Goal: Task Accomplishment & Management: Manage account settings

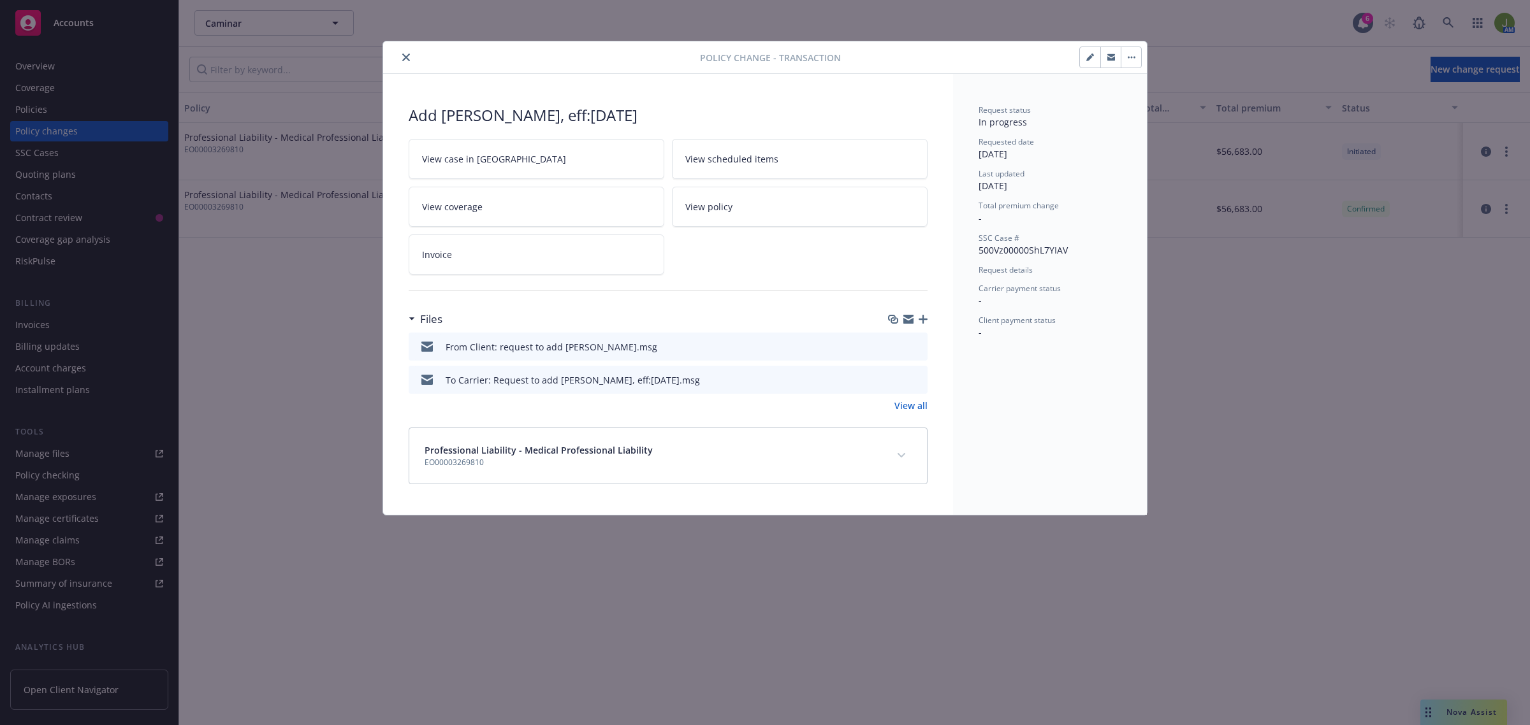
click at [550, 157] on link "View case in SSC" at bounding box center [537, 159] width 256 height 40
click at [405, 61] on icon "close" at bounding box center [406, 58] width 8 height 8
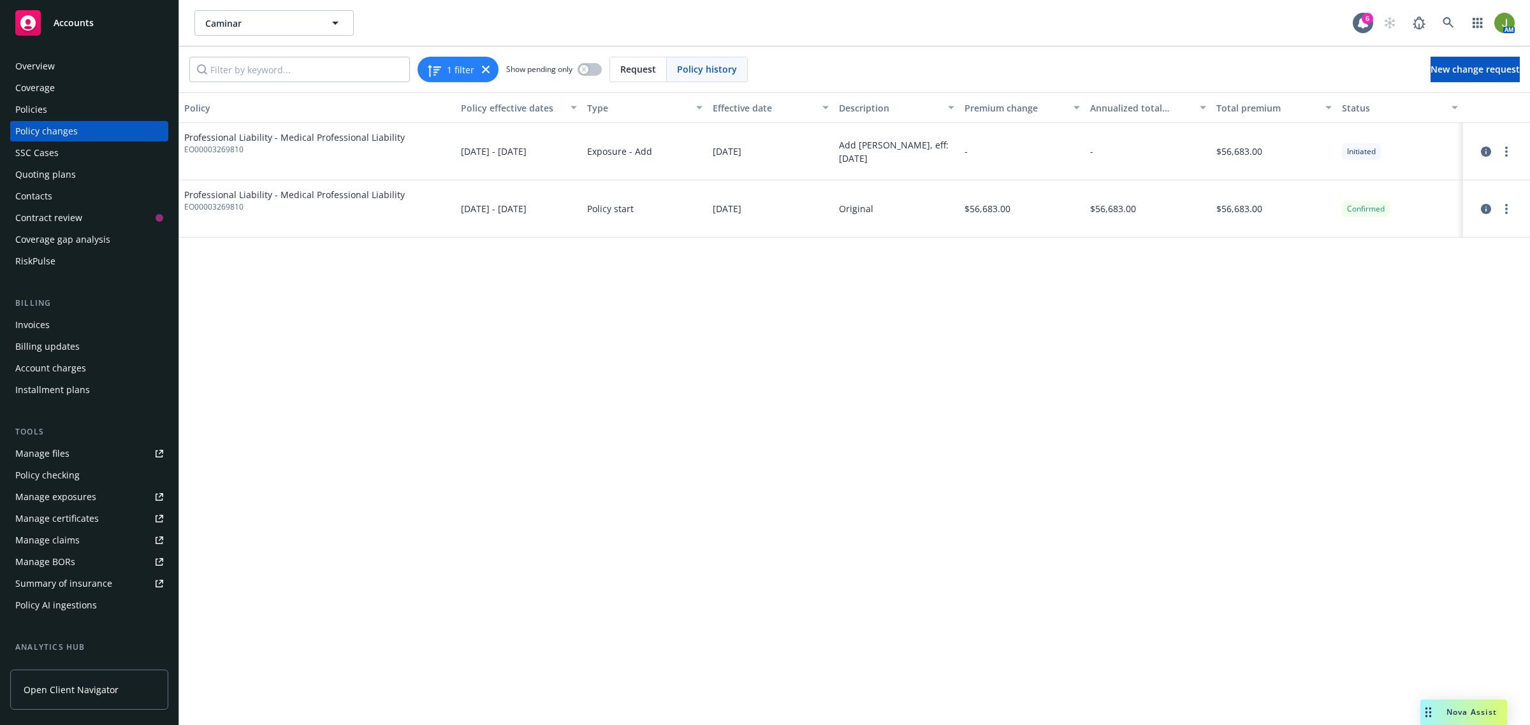
click at [59, 115] on div "Policies" at bounding box center [89, 109] width 148 height 20
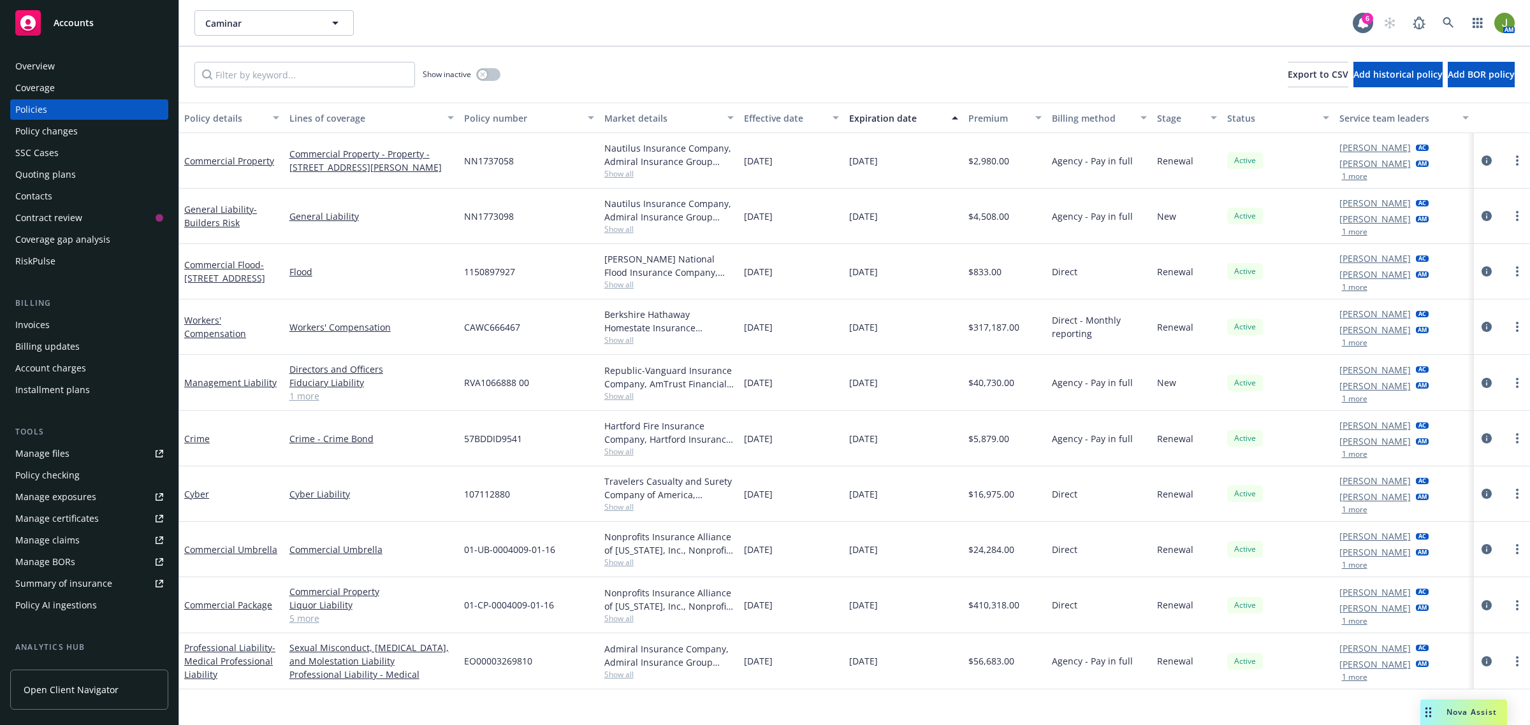
click at [56, 170] on div "Quoting plans" at bounding box center [45, 174] width 61 height 20
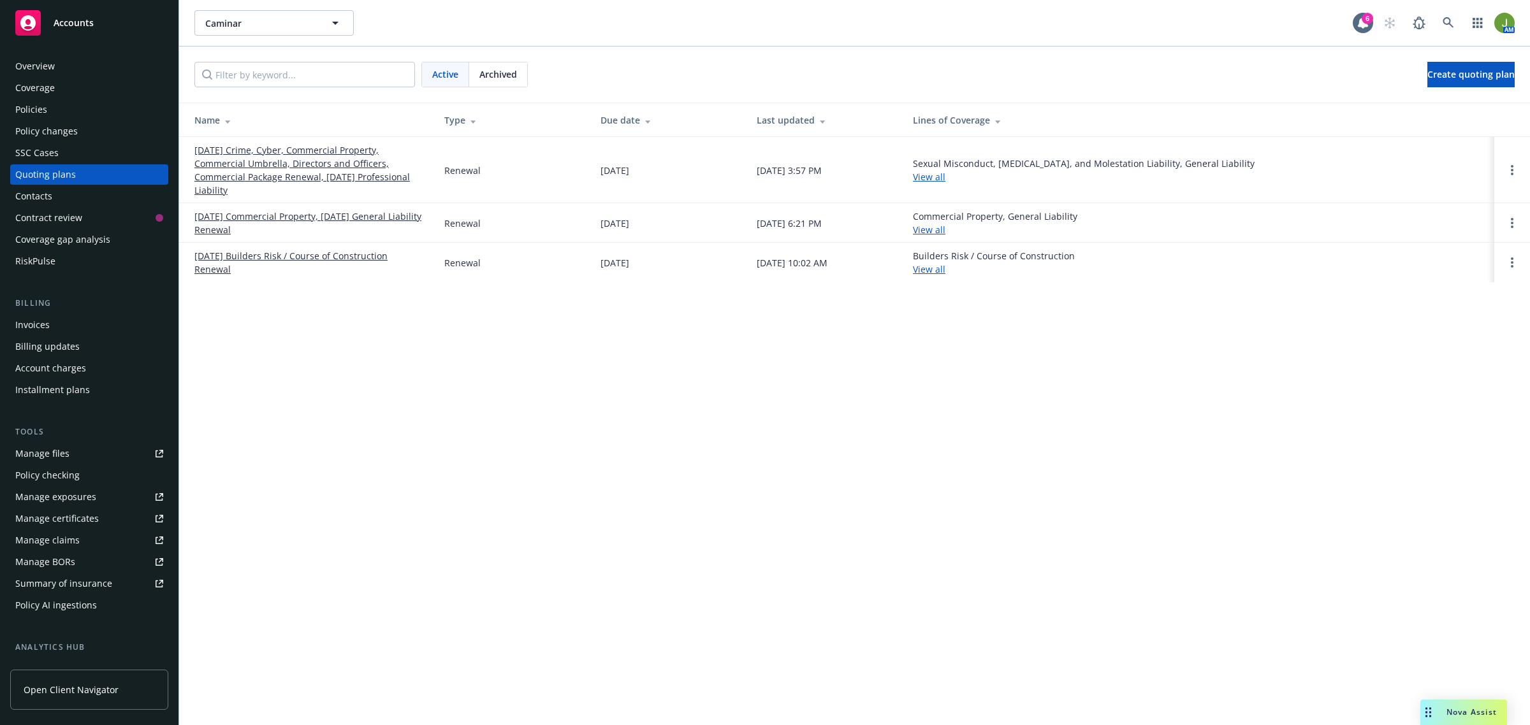
click at [244, 221] on link "11/01/25 Commercial Property, 11/14/25 General Liability Renewal" at bounding box center [308, 223] width 229 height 27
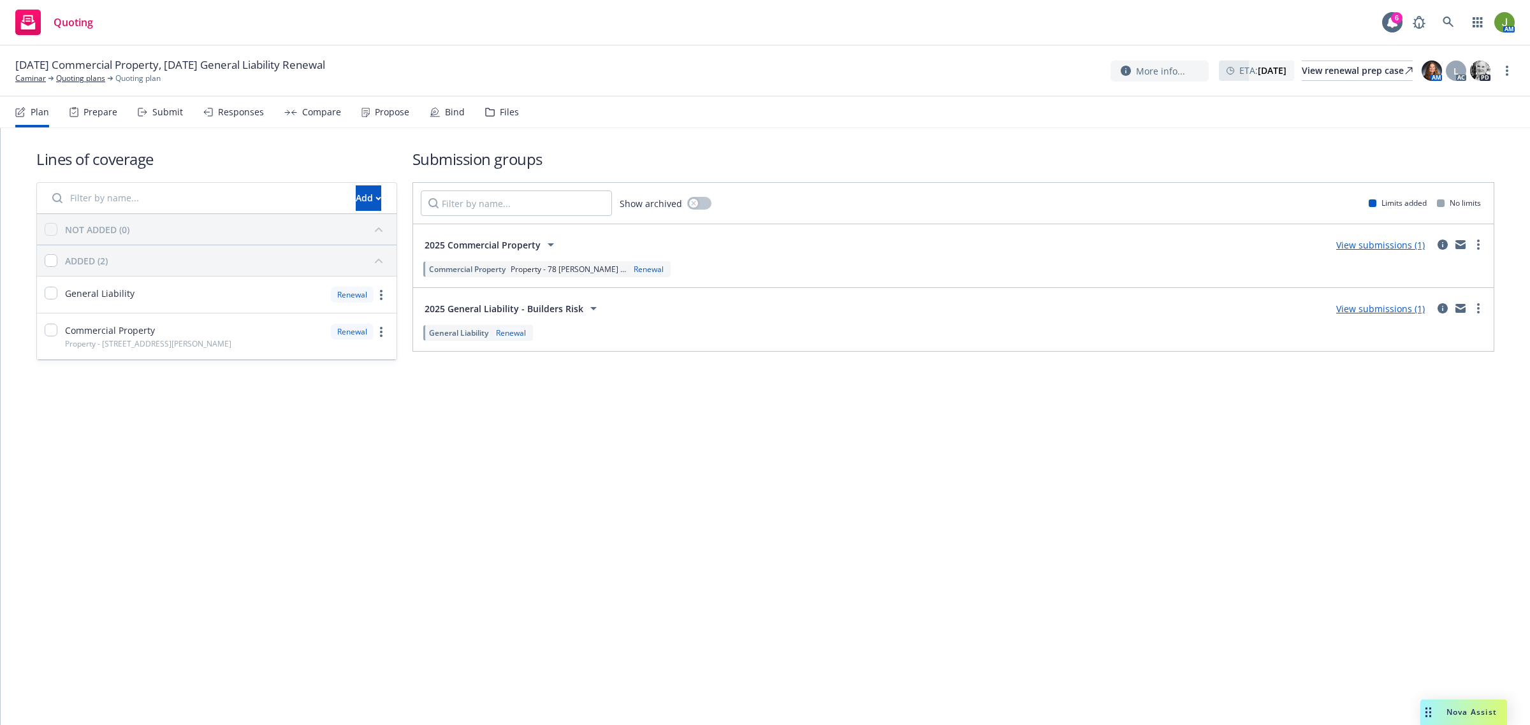
click at [1409, 246] on link "View submissions (1)" at bounding box center [1380, 245] width 89 height 12
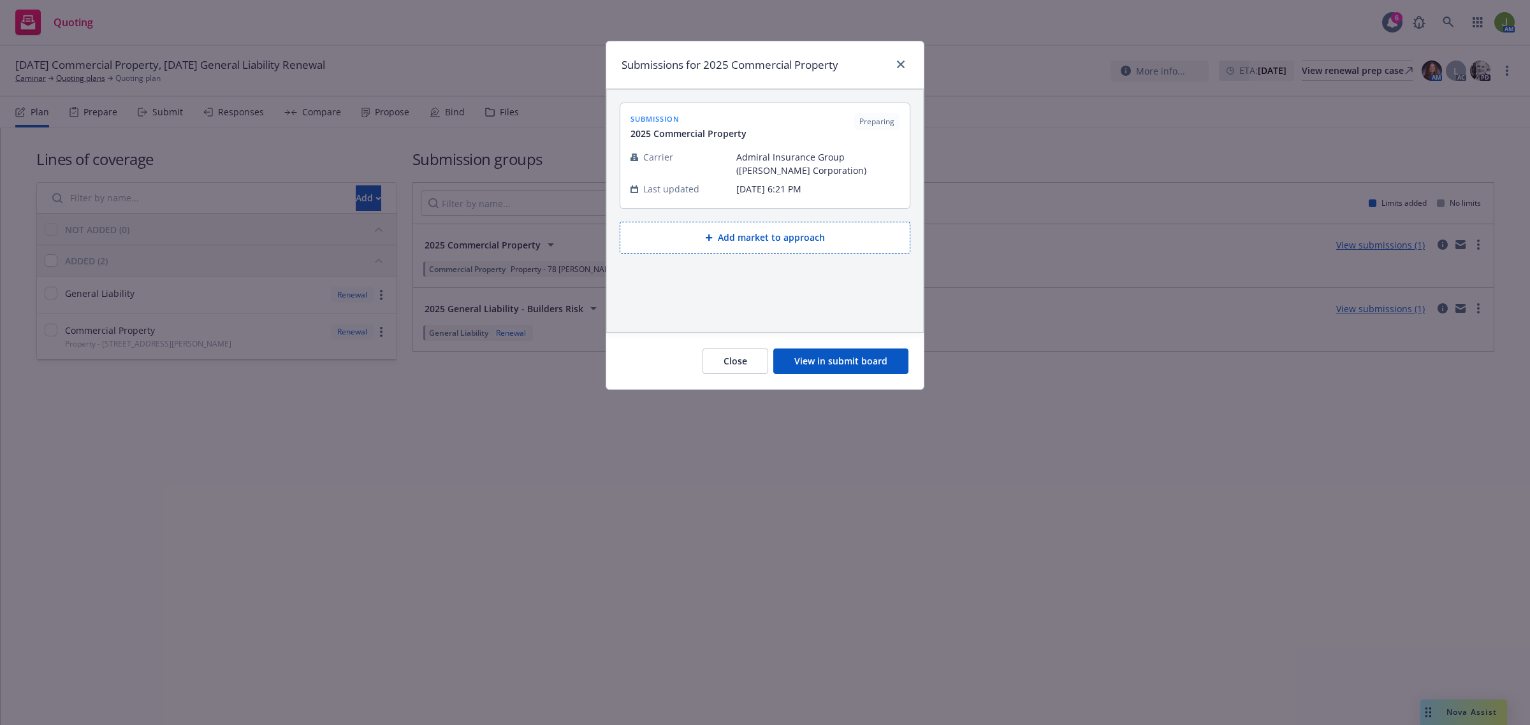
click at [842, 361] on button "View in submit board" at bounding box center [840, 361] width 135 height 25
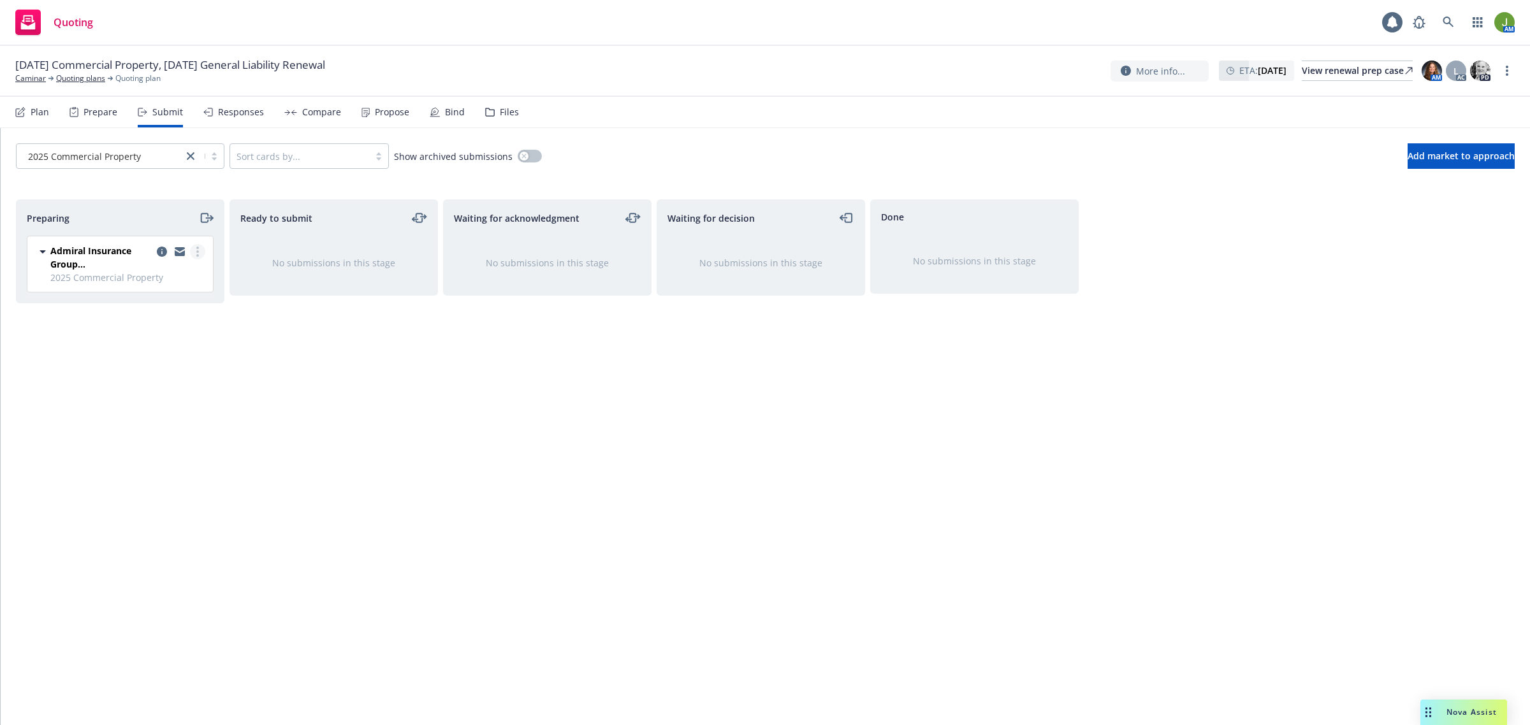
click at [199, 252] on link "more" at bounding box center [197, 251] width 15 height 15
drag, startPoint x: 147, startPoint y: 425, endPoint x: 135, endPoint y: 428, distance: 13.1
click at [147, 425] on link "Copy logging email" at bounding box center [139, 431] width 127 height 25
click at [163, 249] on icon "copy logging email" at bounding box center [162, 252] width 10 height 10
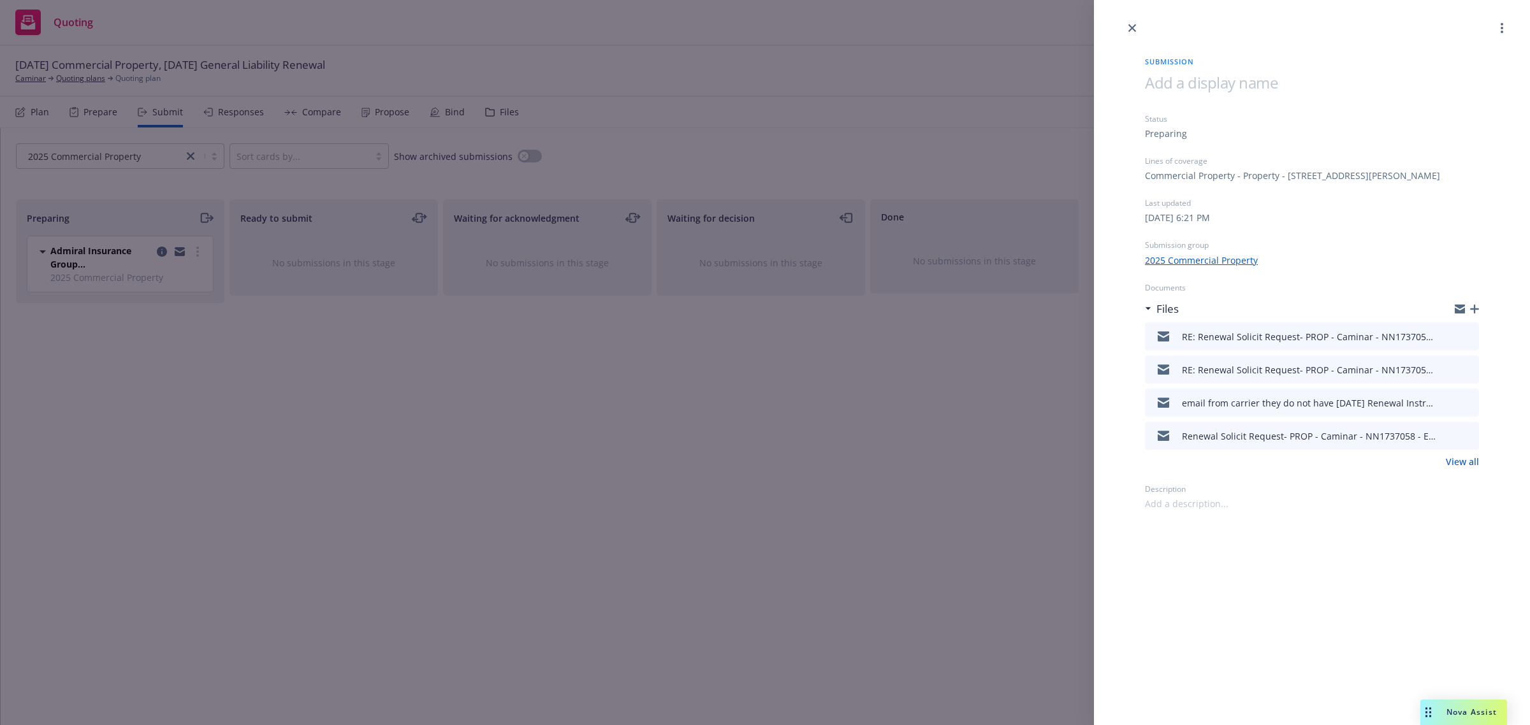
click at [1476, 310] on icon "button" at bounding box center [1474, 309] width 9 height 9
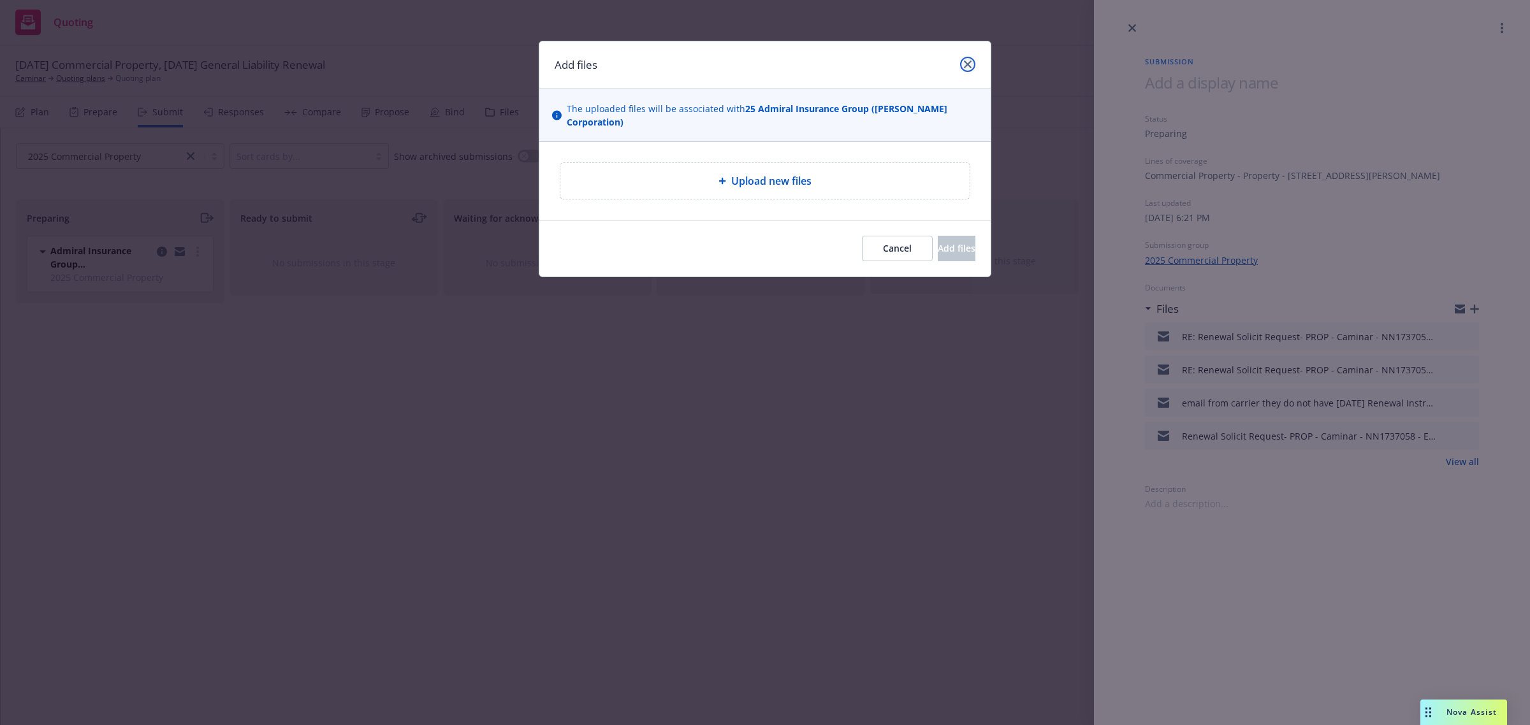
click at [964, 62] on icon "close" at bounding box center [968, 65] width 8 height 8
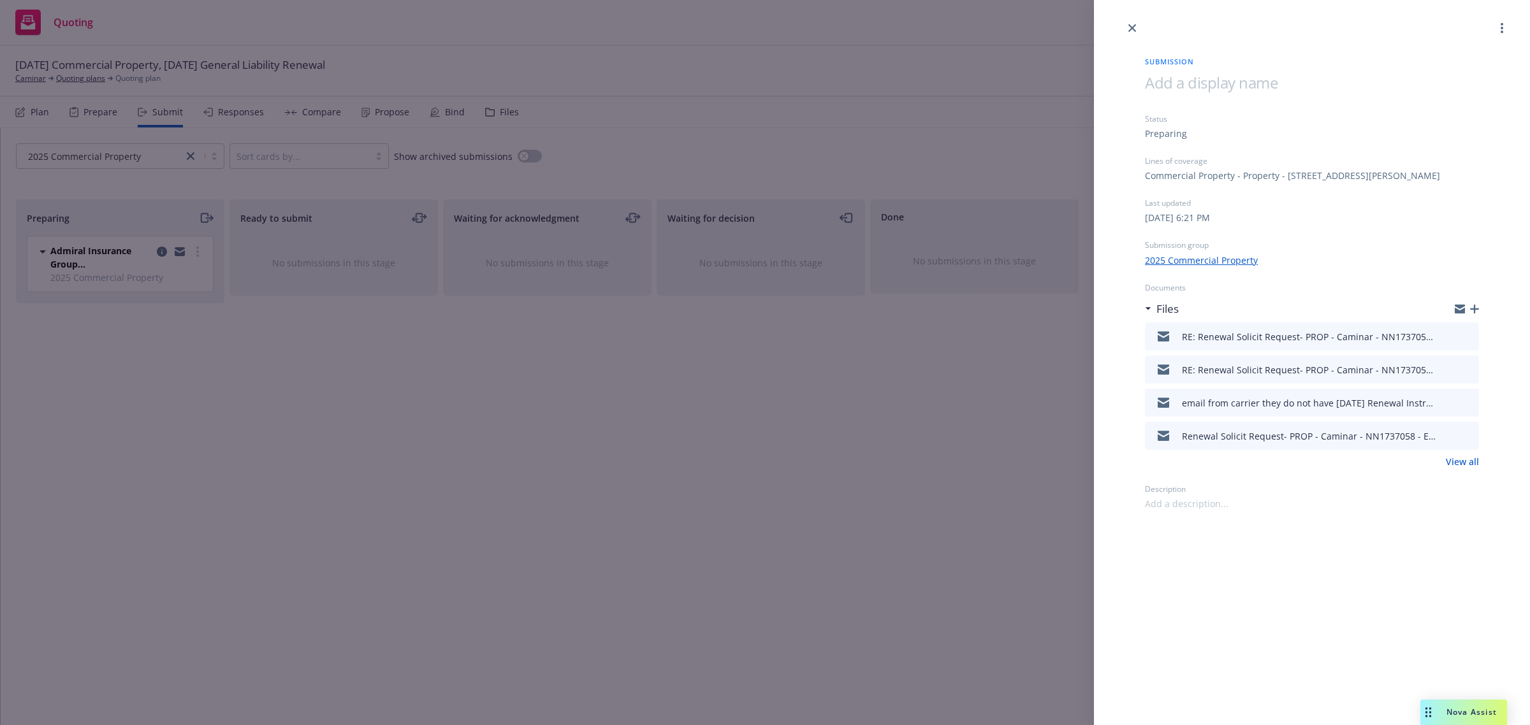
click at [1463, 455] on link "View all" at bounding box center [1462, 461] width 33 height 13
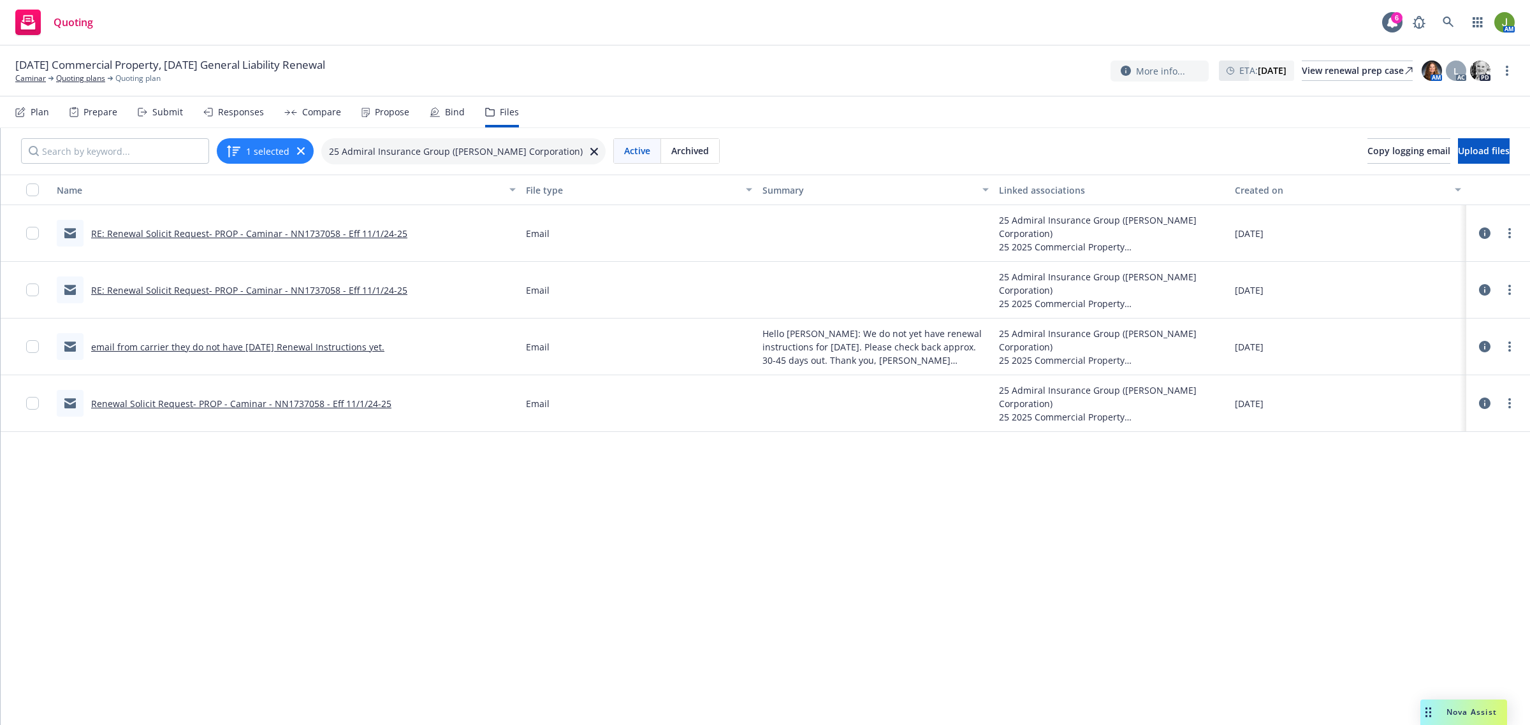
click at [252, 236] on link "RE: Renewal Solicit Request- PROP - Caminar - NN1737058 - Eff 11/1/24-25" at bounding box center [249, 234] width 316 height 12
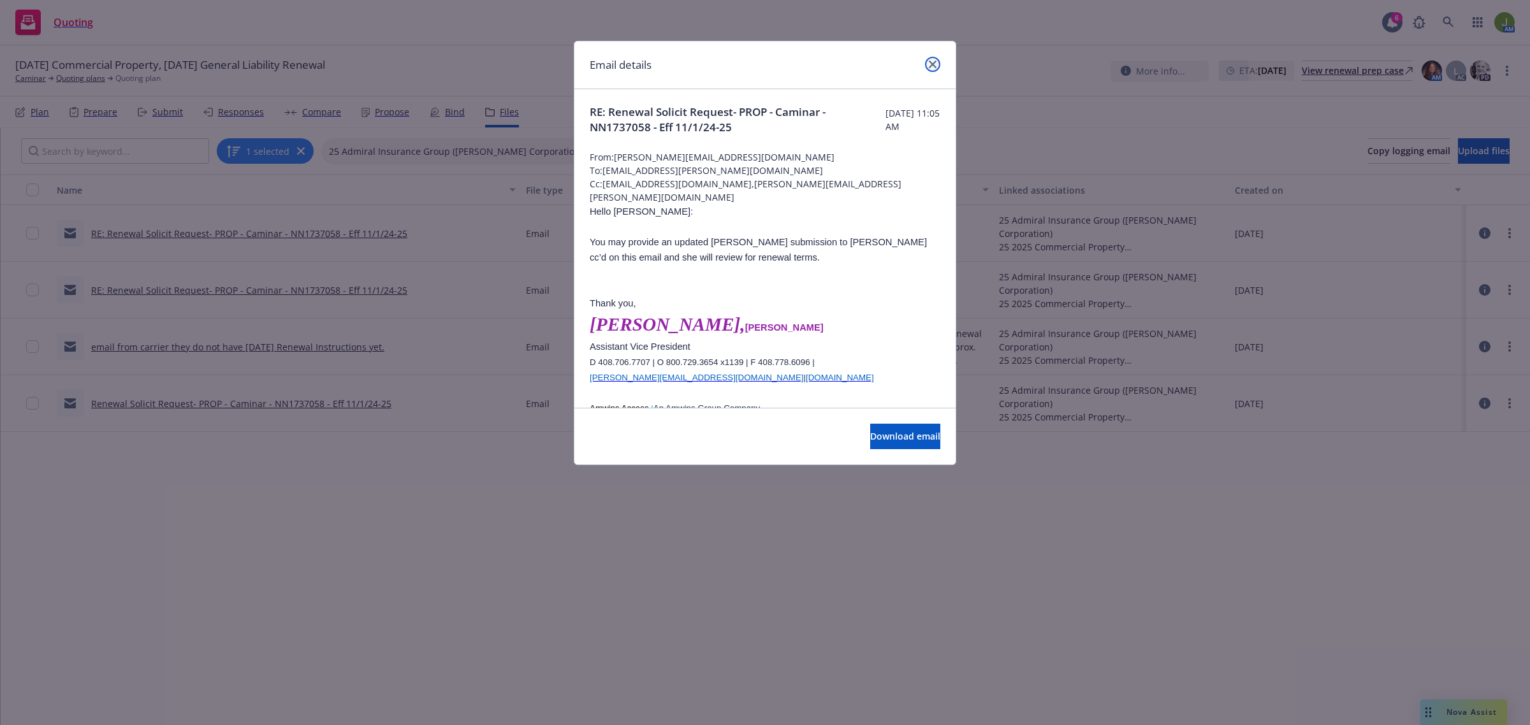
click at [926, 62] on link "close" at bounding box center [932, 64] width 15 height 15
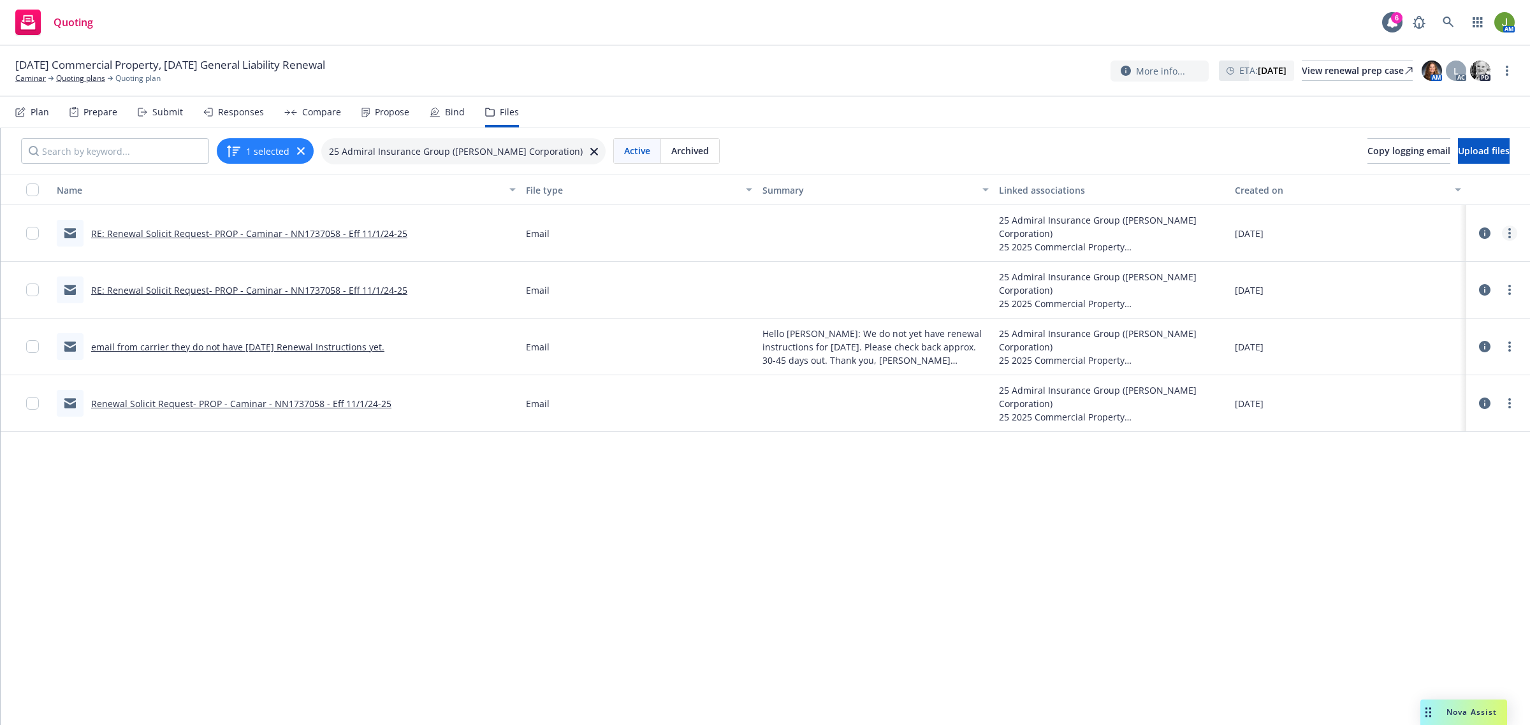
click at [1514, 228] on link "more" at bounding box center [1509, 233] width 15 height 15
click at [1460, 314] on link "Edit" at bounding box center [1453, 310] width 127 height 25
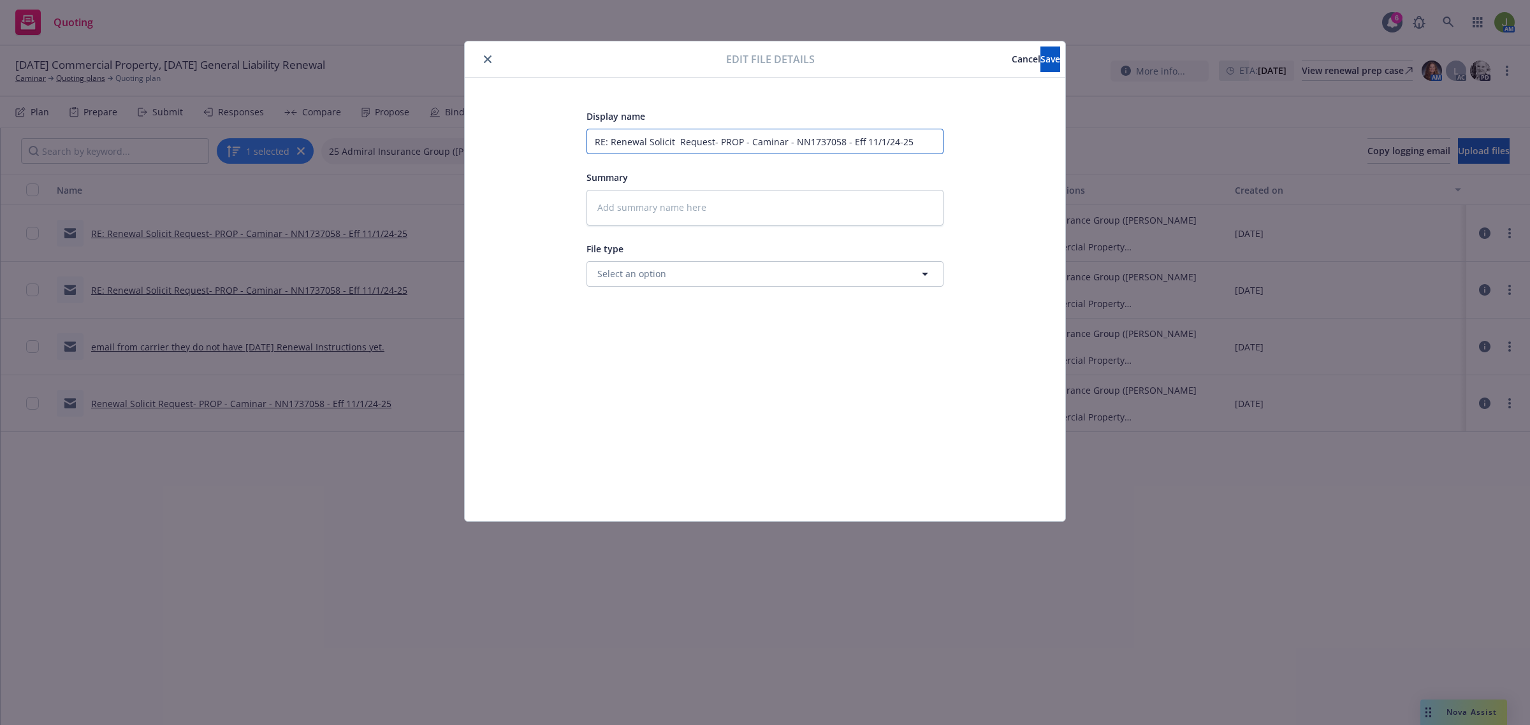
drag, startPoint x: 922, startPoint y: 142, endPoint x: 441, endPoint y: 154, distance: 480.8
click at [441, 154] on div "Edit file details Cancel Save Display name RE: Renewal Solicit Request- PROP - …" at bounding box center [765, 362] width 1530 height 725
type textarea "x"
type input "F"
type textarea "x"
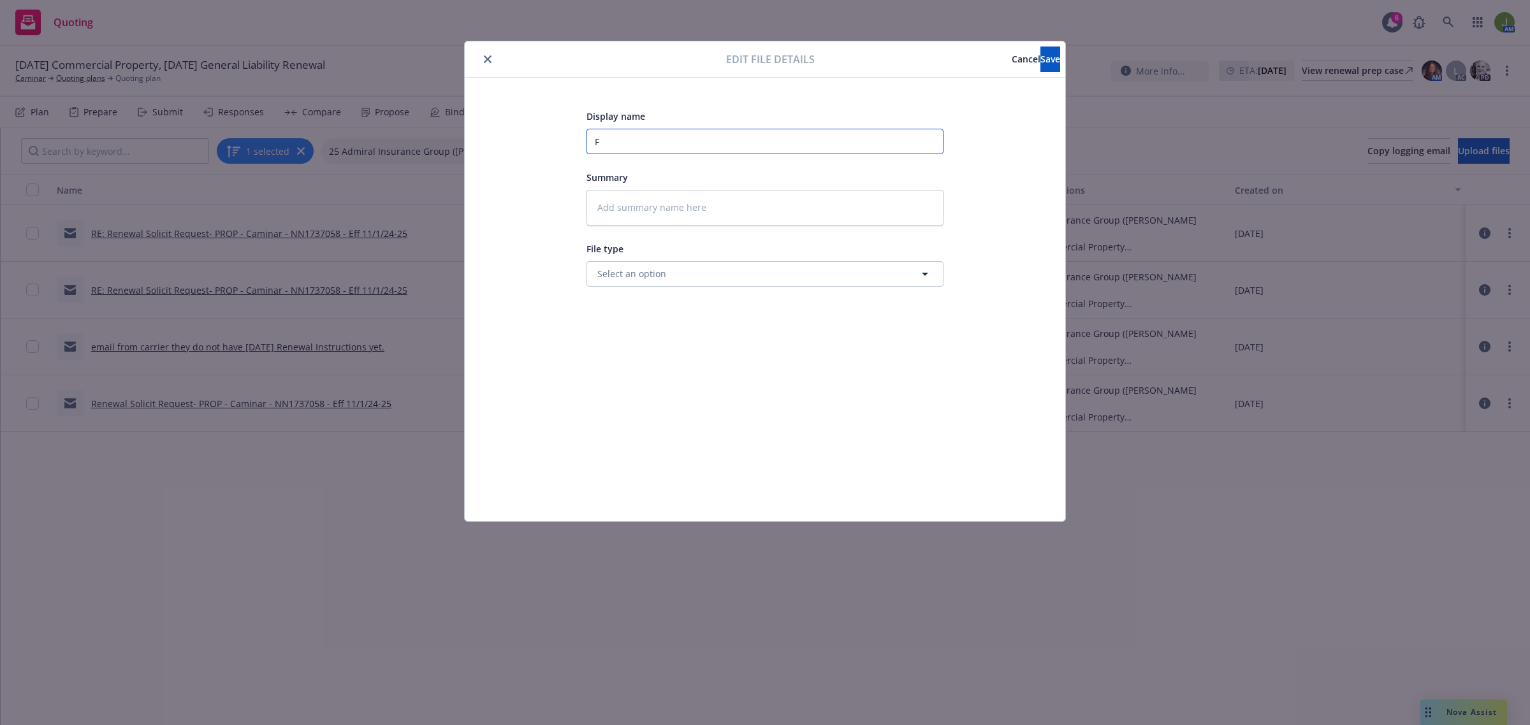
type input "Fr"
type textarea "x"
type input "Fro"
type textarea "x"
type input "From"
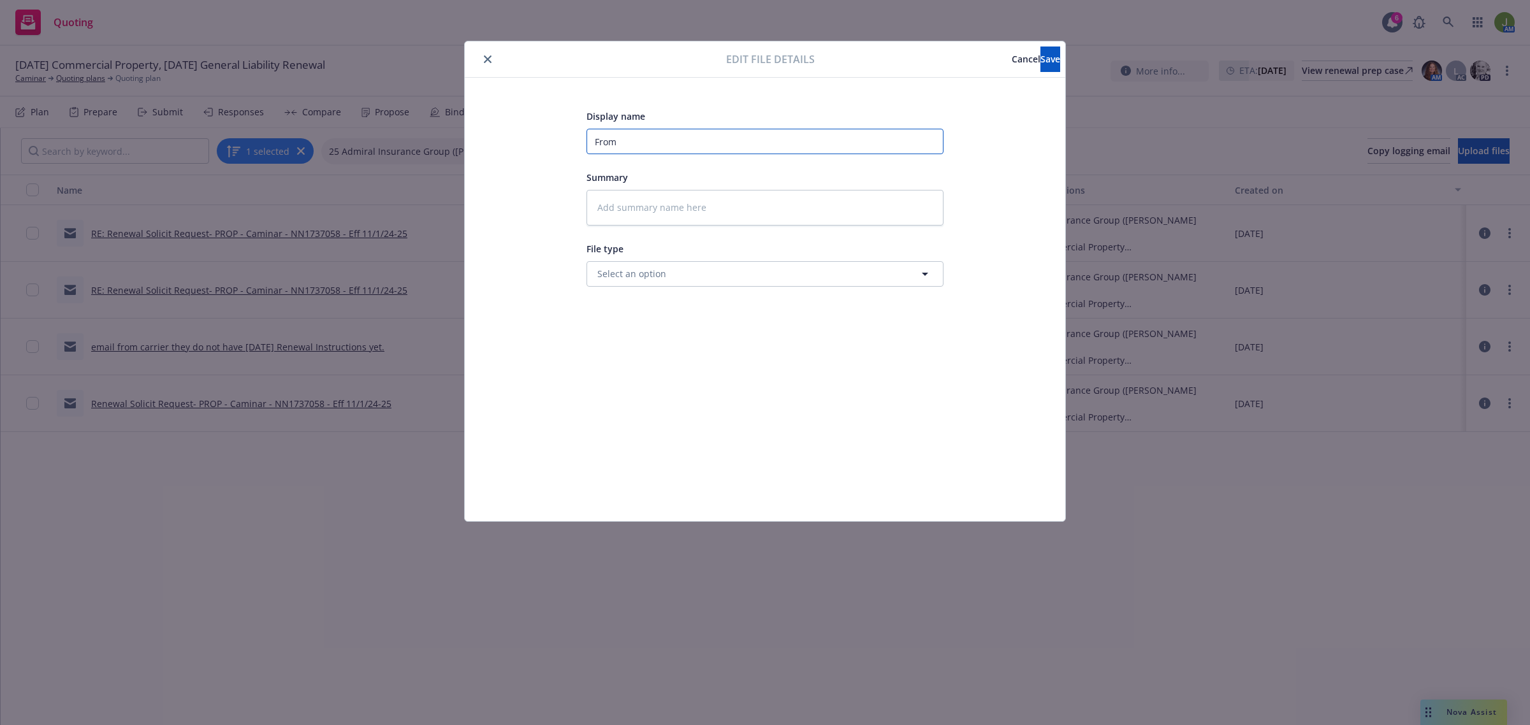
type textarea "x"
type input "From"
type textarea "x"
type input "From C"
type textarea "x"
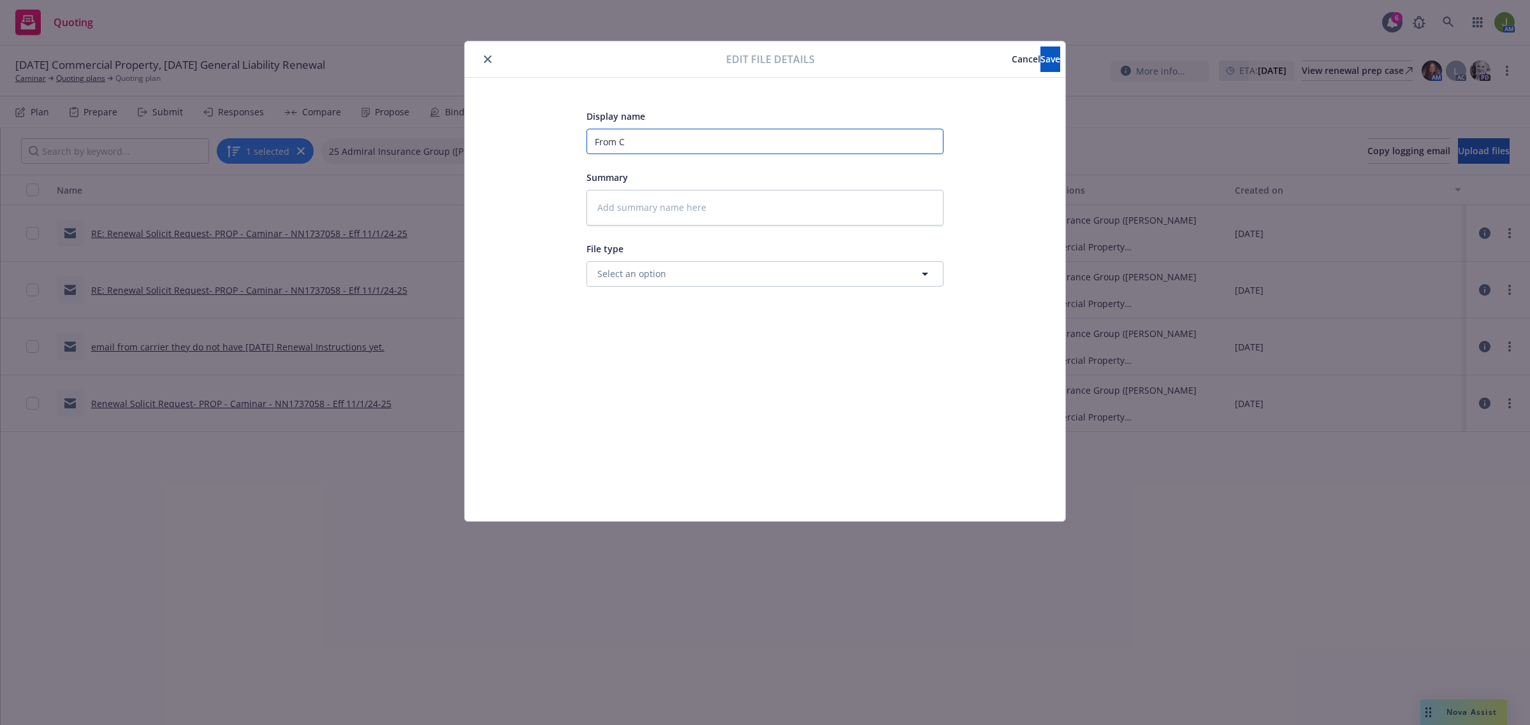
type input "From Ca"
type textarea "x"
type input "From Car"
type textarea "x"
type input "From Carri"
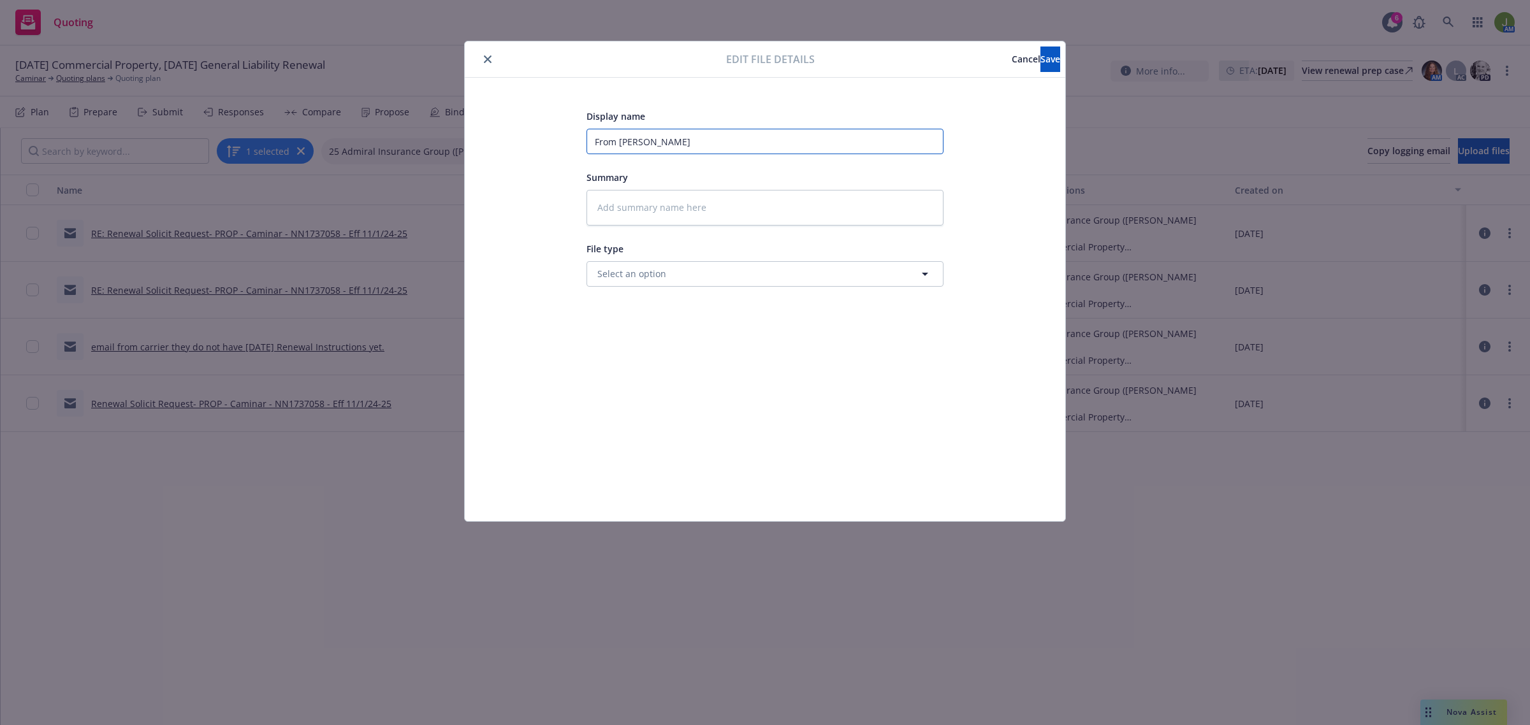
type textarea "x"
type input "From Carrie"
type textarea "x"
type input "From Carrier"
type textarea "x"
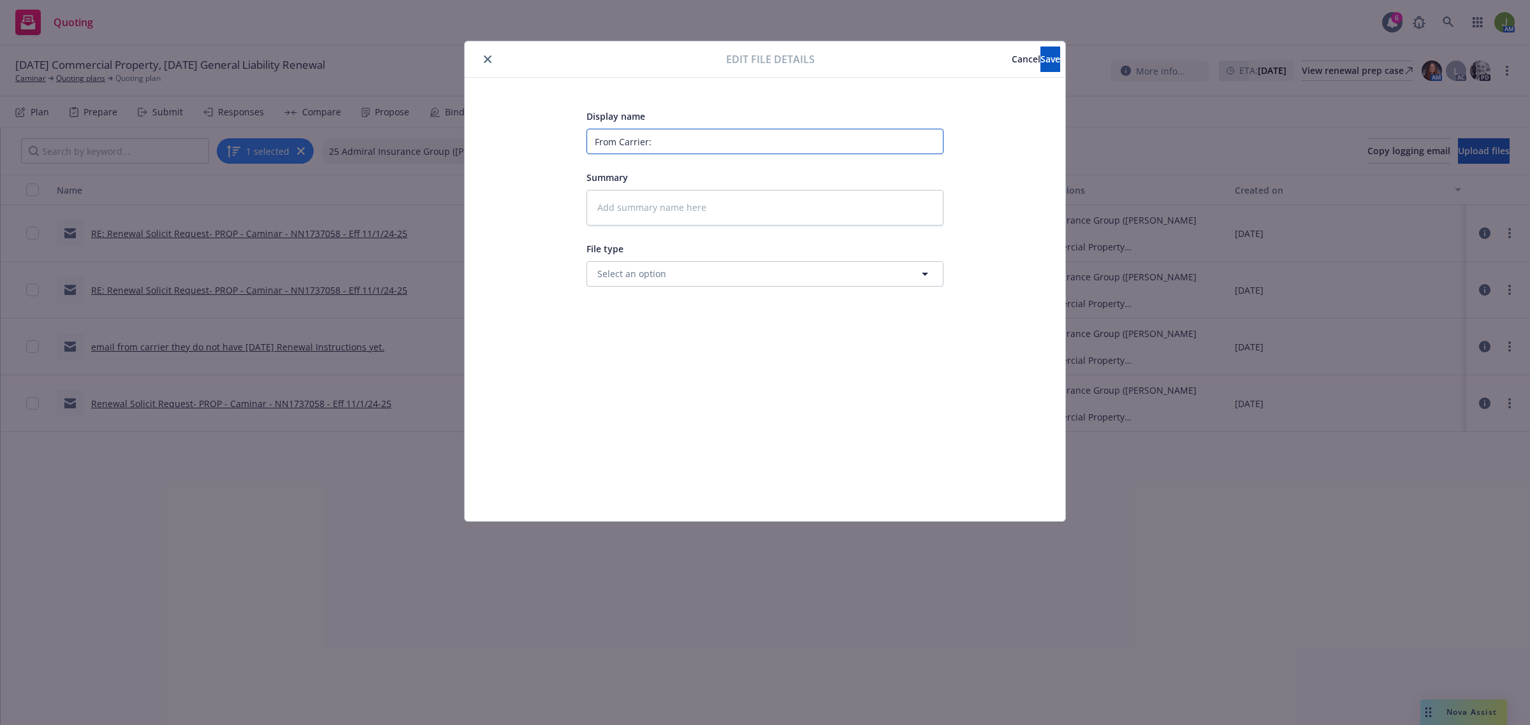
type input "From Carrier:"
type textarea "x"
type input "From Carrier: R"
type textarea "x"
type input "From Carrier: Re"
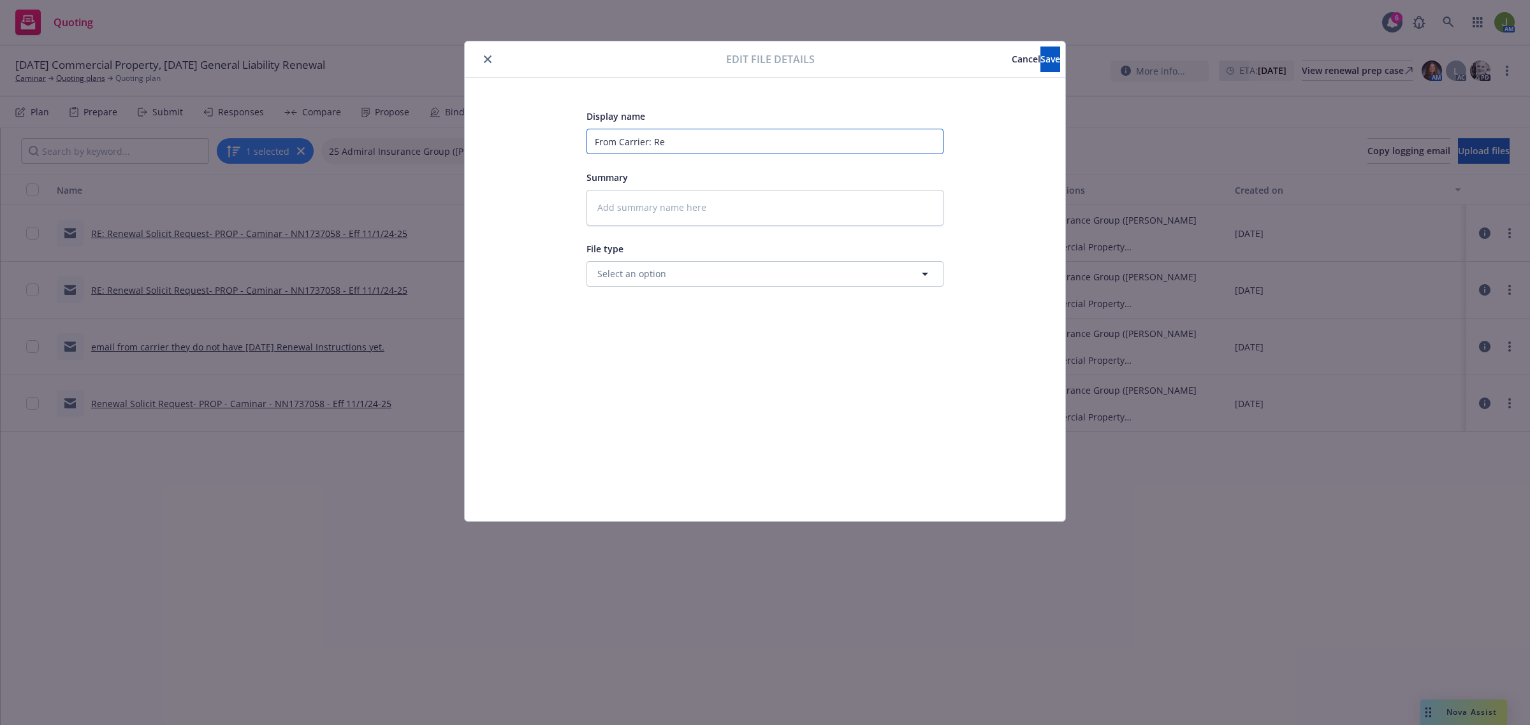
type textarea "x"
type input "From Carrier: Ren"
type textarea "x"
type input "From Carrier: Rene"
type textarea "x"
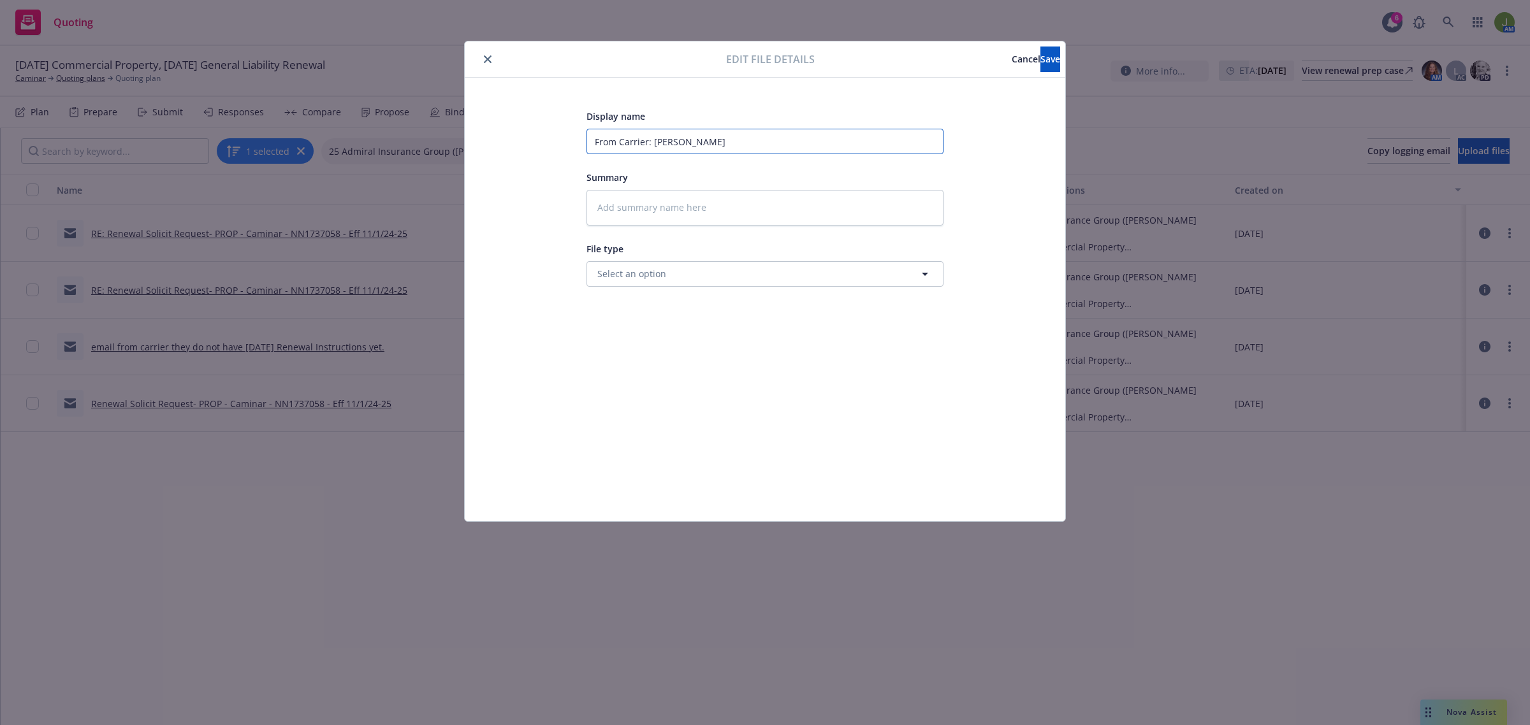
type input "From Carrier: Renew"
type textarea "x"
type input "From Carrier: Renewa"
type textarea "x"
type input "From Carrier: Renewal"
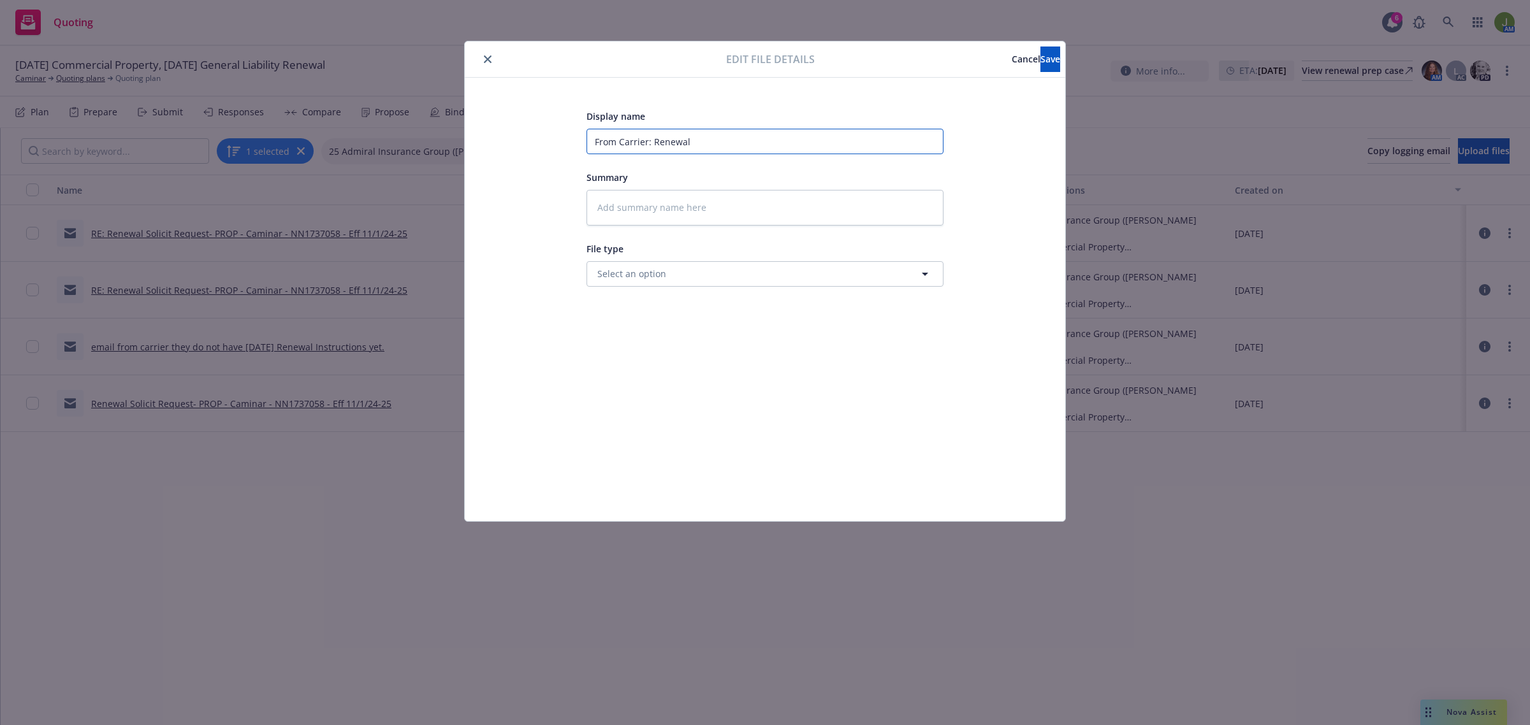
type textarea "x"
type input "From Carrier: Renewal S"
type textarea "x"
type input "From Carrier: Renewal So"
type textarea "x"
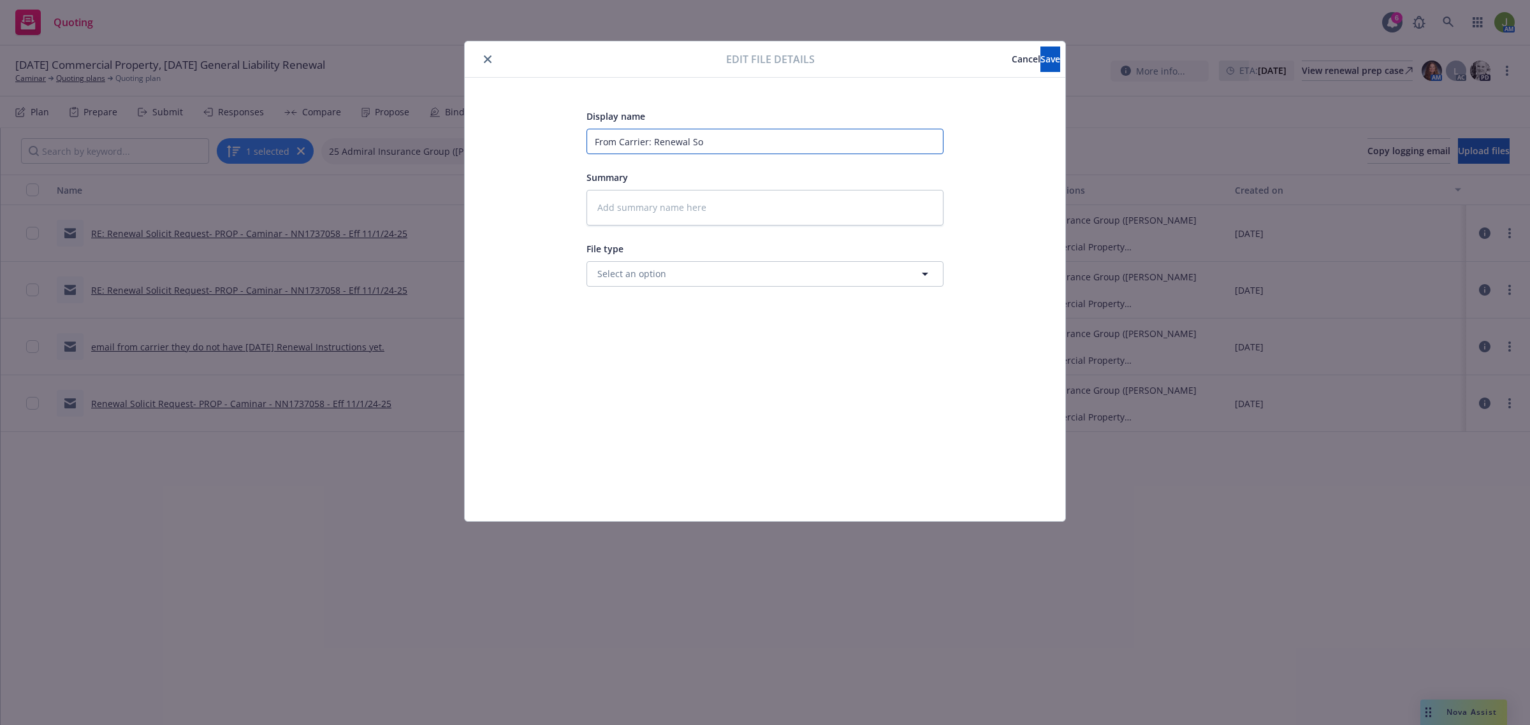
type input "From Carrier: Renewal Sol"
type textarea "x"
type input "From Carrier: Renewal Soli"
type textarea "x"
type input "From Carrier: Renewal Solic"
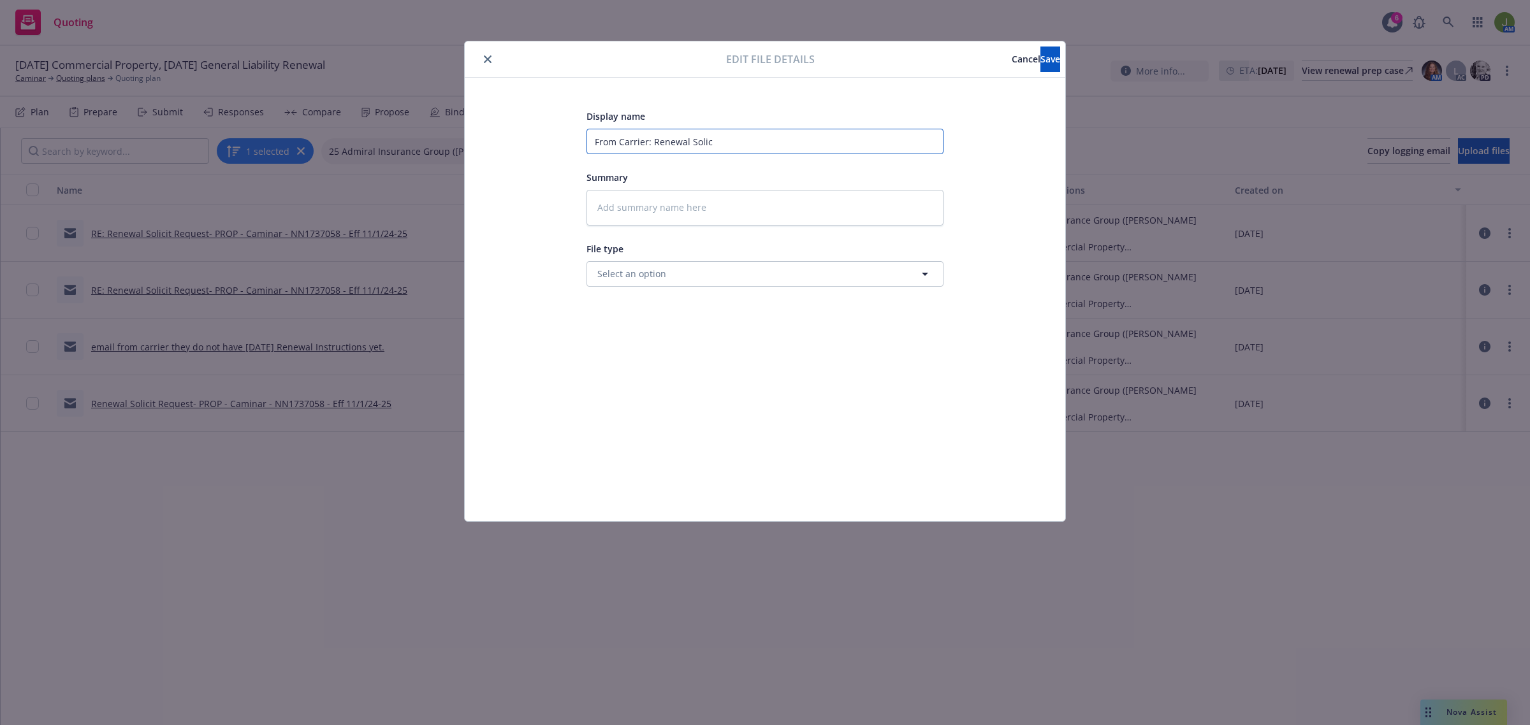
type textarea "x"
type input "From Carrier: Renewal Solici"
type textarea "x"
type input "From Carrier: Renewal Solicit"
type textarea "x"
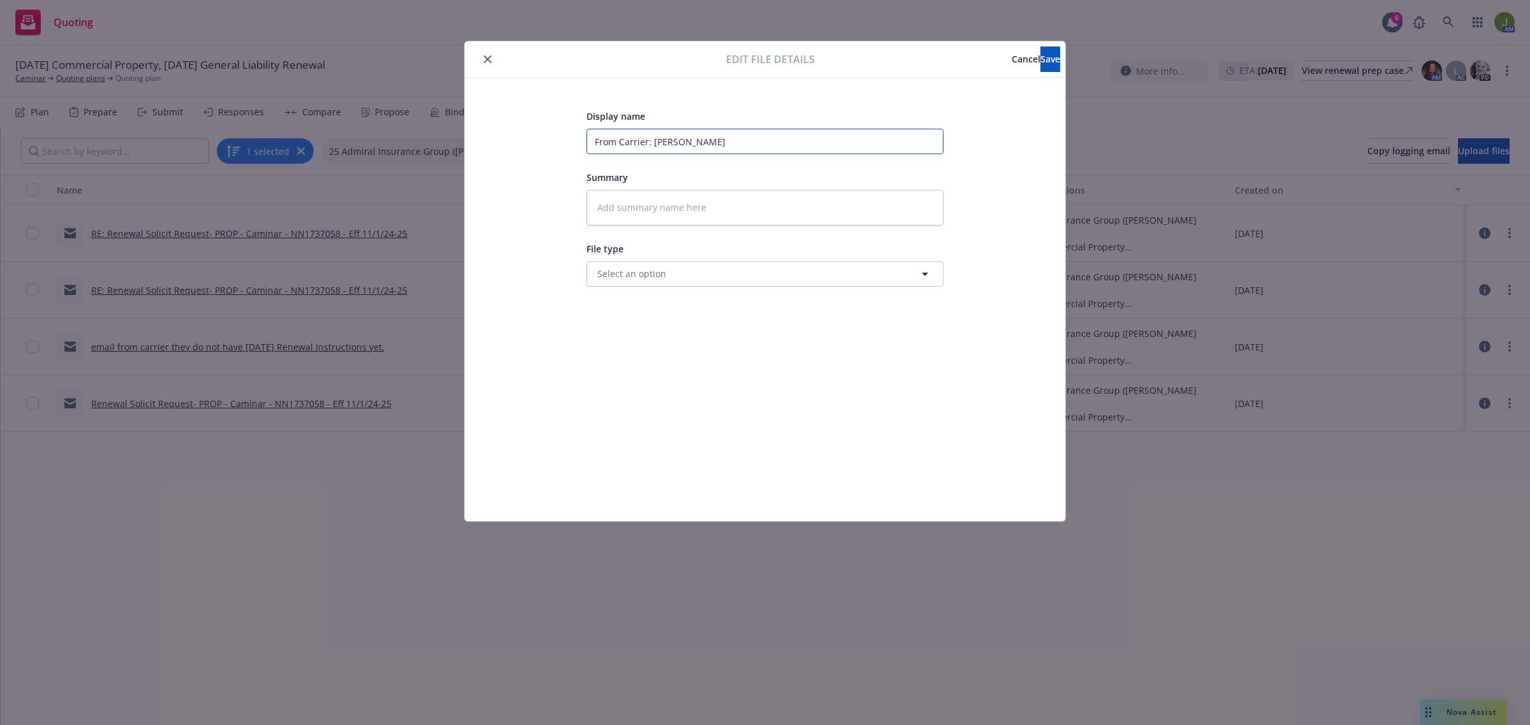
type input "From Carrier: Renewal Solicita"
type textarea "x"
type input "From Carrier: Renewal Solicitat"
type textarea "x"
type input "From Carrier: Renewal Solicitatio"
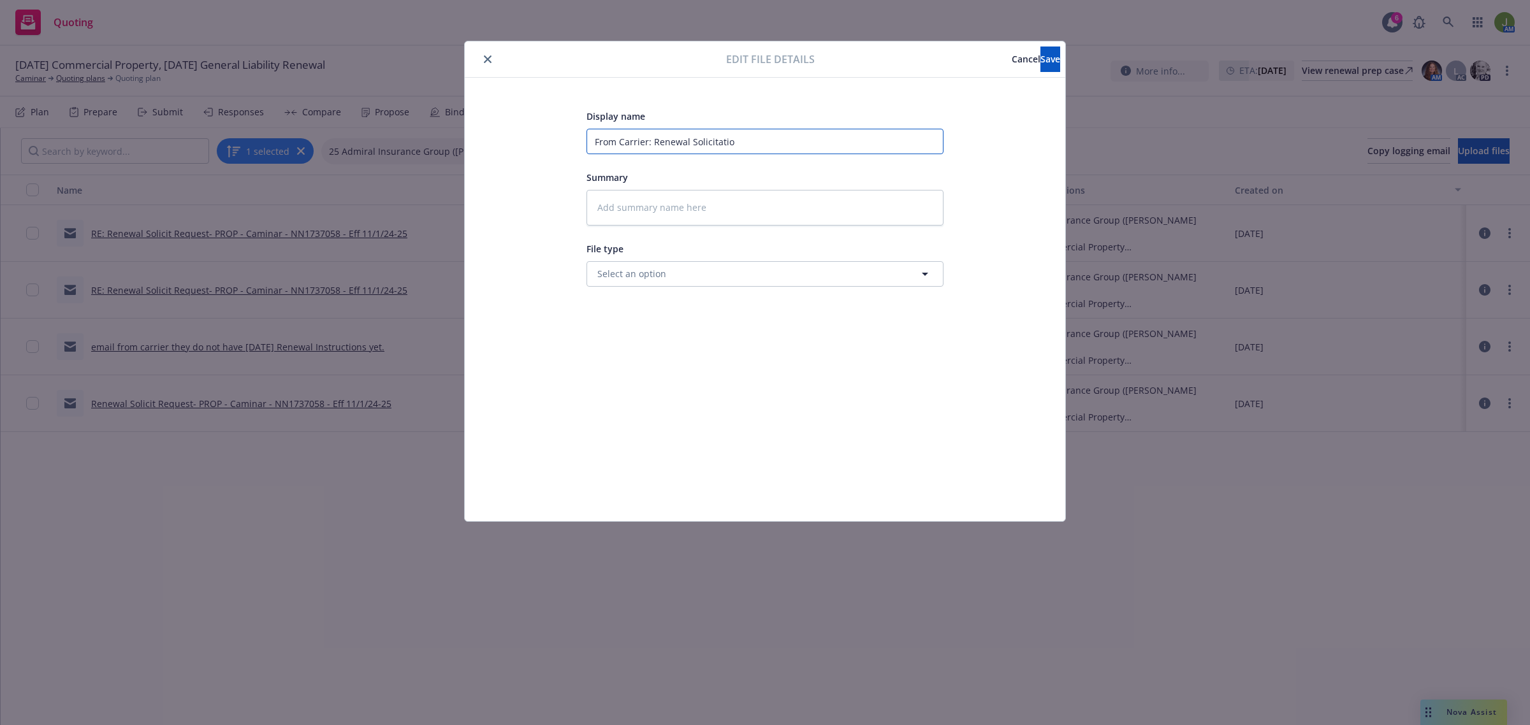
type textarea "x"
type input "From Carrier: Renewal Solicitation"
type textarea "x"
type textarea "e"
type textarea "x"
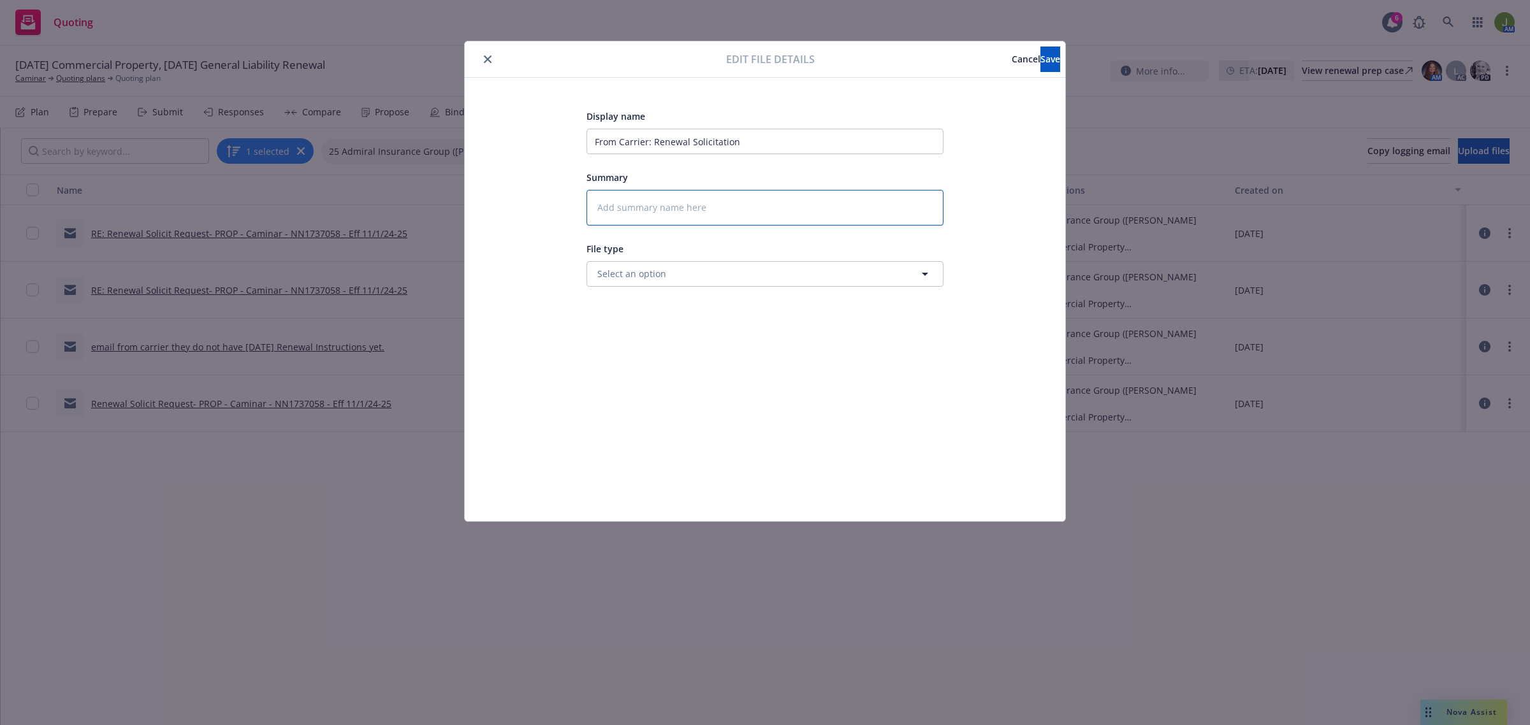
type textarea "x"
type textarea "r"
type textarea "x"
type textarea "re"
type textarea "x"
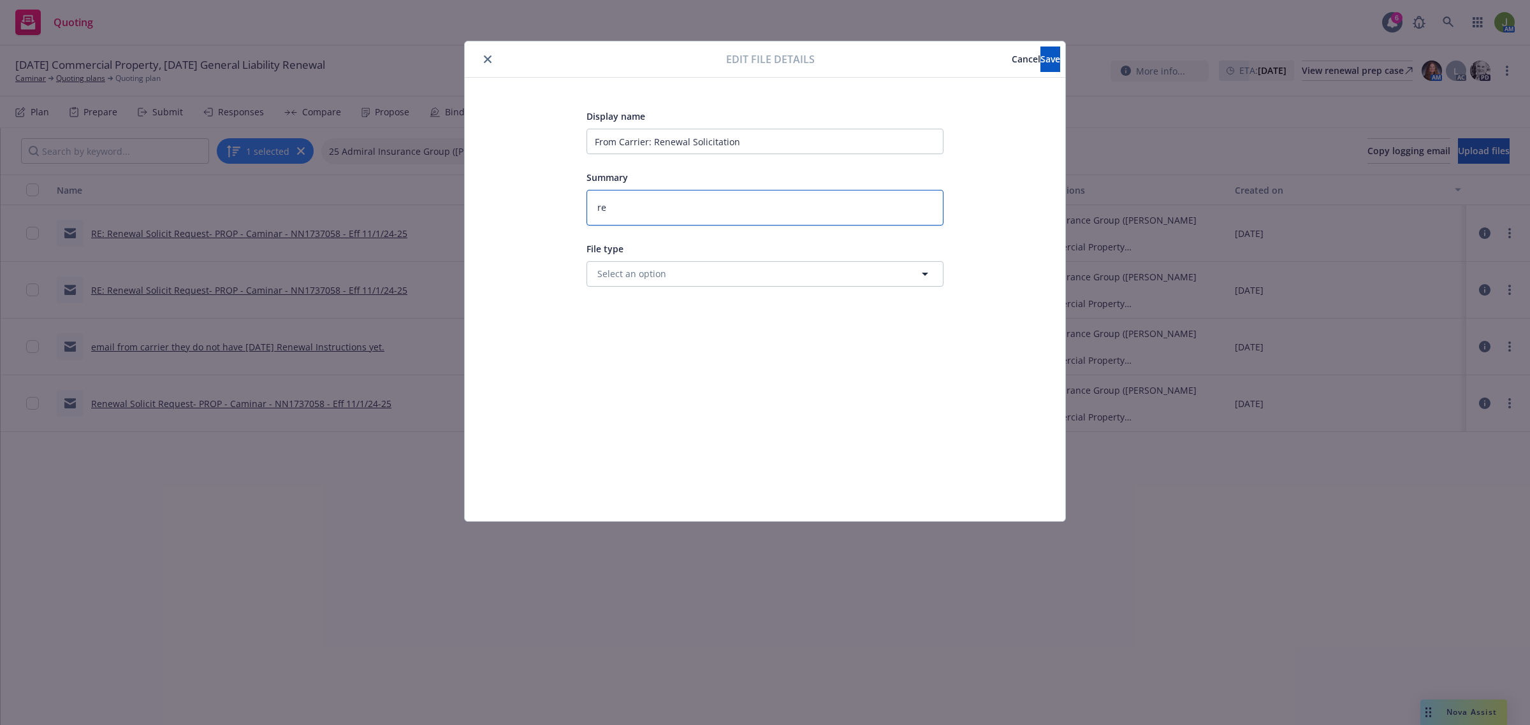
type textarea "req"
type textarea "x"
type textarea "requ"
type textarea "x"
type textarea "reque"
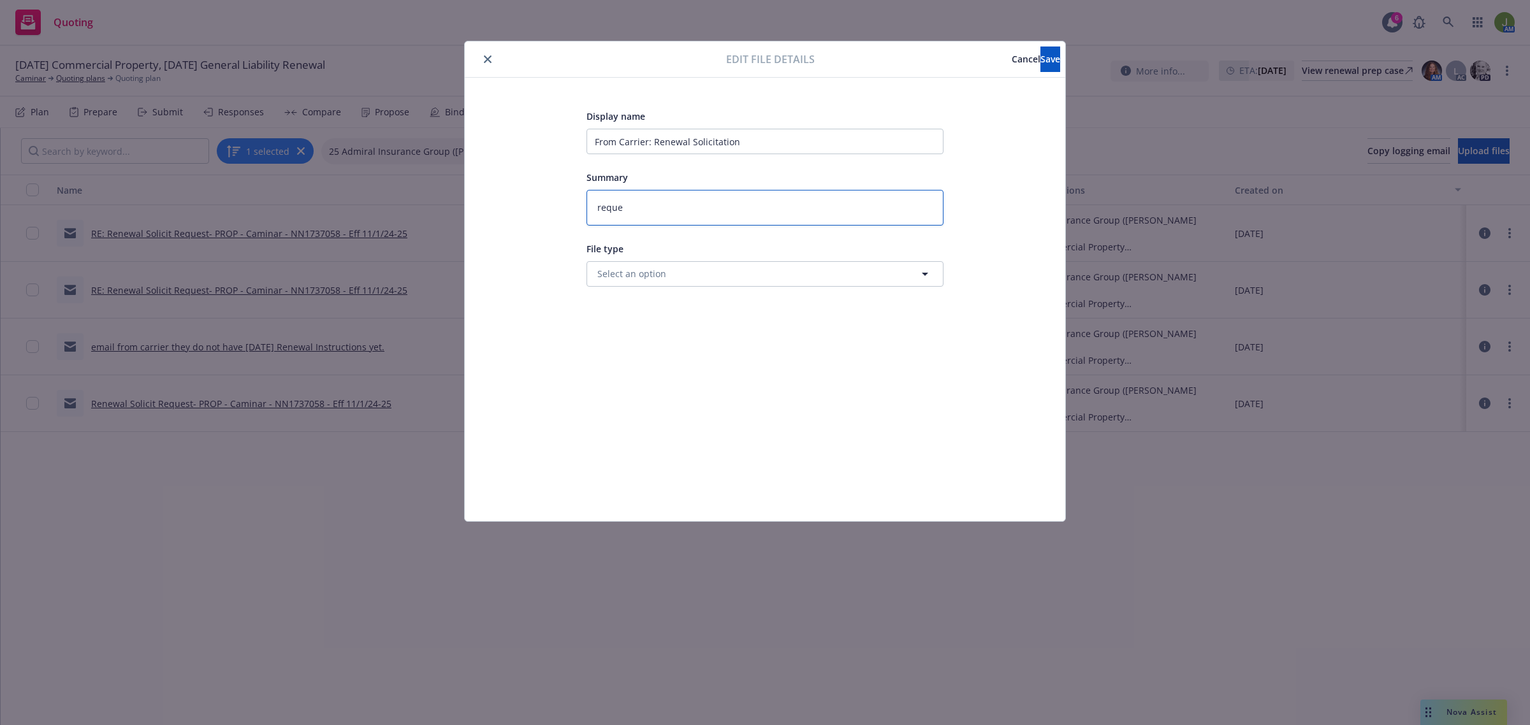
type textarea "x"
type textarea "reques"
type textarea "x"
type textarea "request"
type textarea "x"
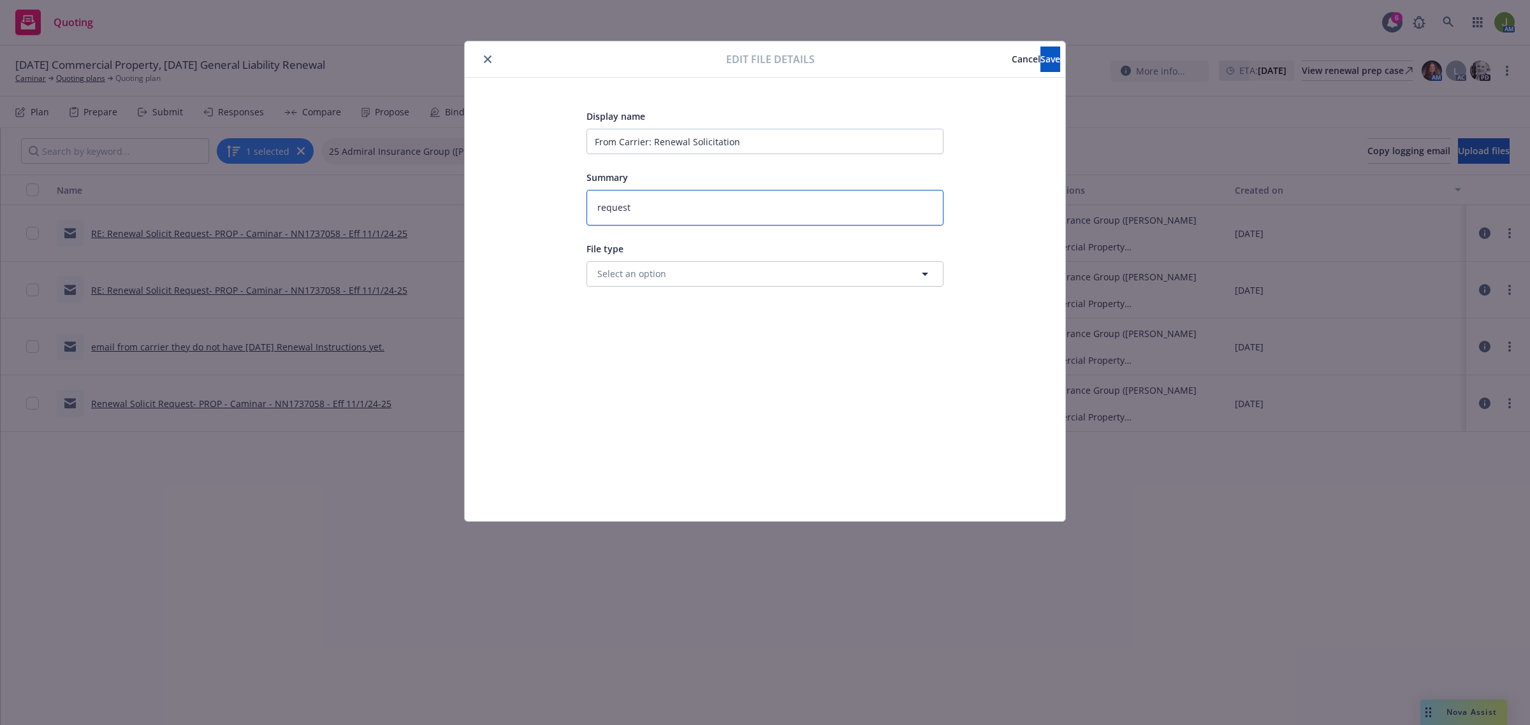
type textarea "requeste"
type textarea "x"
type textarea "requested"
type textarea "x"
type textarea "requested"
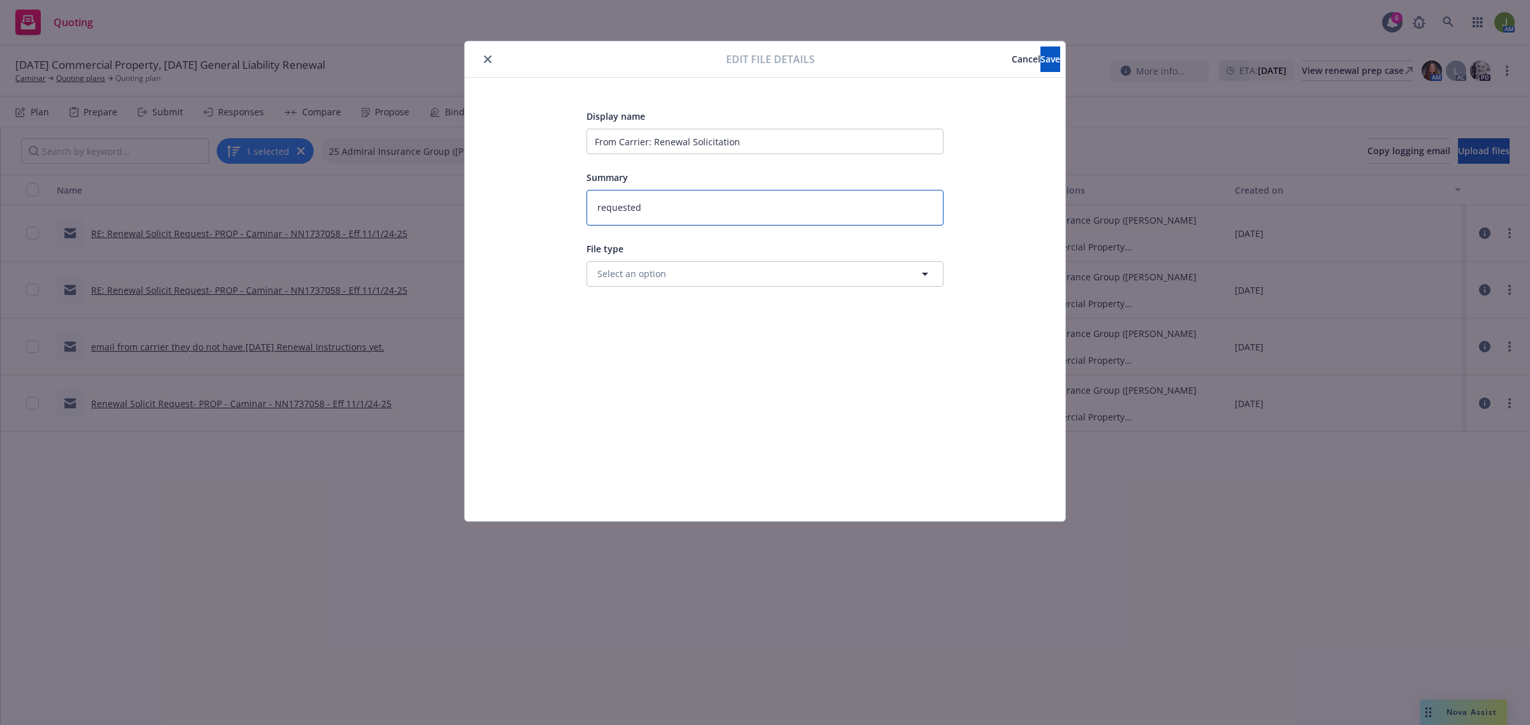
type textarea "x"
type textarea "requested u"
type textarea "x"
type textarea "requested up"
type textarea "x"
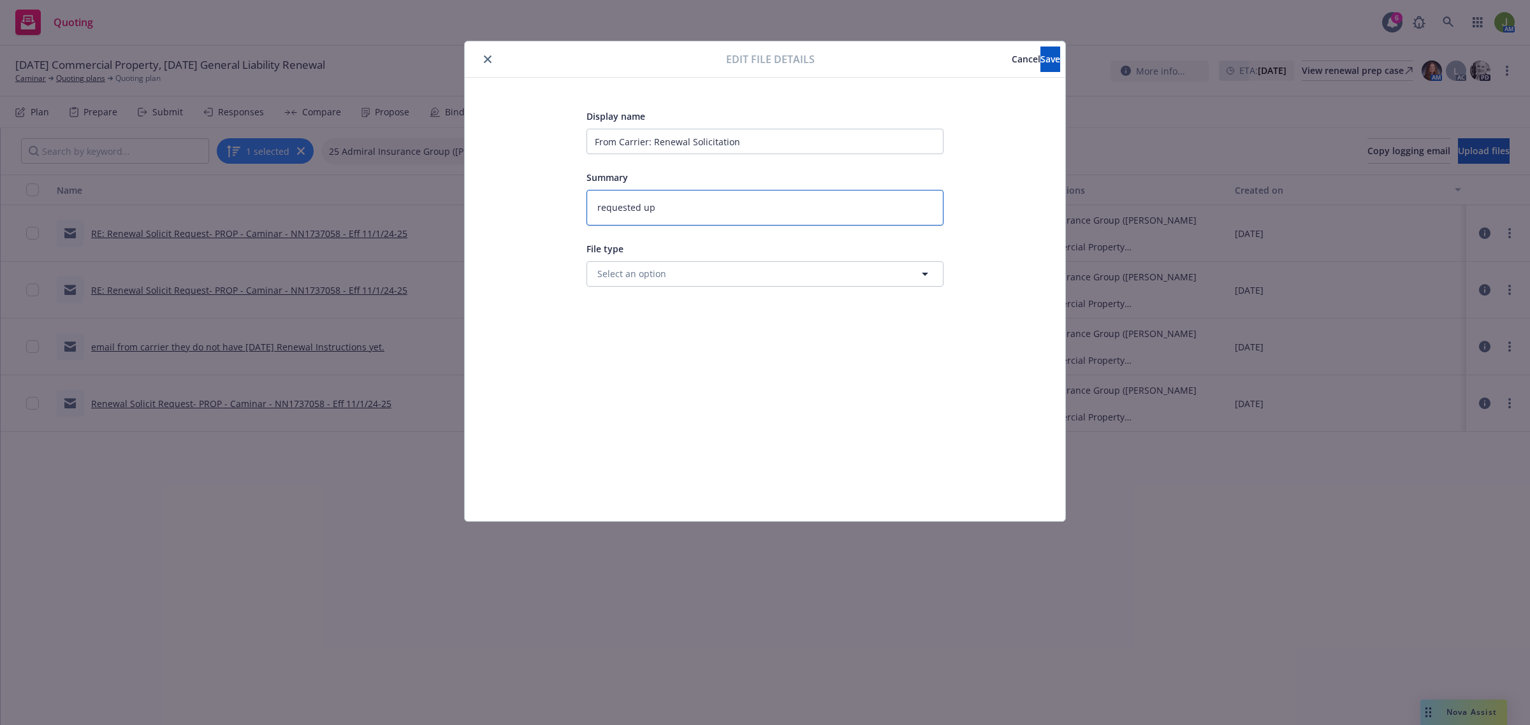
type textarea "requested upd"
type textarea "x"
type textarea "requested upda"
type textarea "x"
type textarea "requested updat"
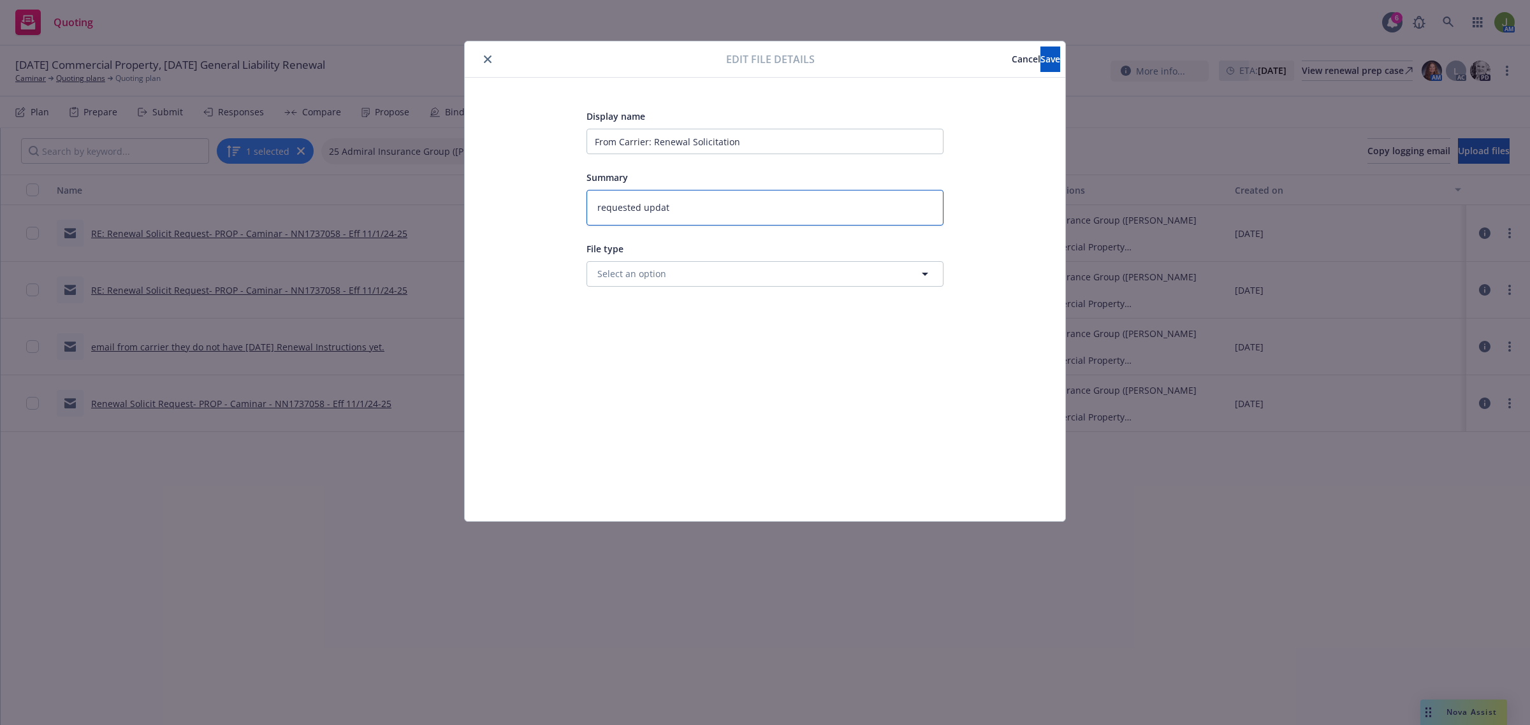
type textarea "x"
type textarea "requested update"
type textarea "x"
type textarea "requested updated"
type textarea "x"
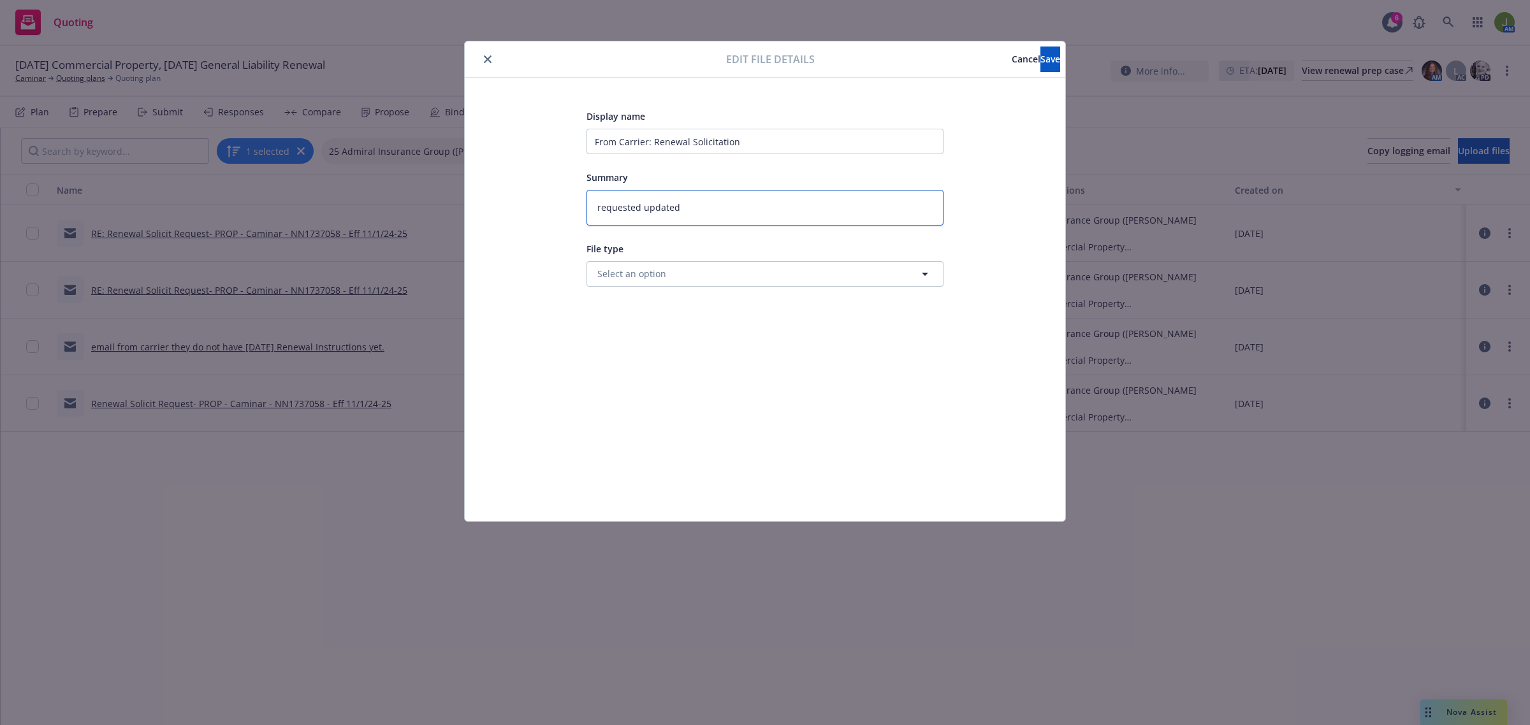
type textarea "requested updated"
type textarea "x"
type textarea "requested updated a"
type textarea "x"
type textarea "requested updated ac"
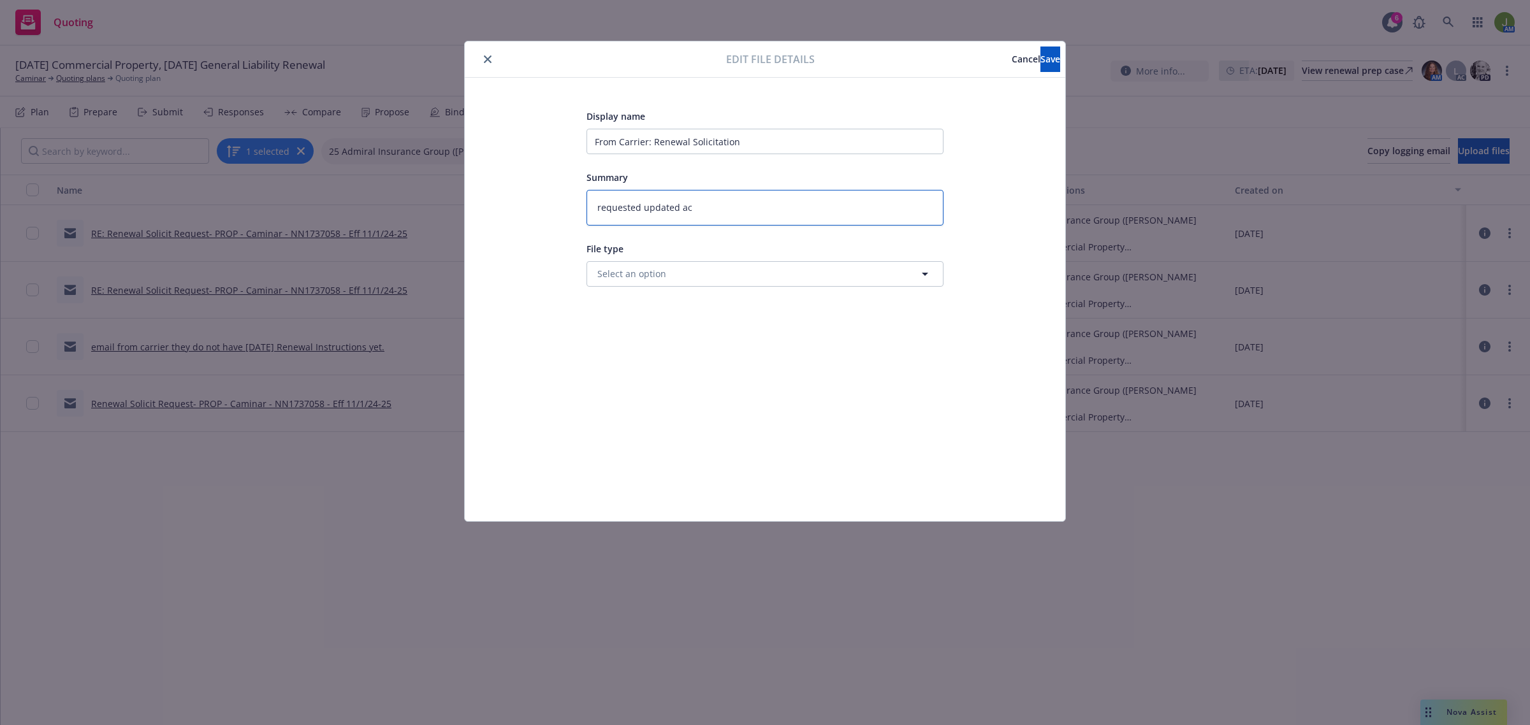
type textarea "x"
type textarea "requested updated aco"
type textarea "x"
type textarea "requested updated acor"
type textarea "x"
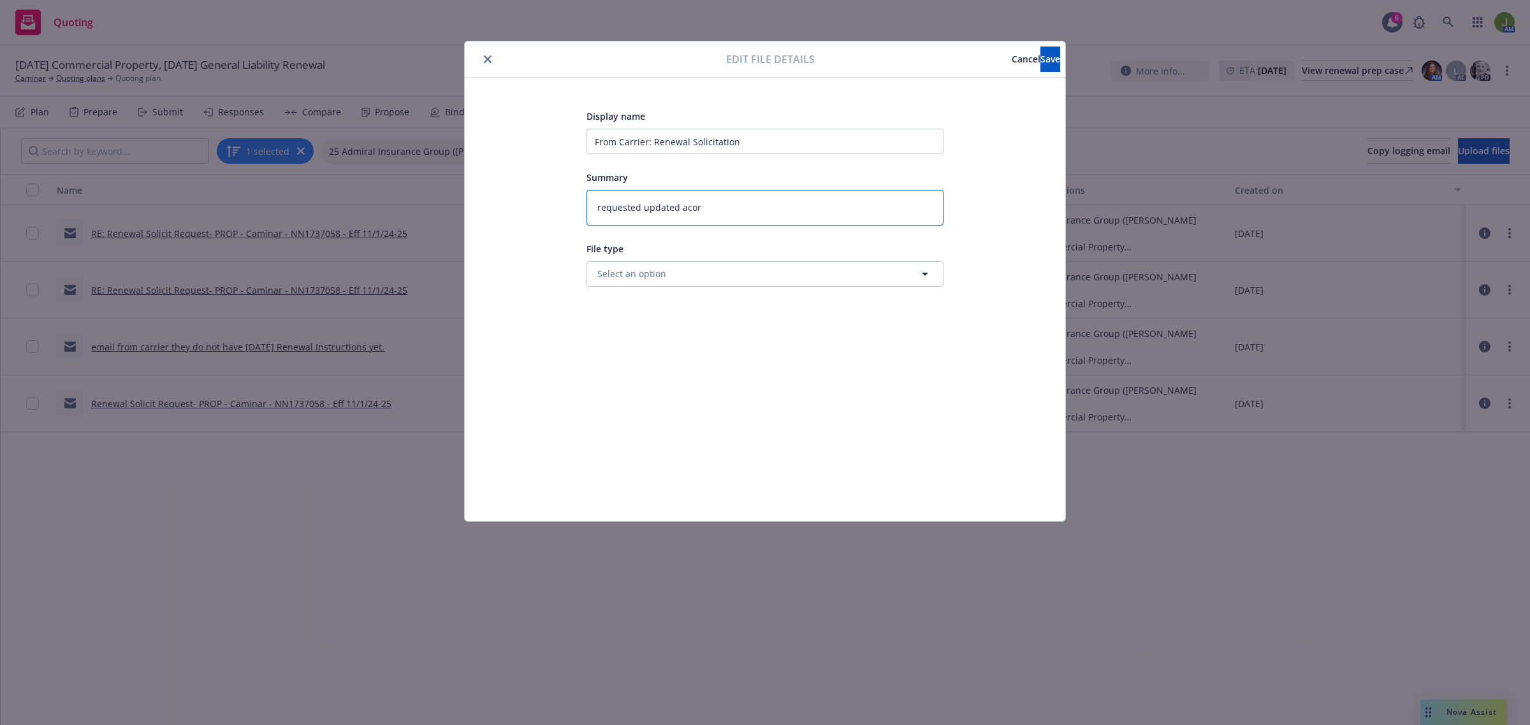
type textarea "requested updated acord"
type textarea "x"
type textarea "requested updated acord"
type textarea "x"
type textarea "requested updated acord su"
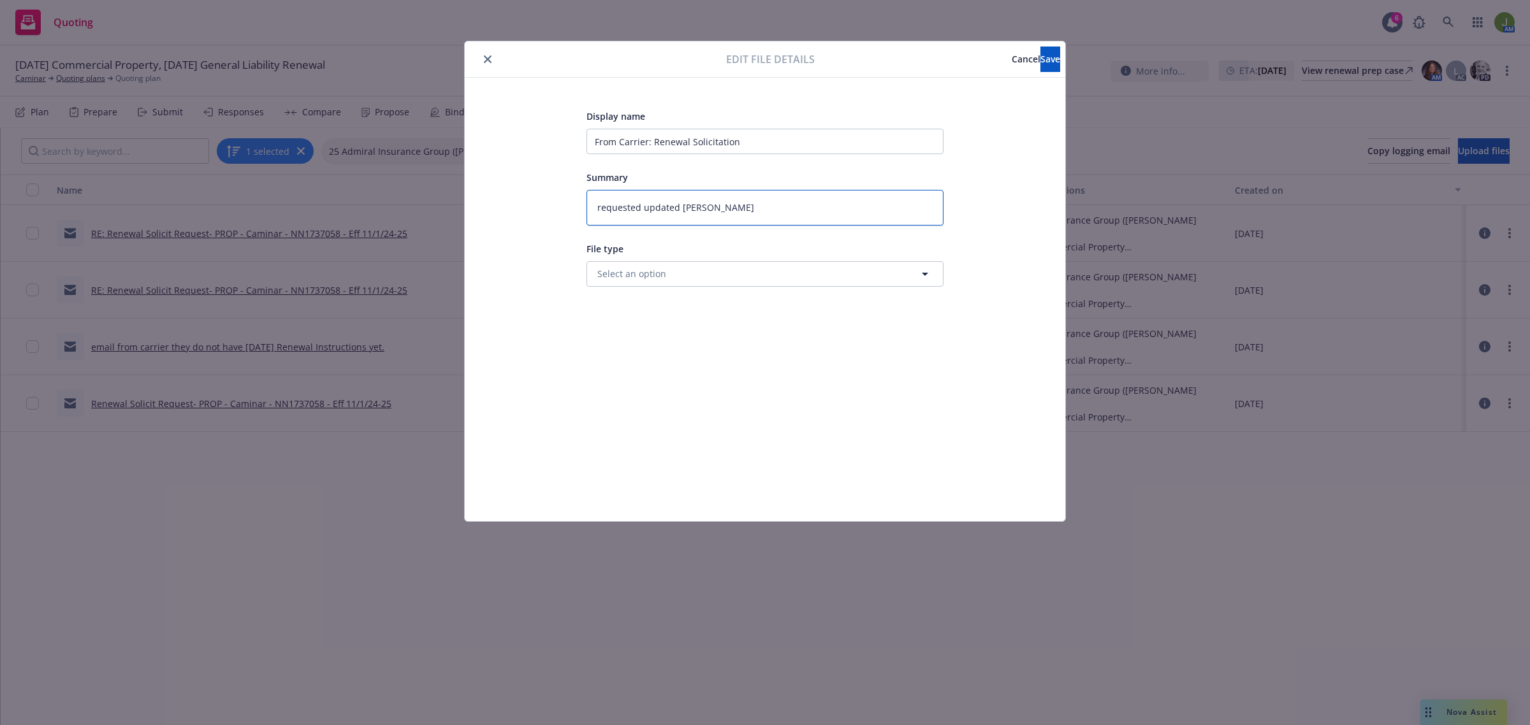
type textarea "x"
type textarea "requested updated acord sub"
type textarea "x"
type textarea "requested updated acord subm"
type textarea "x"
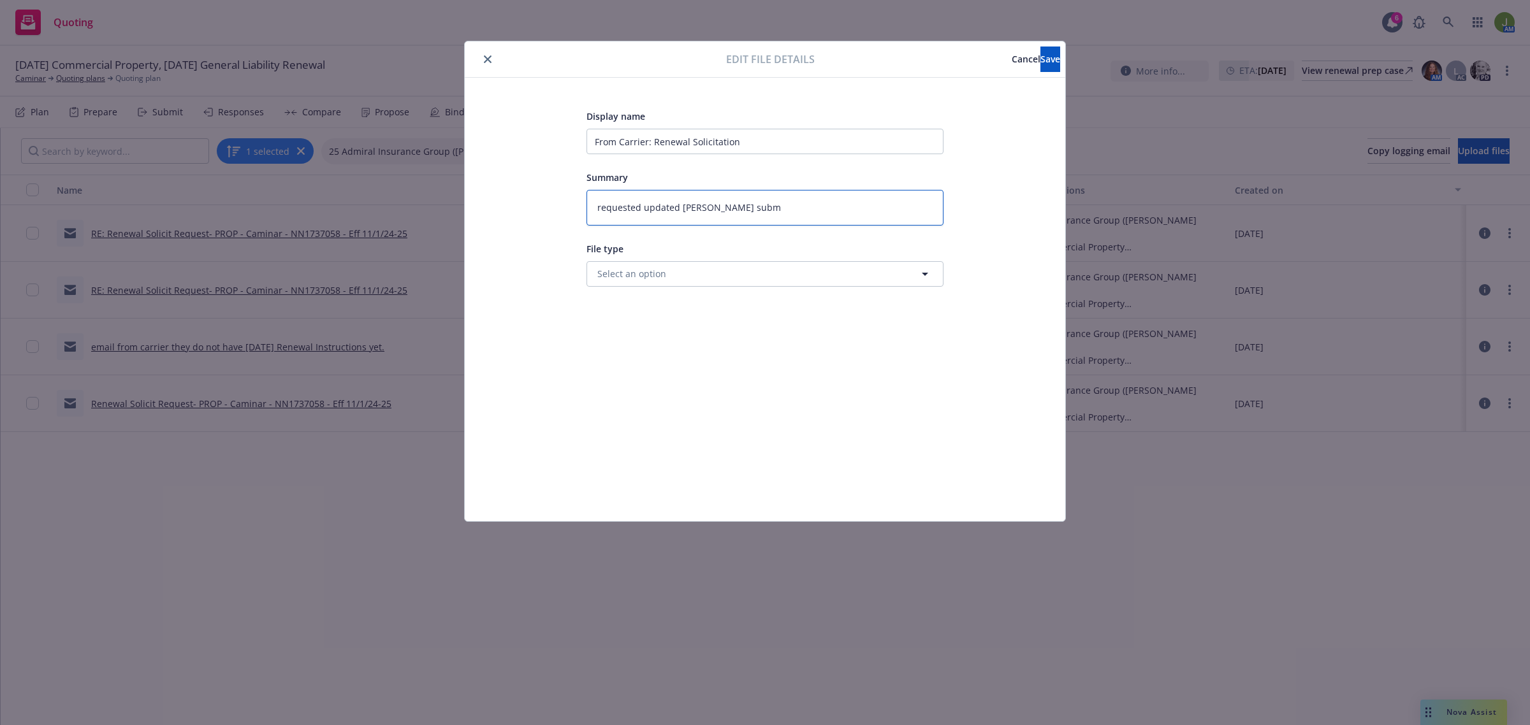
type textarea "requested updated acord submi"
type textarea "x"
type textarea "requested updated acord submis"
type textarea "x"
type textarea "requested updated acord submiss"
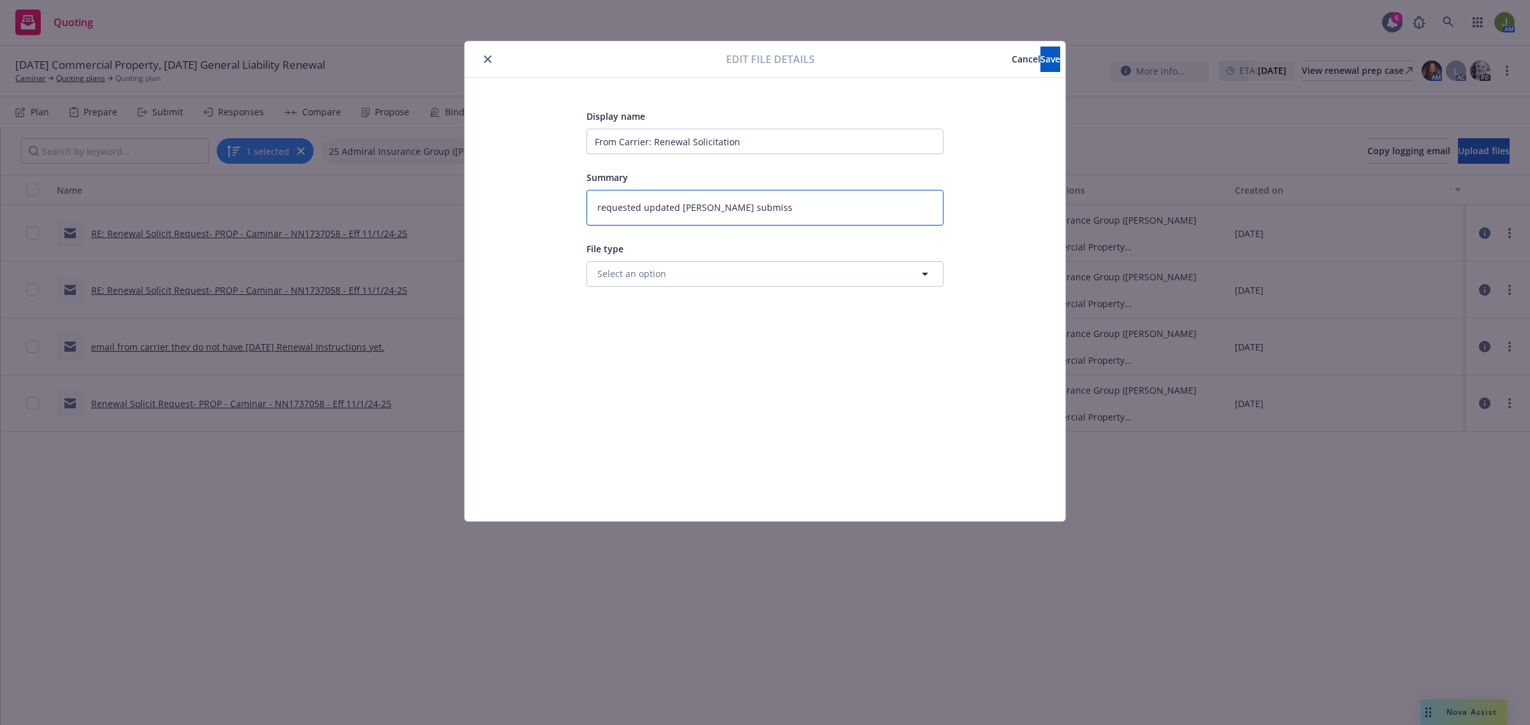
type textarea "x"
type textarea "requested updated acord submissi"
type textarea "x"
type textarea "requested updated acord submissio"
type textarea "x"
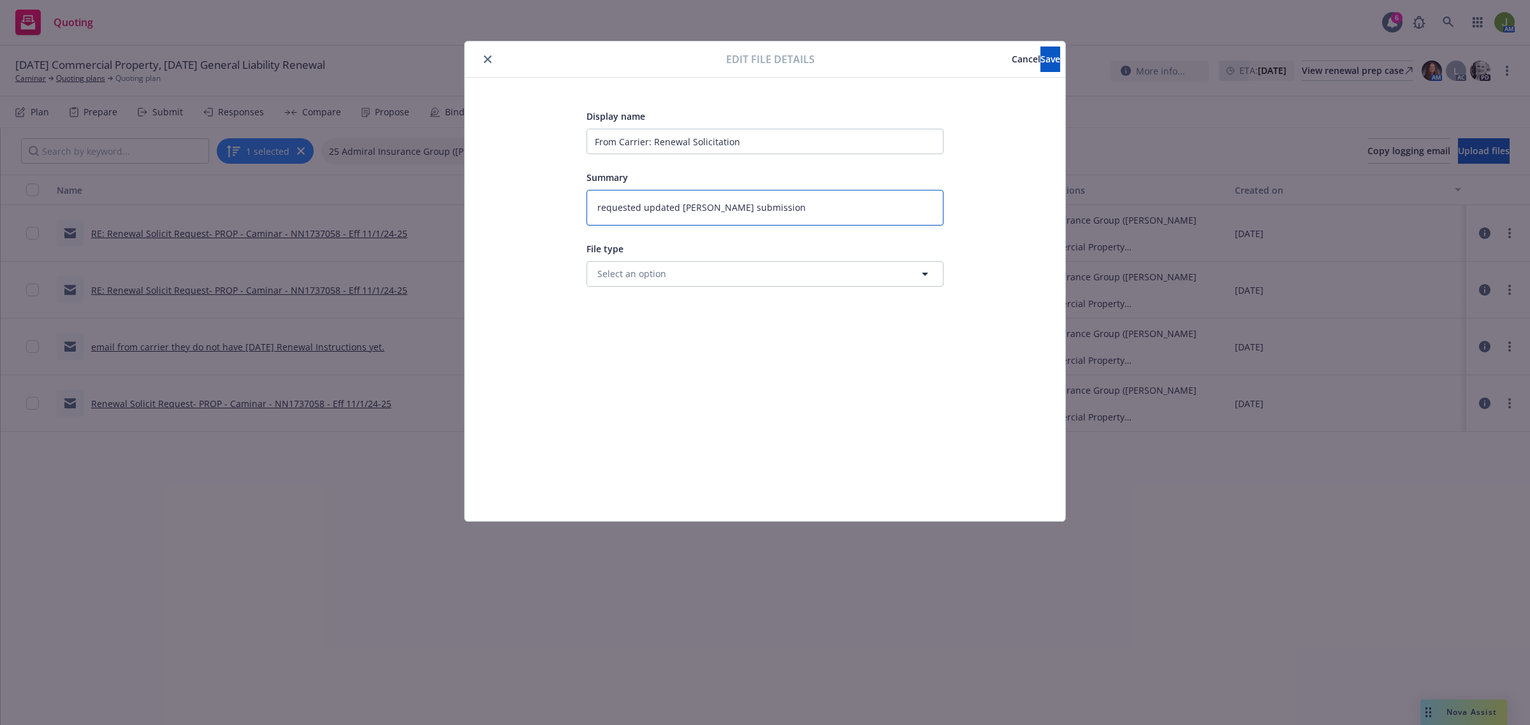
type textarea "requested updated acord submission"
type textarea "x"
type input "From Carrier: Renewal Solicitation"
type textarea "x"
type input "From Carrier: Renewal Solicitation &"
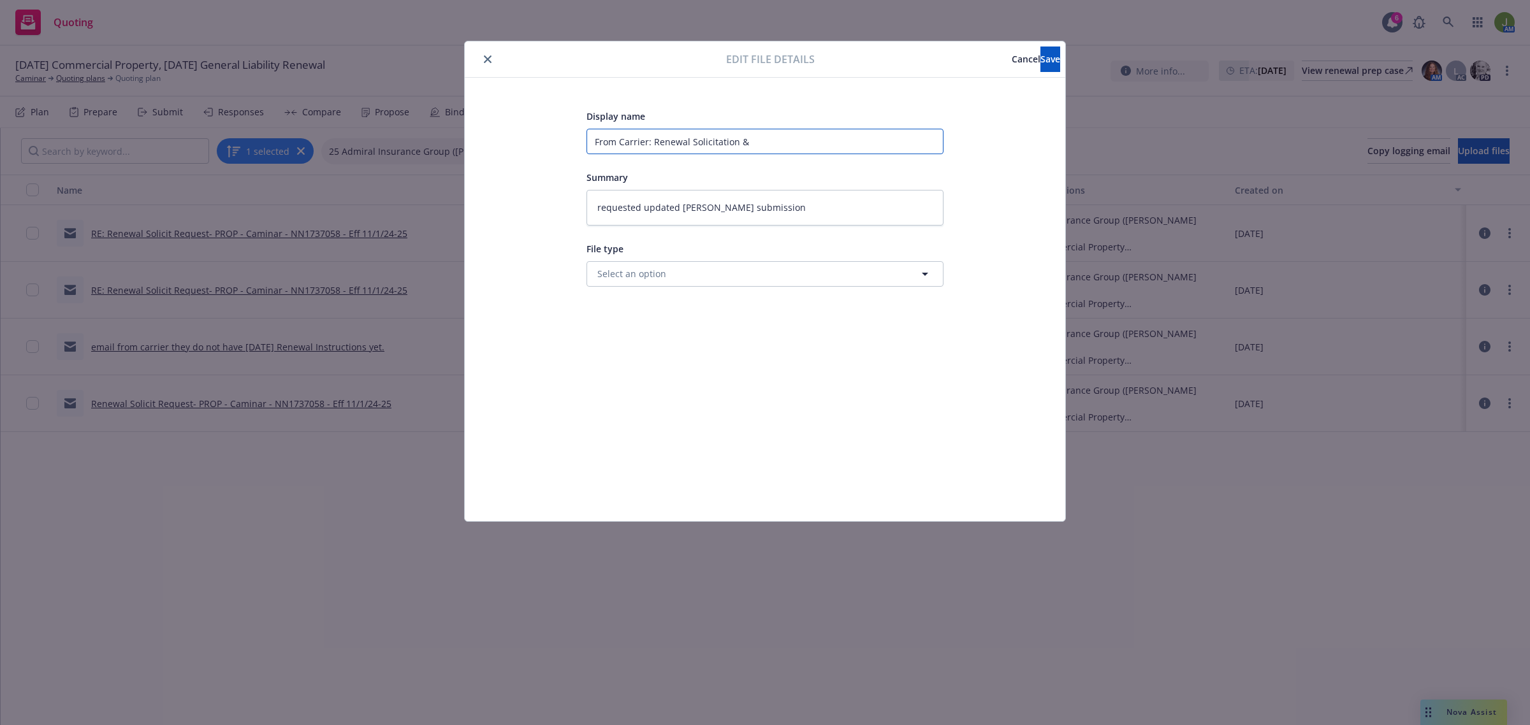
type textarea "x"
type input "From Carrier: Renewal Solicitation &"
type textarea "x"
type input "From Carrier: Renewal Solicitation & n"
type textarea "x"
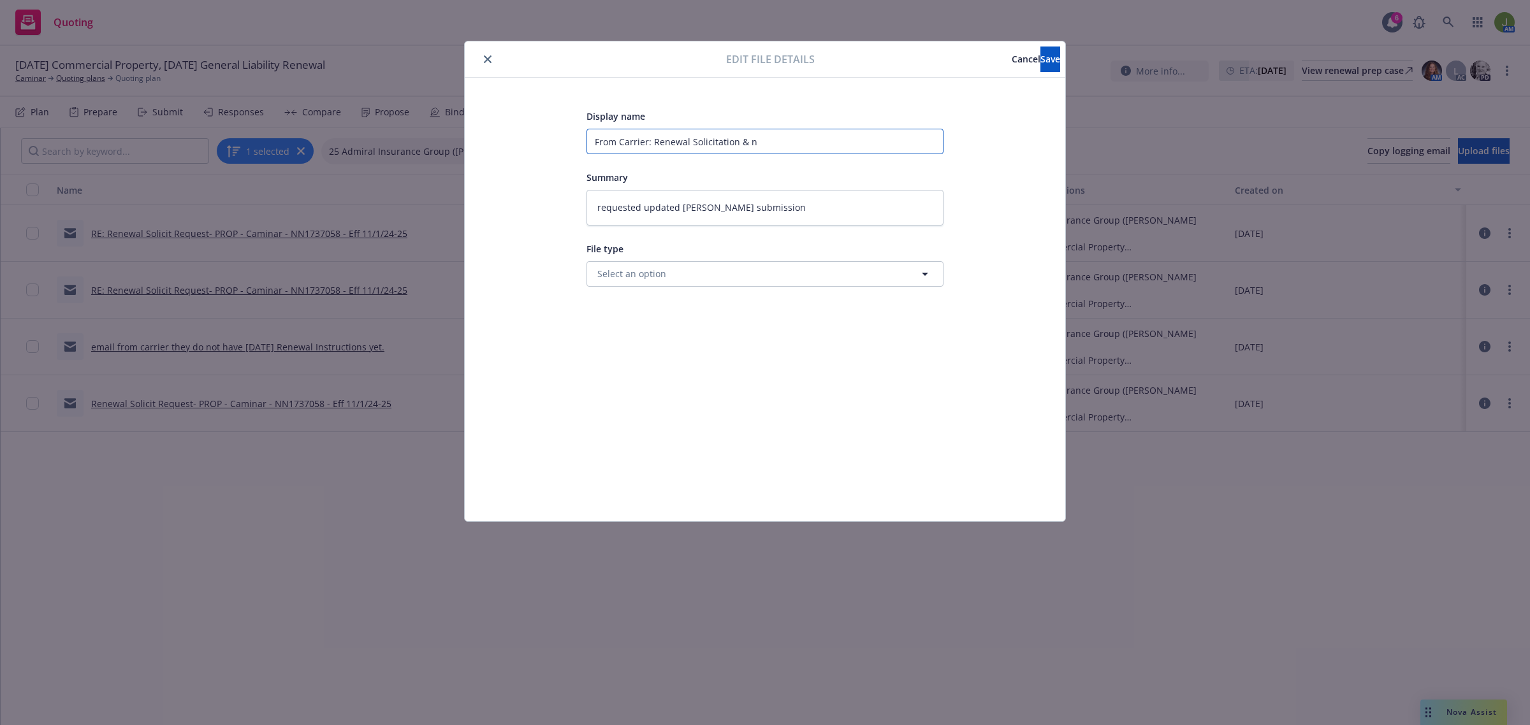
type input "From Carrier: Renewal Solicitation & ne"
type textarea "x"
type input "From Carrier: Renewal Solicitation & new"
type textarea "x"
type input "From Carrier: Renewal Solicitation & ne"
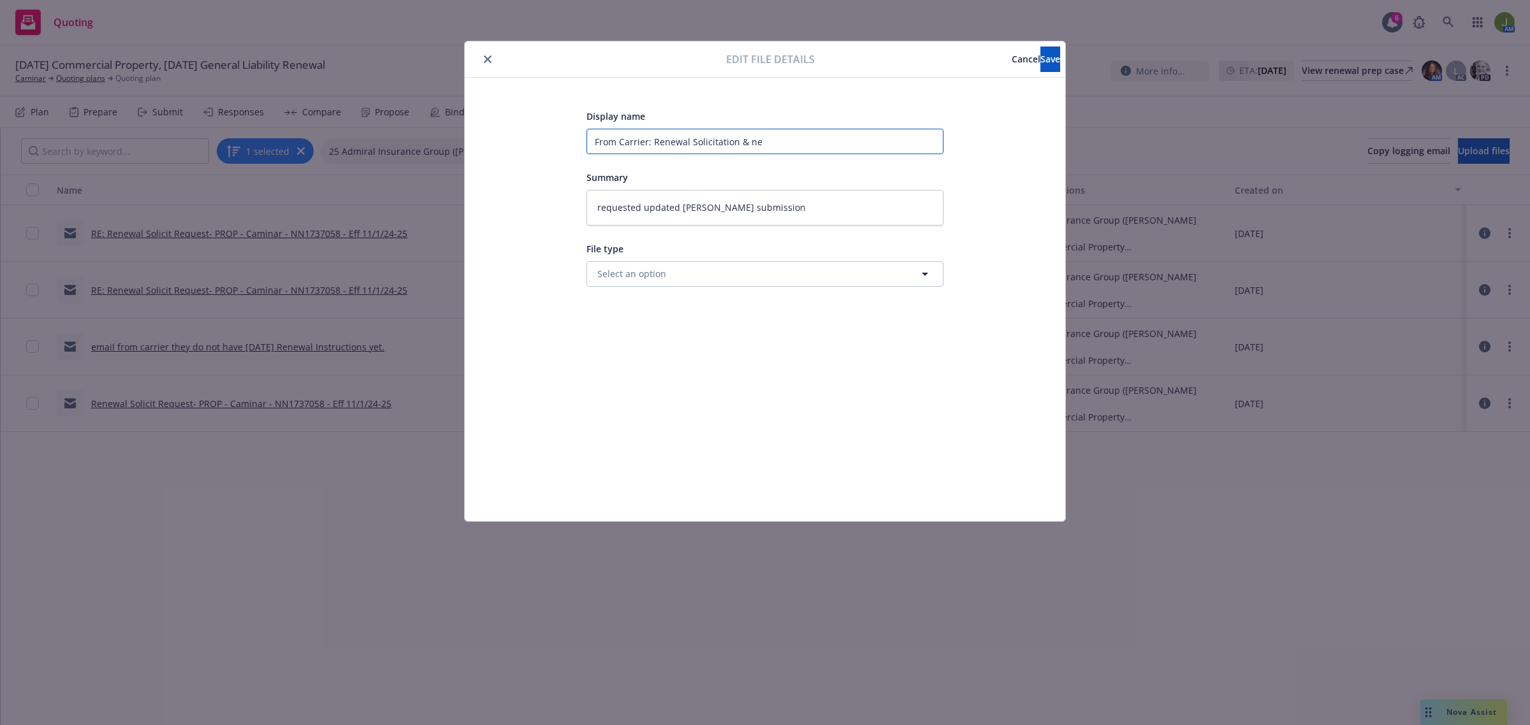
type textarea "x"
type input "From Carrier: Renewal Solicitation & n"
type textarea "x"
type input "From Carrier: Renewal Solicitation &"
type textarea "x"
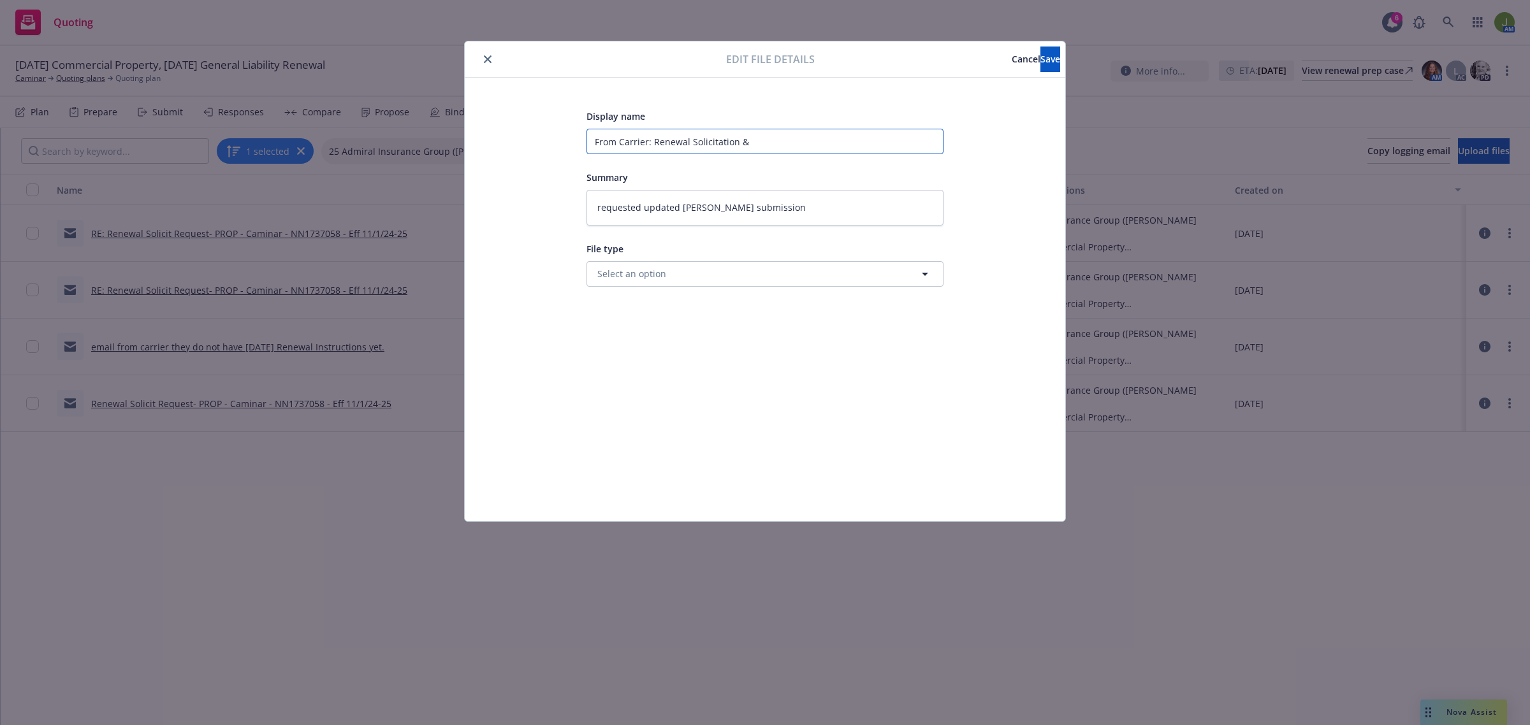
type input "From Carrier: Renewal Solicitation & c"
type textarea "x"
type input "From Carrier: Renewal Solicitation & co"
type textarea "x"
type input "From Carrier: Renewal Solicitation & con"
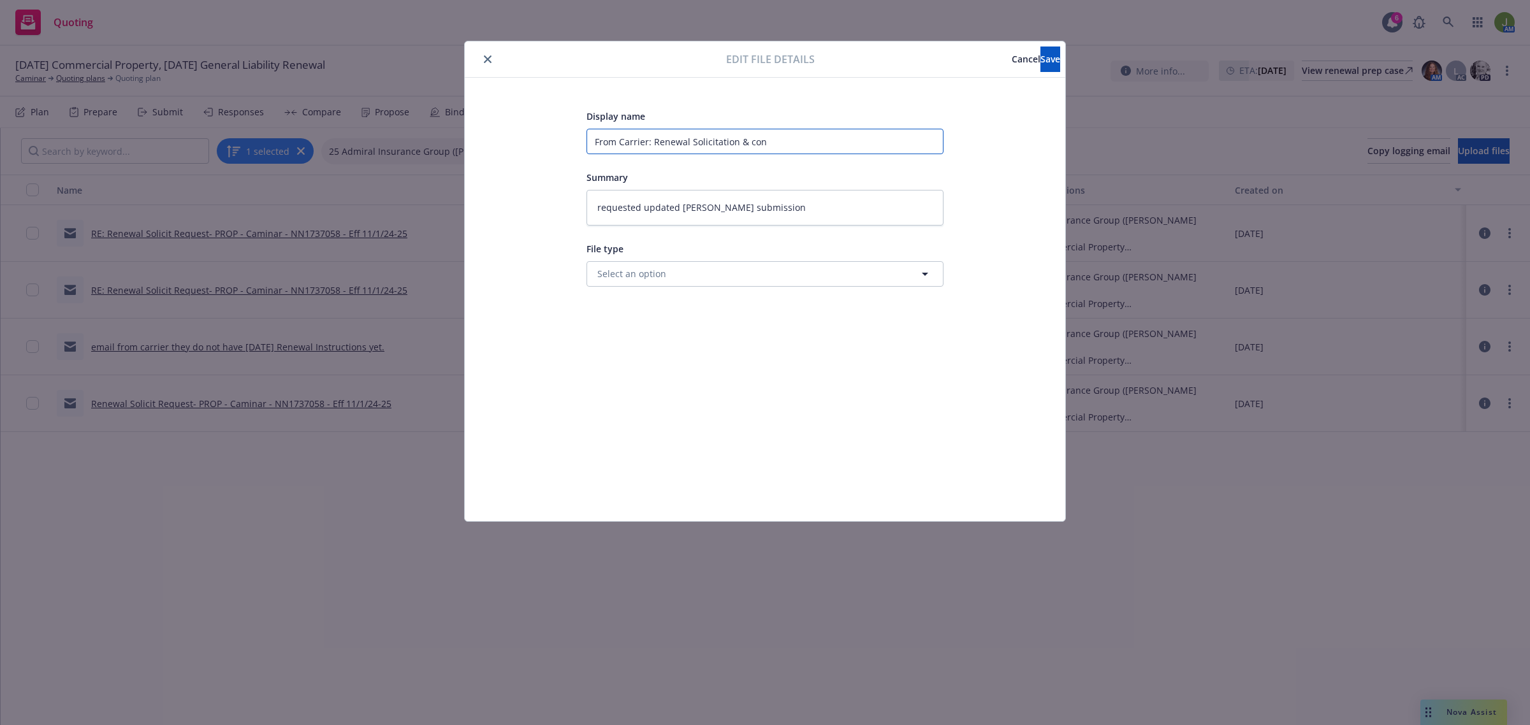
type textarea "x"
type input "From Carrier: Renewal Solicitation & cont"
type textarea "x"
type input "From Carrier: Renewal Solicitation & conta"
type textarea "x"
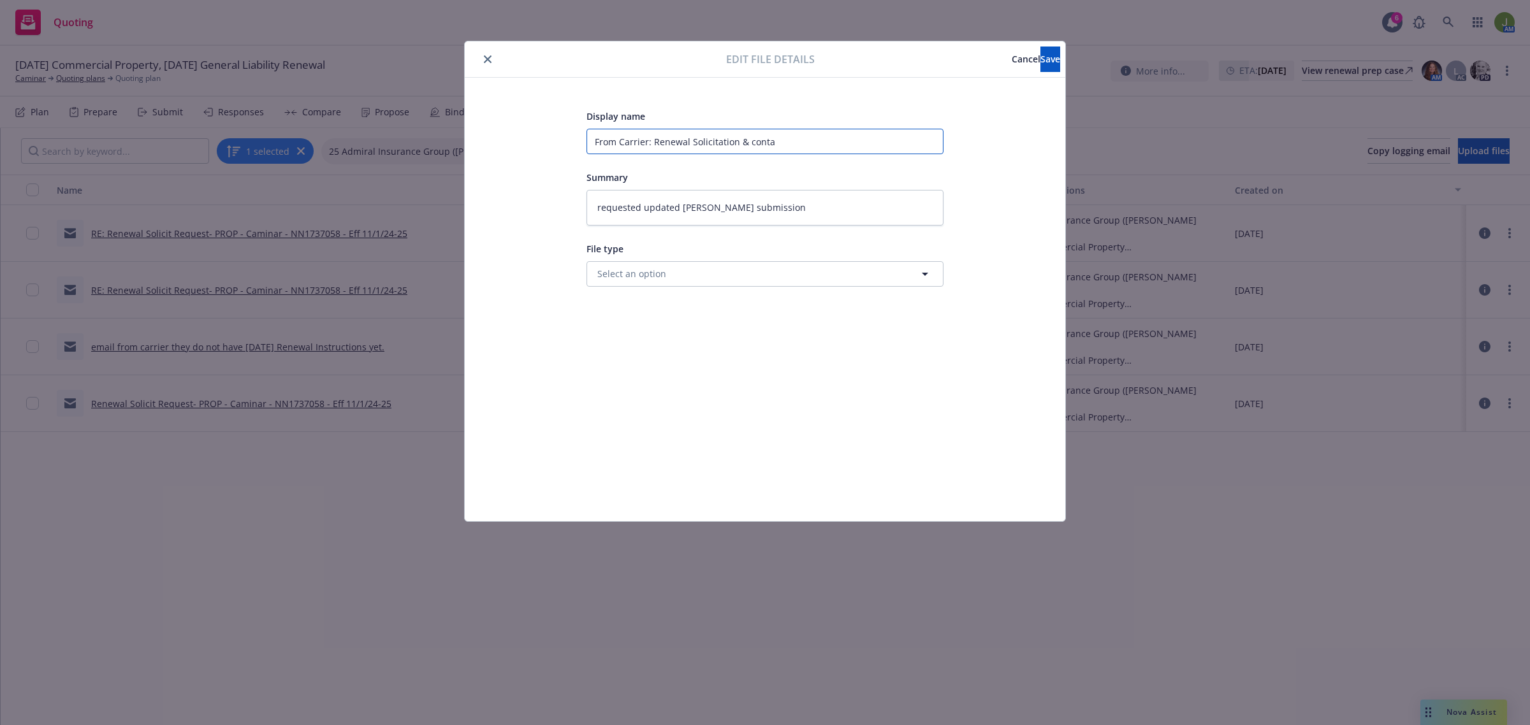
type input "From Carrier: Renewal Solicitation & contac"
type textarea "x"
type input "From Carrier: Renewal Solicitation & contact"
type textarea "x"
type input "From Carrier: Renewal Solicitation & contact"
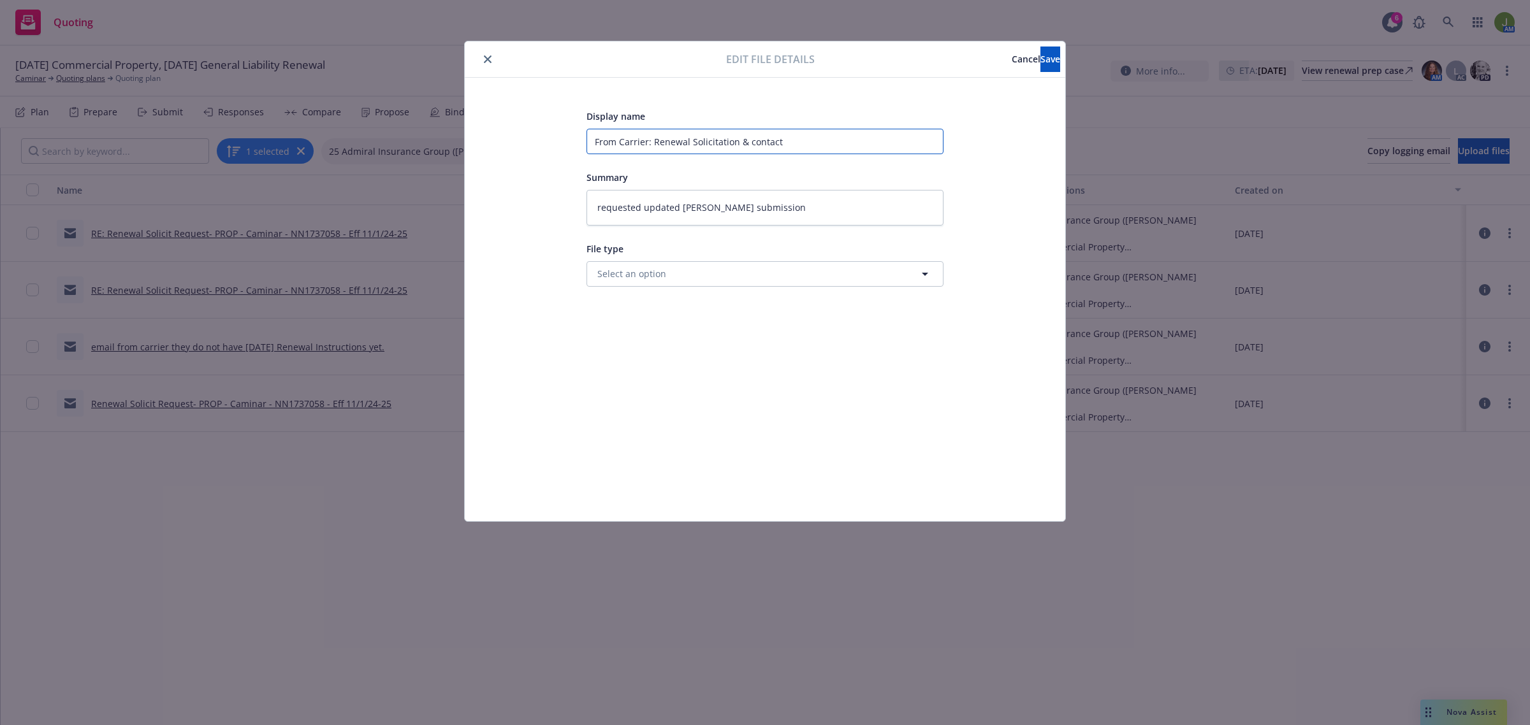
type textarea "x"
type input "From Carrier: Renewal Solicitation & contact f"
type textarea "x"
type input "From Carrier: Renewal Solicitation & contact fo"
type textarea "x"
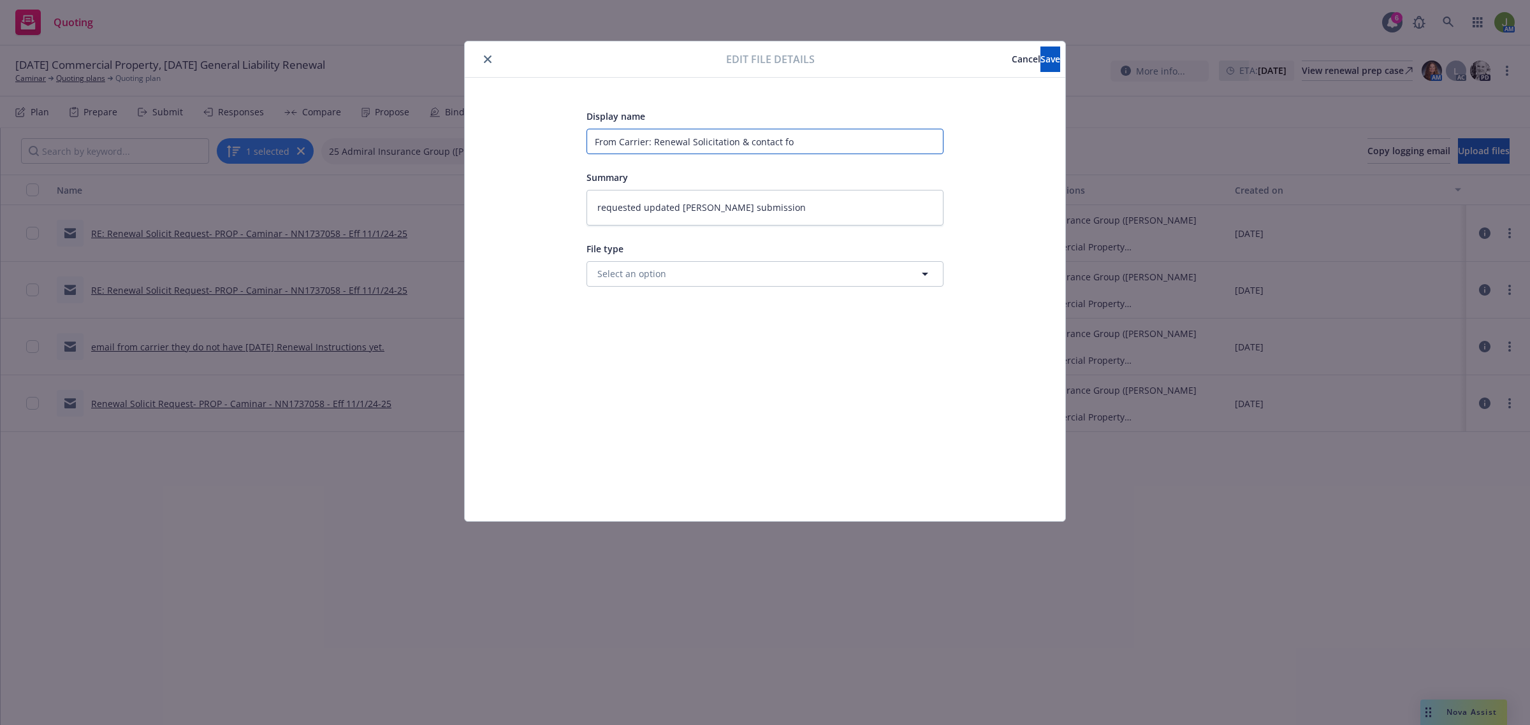
type input "From Carrier: Renewal Solicitation & contact for"
type textarea "x"
type input "From Carrier: Renewal Solicitation & contact for"
type textarea "x"
type input "From Carrier: Renewal Solicitation & contact for r"
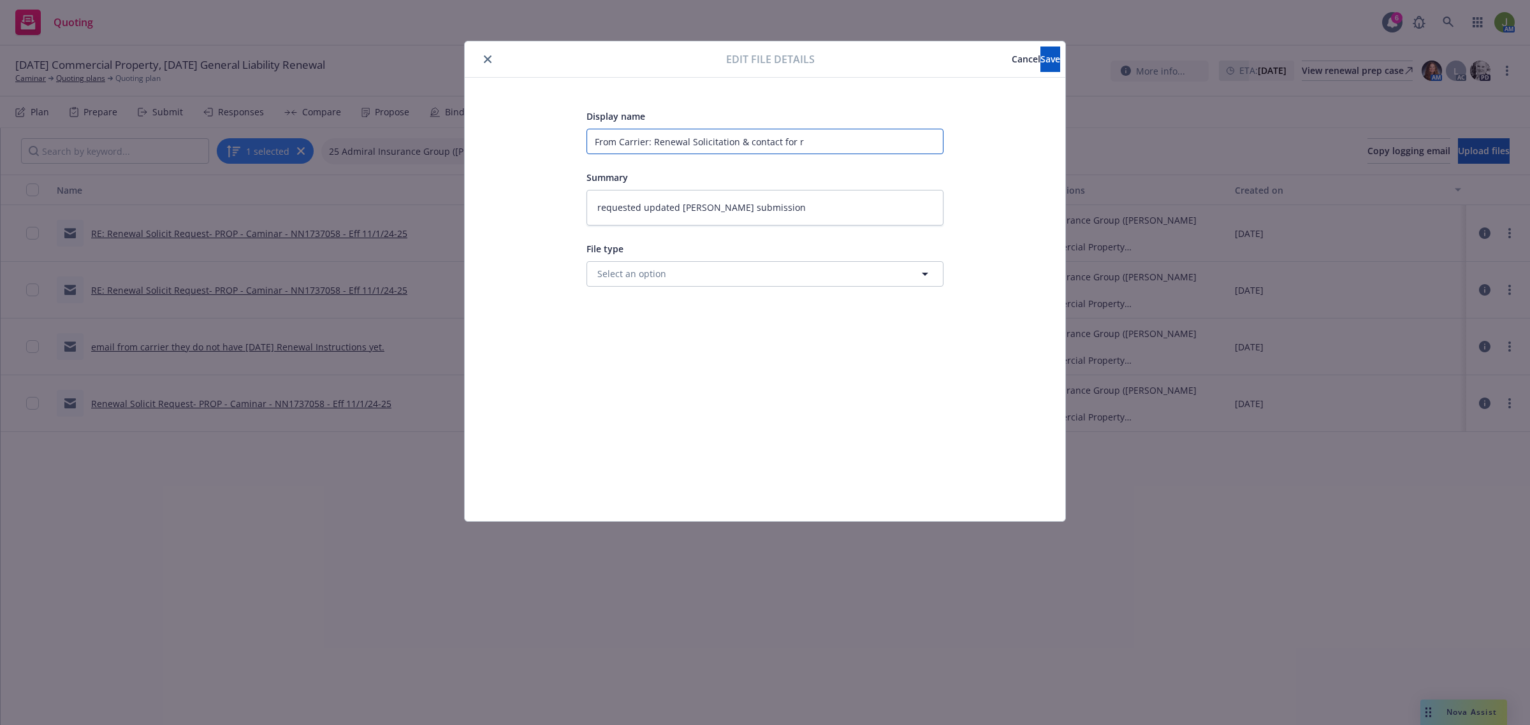
type textarea "x"
type input "From Carrier: Renewal Solicitation & contact for re"
type textarea "x"
type input "From Carrier: Renewal Solicitation & contact for ren"
type textarea "x"
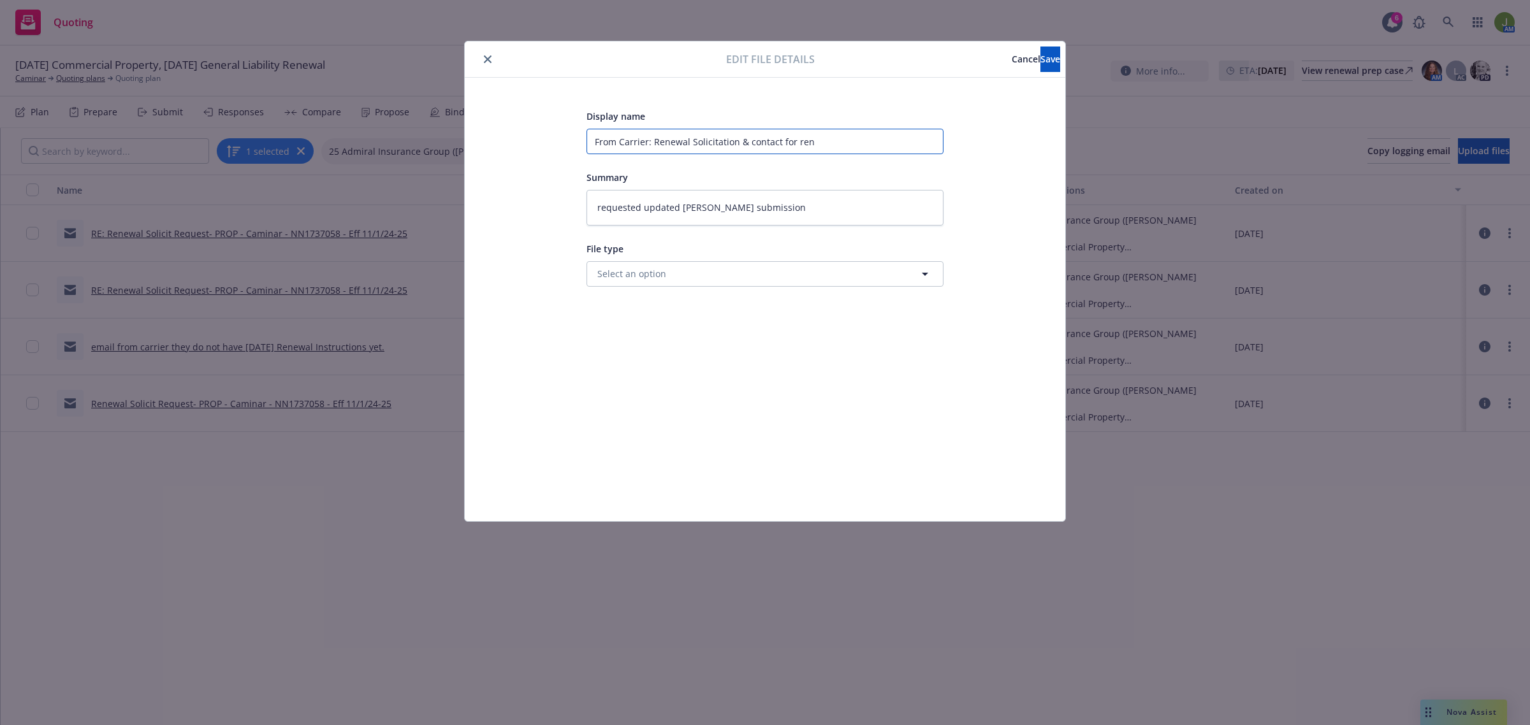
type input "From Carrier: Renewal Solicitation & contact for rene"
type textarea "x"
type input "From Carrier: Renewal Solicitation & contact for renew"
type textarea "x"
type input "From Carrier: Renewal Solicitation & contact for renewa"
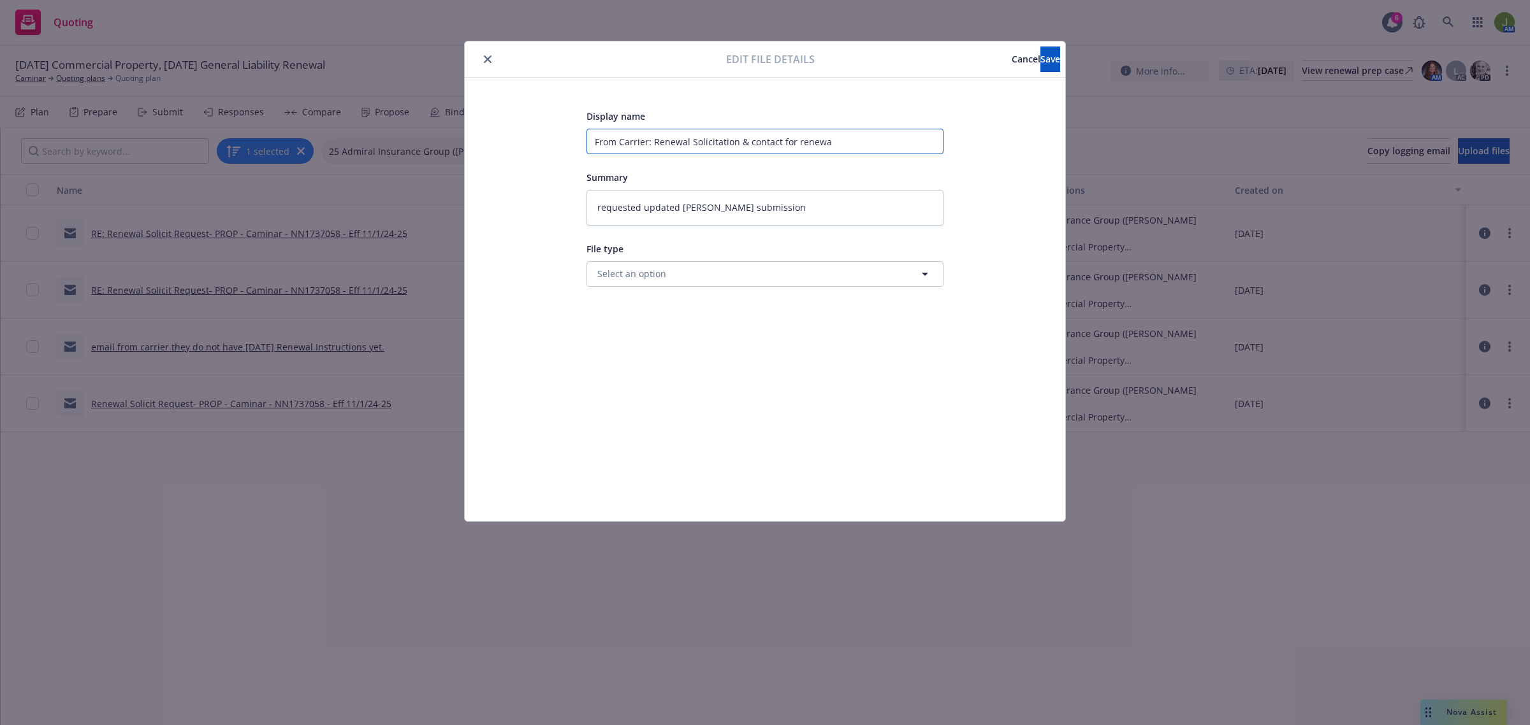
type textarea "x"
type input "From Carrier: Renewal Solicitation & contact for renewal"
type textarea "x"
type input "From Carrier: Renewal Solicitation & contact for renewal ("
type textarea "x"
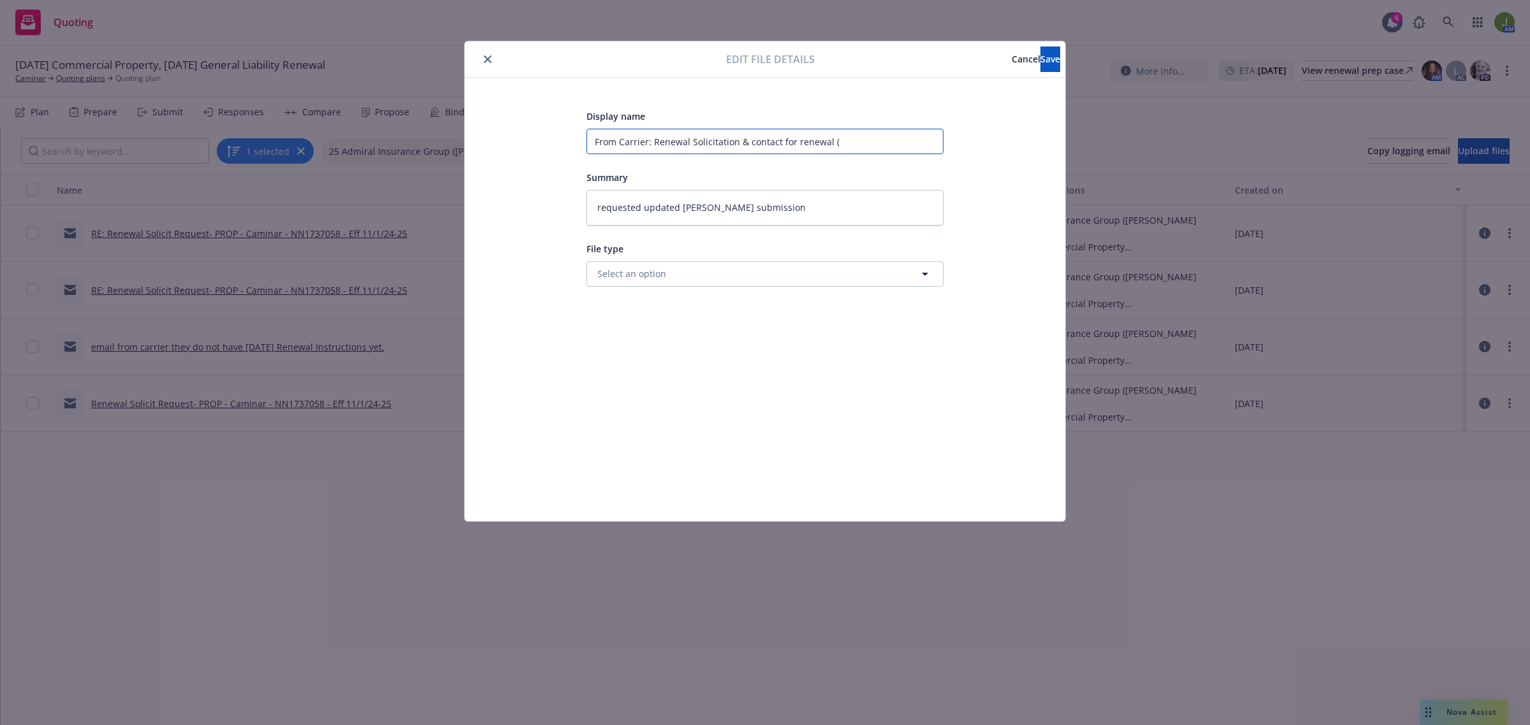
type input "From Carrier: Renewal Solicitation & contact for renewal (L"
type textarea "x"
type input "From Carrier: Renewal Solicitation & contact for renewal (Le"
type textarea "x"
type input "From Carrier: Renewal Solicitation & contact for renewal (Let"
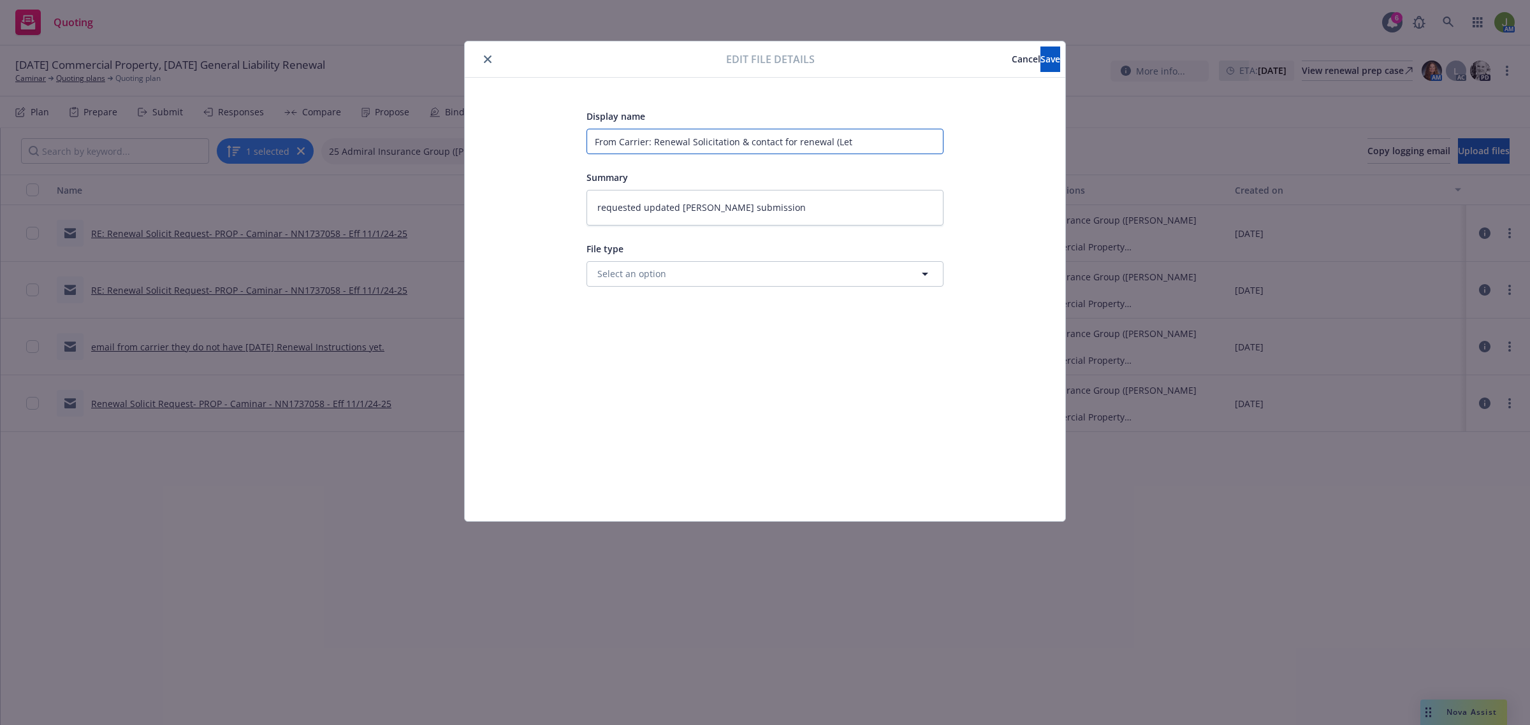
type textarea "x"
type input "From Carrier: Renewal Solicitation & contact for renewal (Leti"
type textarea "x"
type input "From Carrier: Renewal Solicitation & contact for renewal (Letic"
type textarea "x"
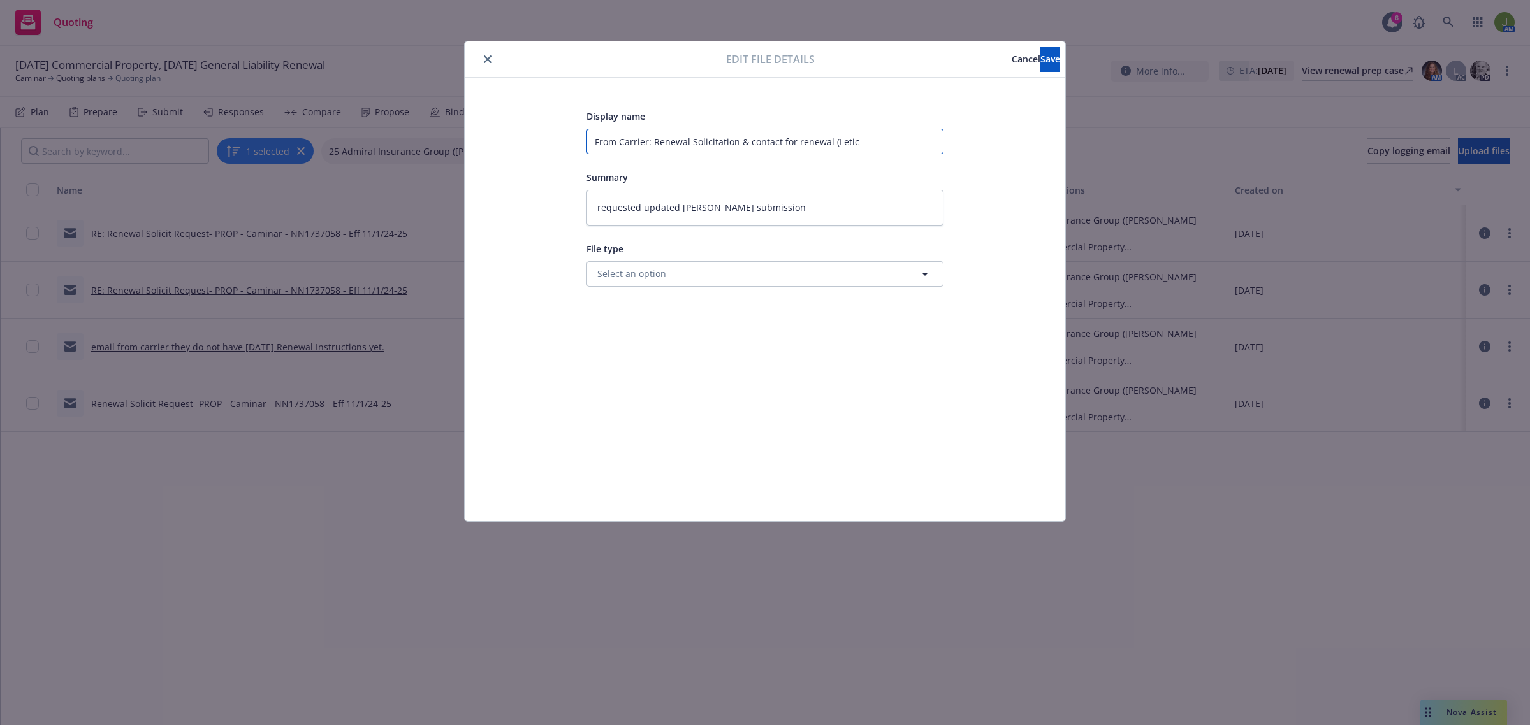
type input "From Carrier: Renewal Solicitation & contact for renewal (Letici"
click at [1040, 48] on button "Save" at bounding box center [1050, 59] width 20 height 25
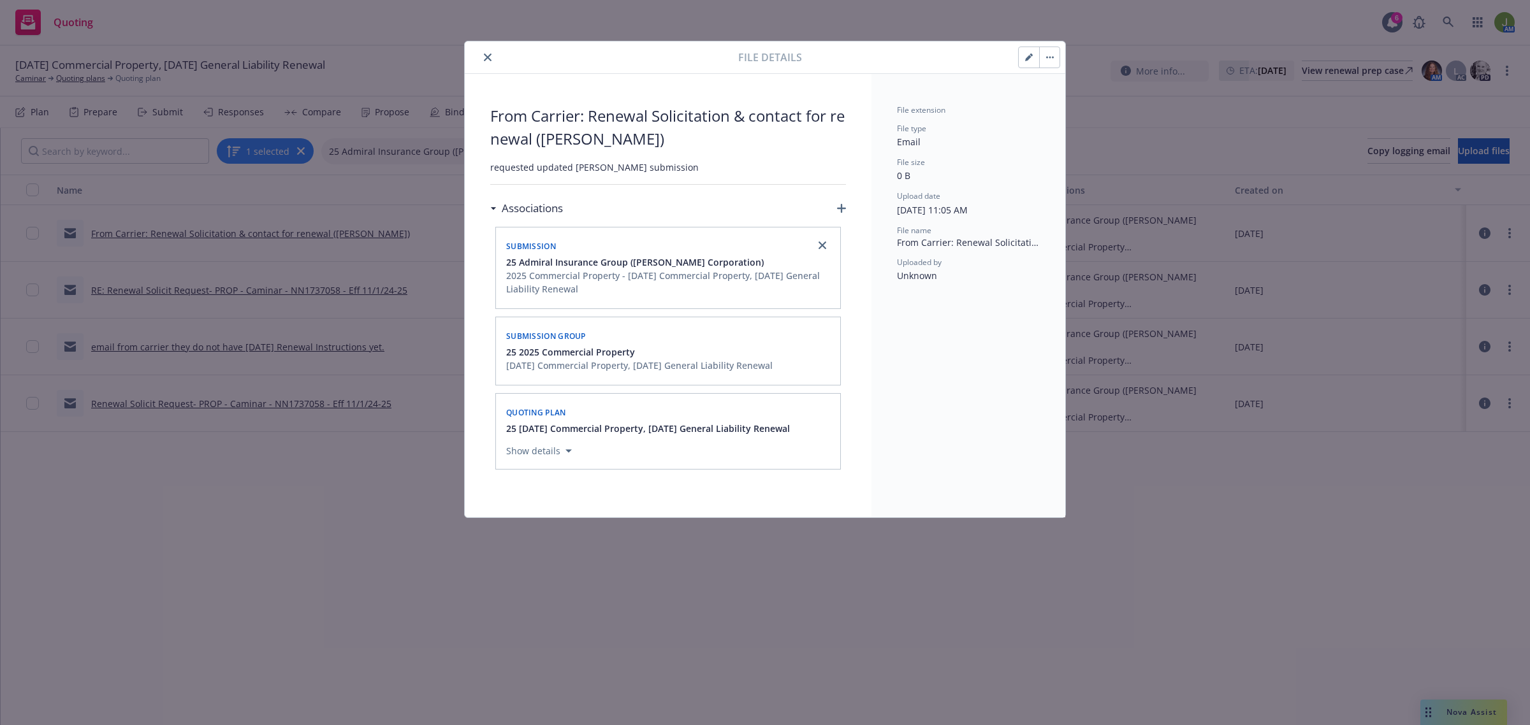
click at [486, 57] on icon "close" at bounding box center [488, 58] width 8 height 8
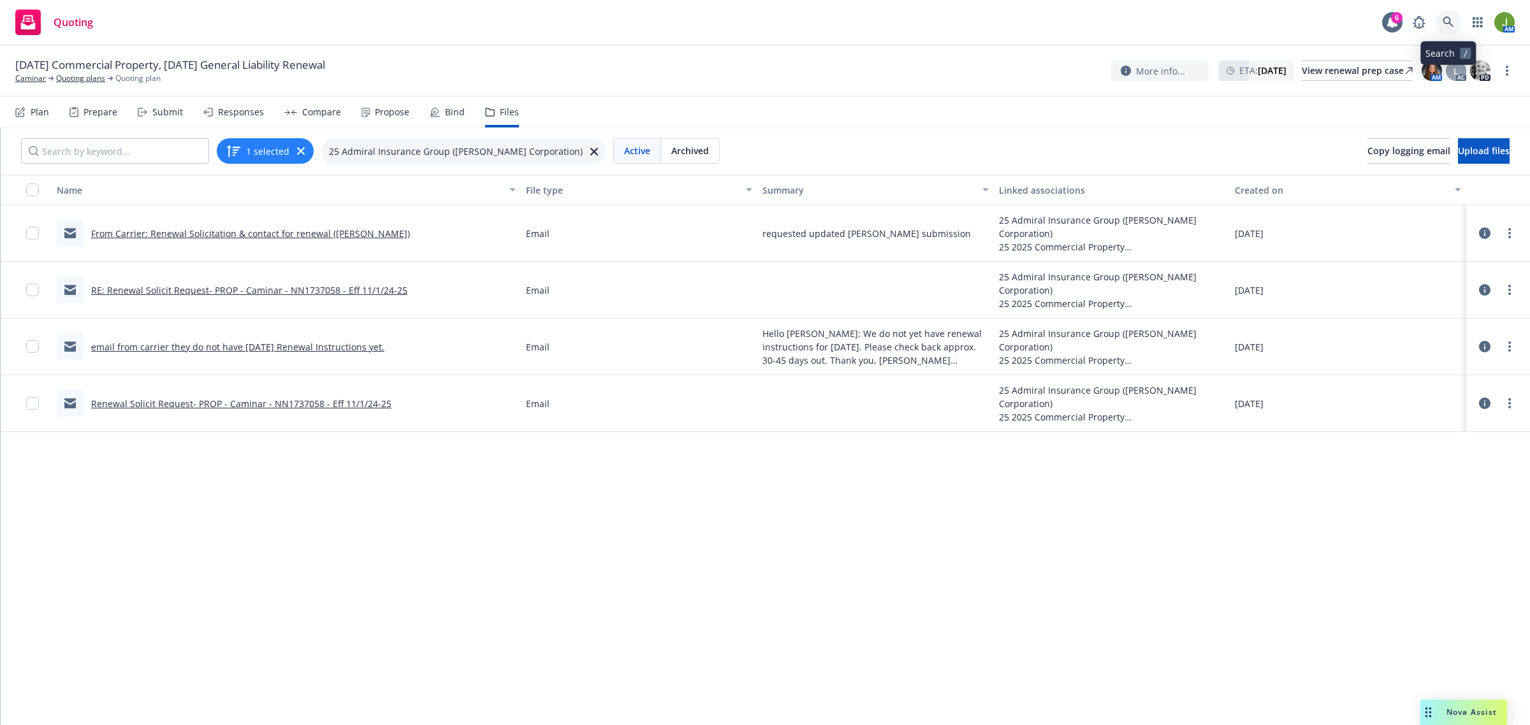
click at [1441, 20] on link at bounding box center [1448, 22] width 25 height 25
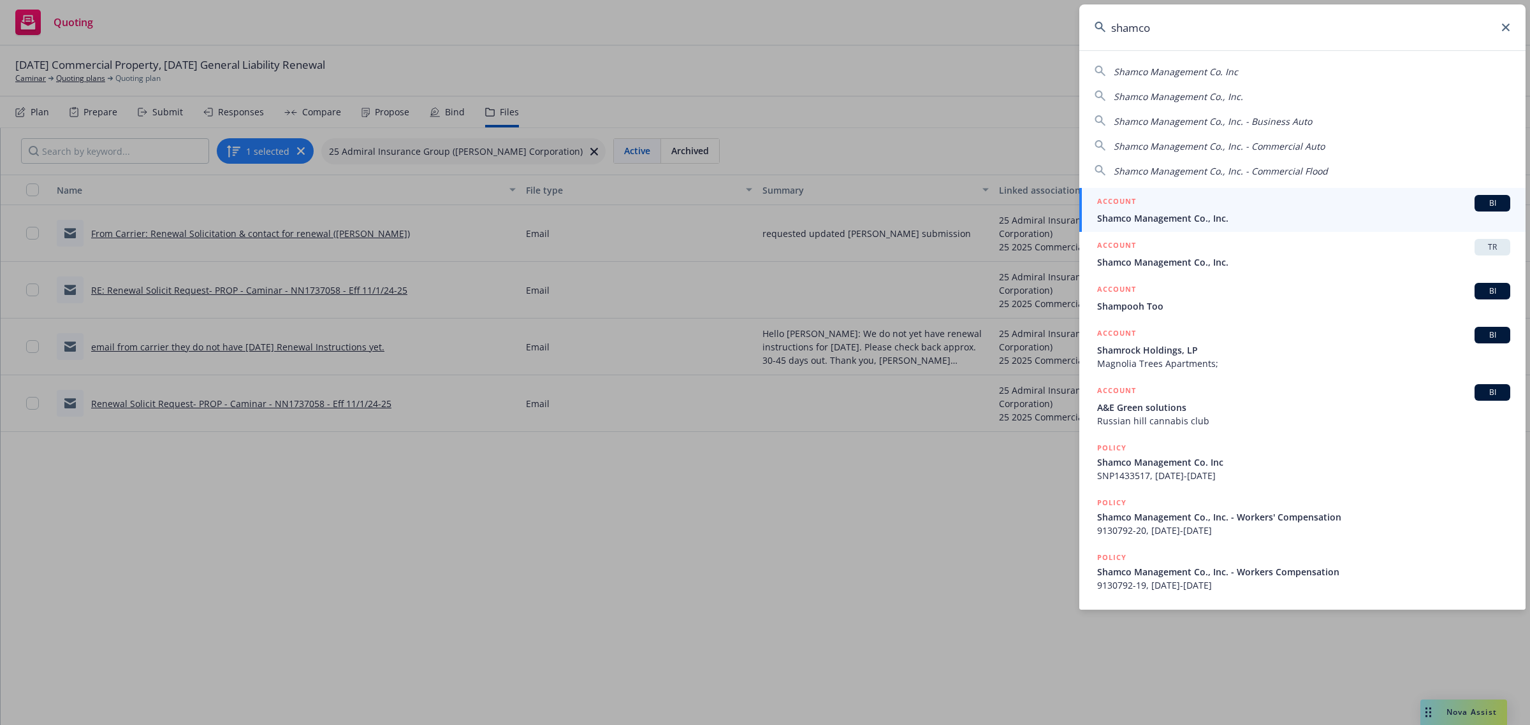
click at [1159, 205] on div "ACCOUNT BI" at bounding box center [1303, 203] width 413 height 17
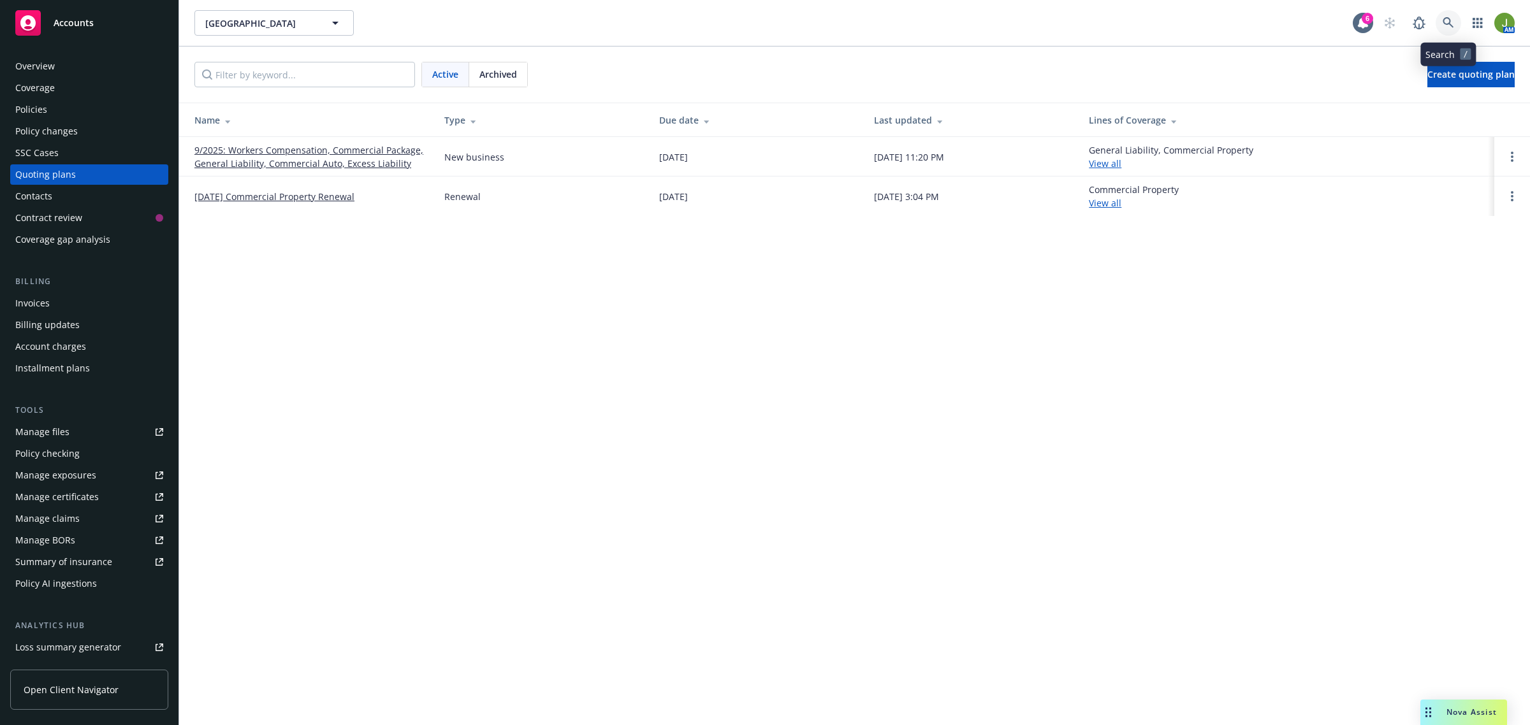
click at [1445, 29] on link at bounding box center [1448, 22] width 25 height 25
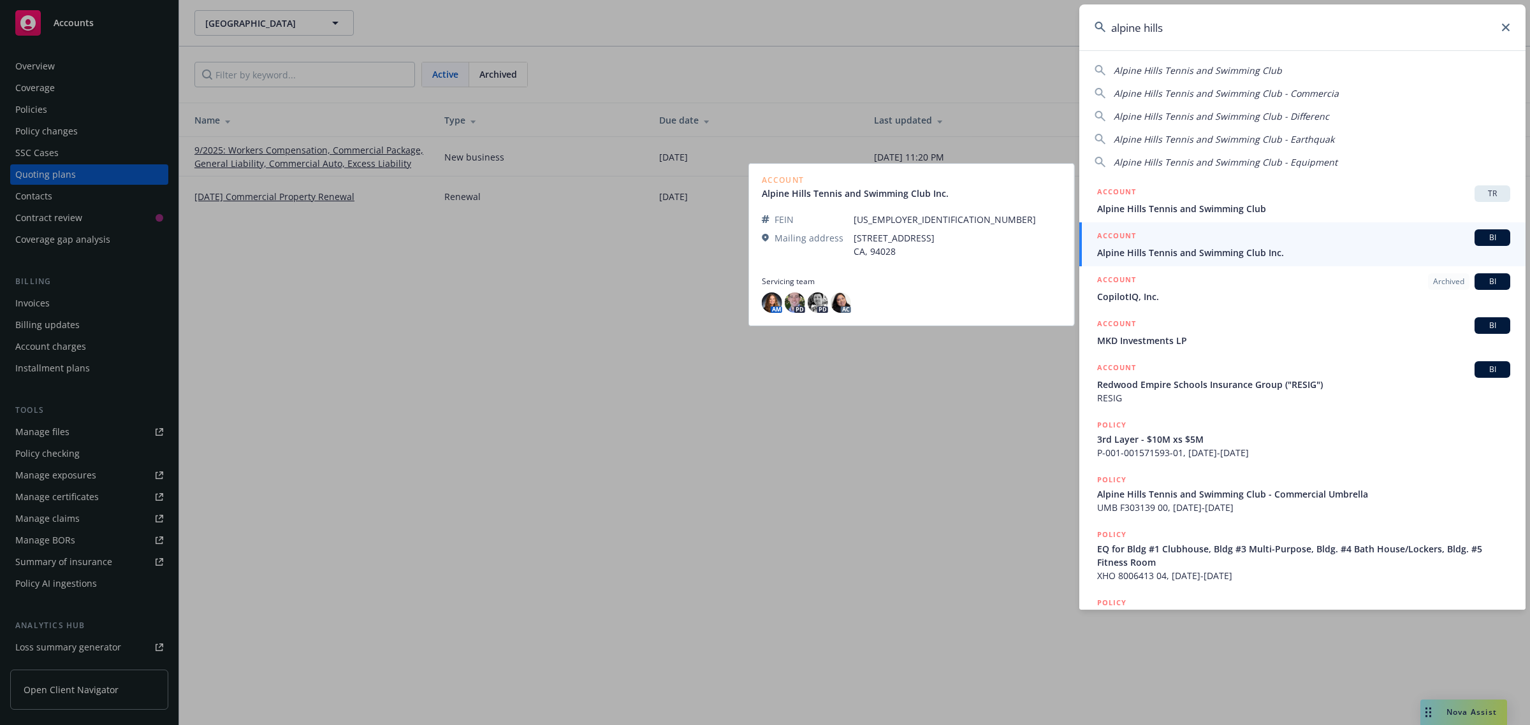
type input "alpine hills"
click at [1173, 247] on span "Alpine Hills Tennis and Swimming Club Inc." at bounding box center [1303, 252] width 413 height 13
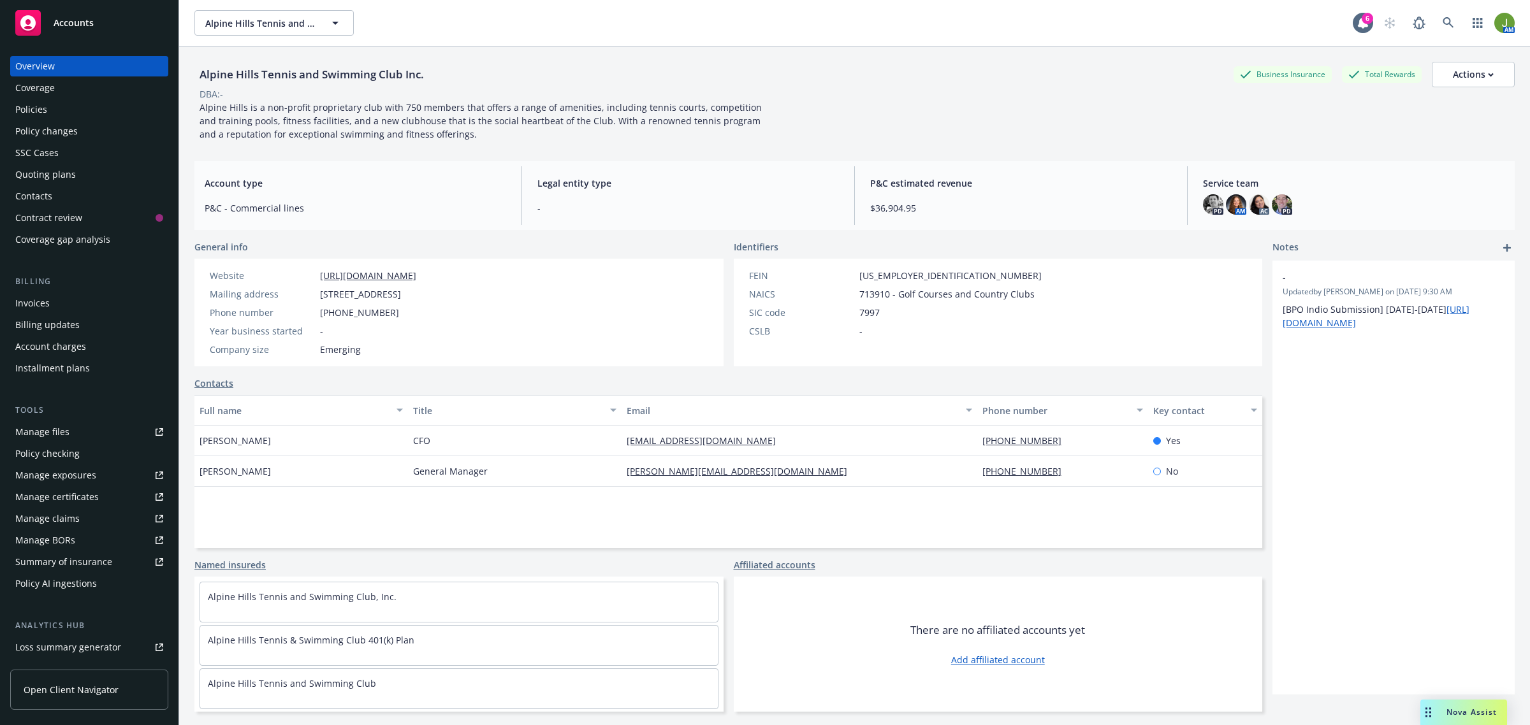
click at [43, 173] on div "Quoting plans" at bounding box center [45, 174] width 61 height 20
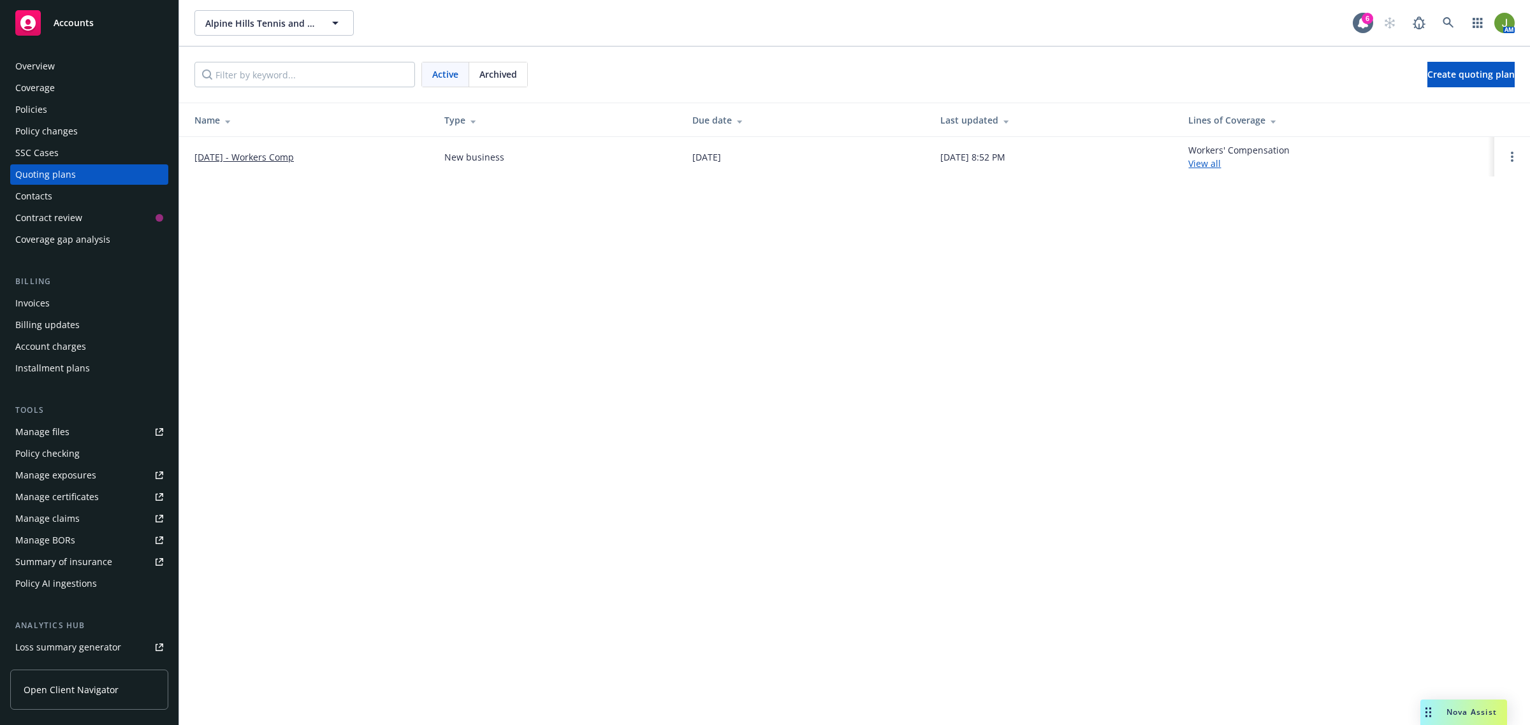
click at [266, 163] on link "12/1/25 - Workers Comp" at bounding box center [243, 156] width 99 height 13
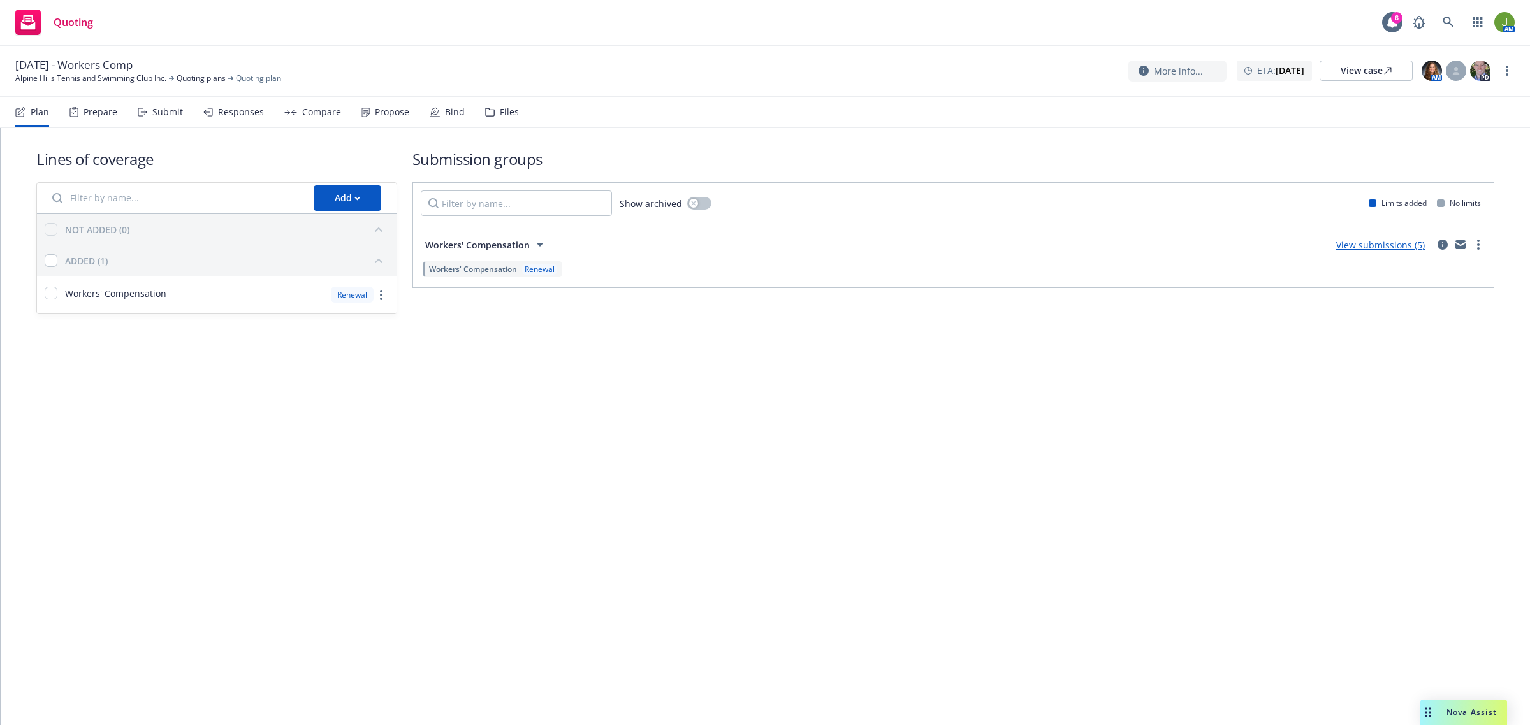
click at [500, 112] on div "Files" at bounding box center [509, 112] width 19 height 10
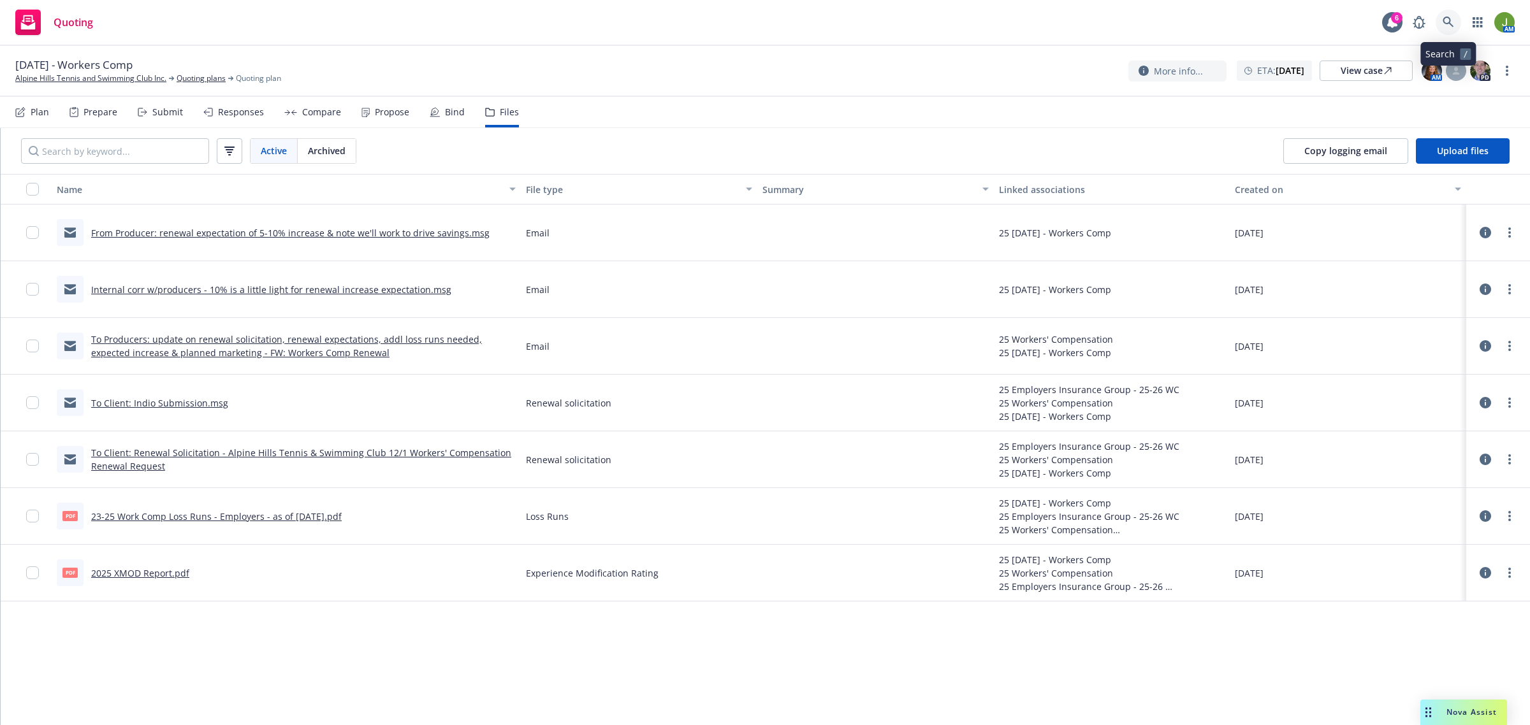
click at [1448, 23] on icon at bounding box center [1448, 22] width 11 height 11
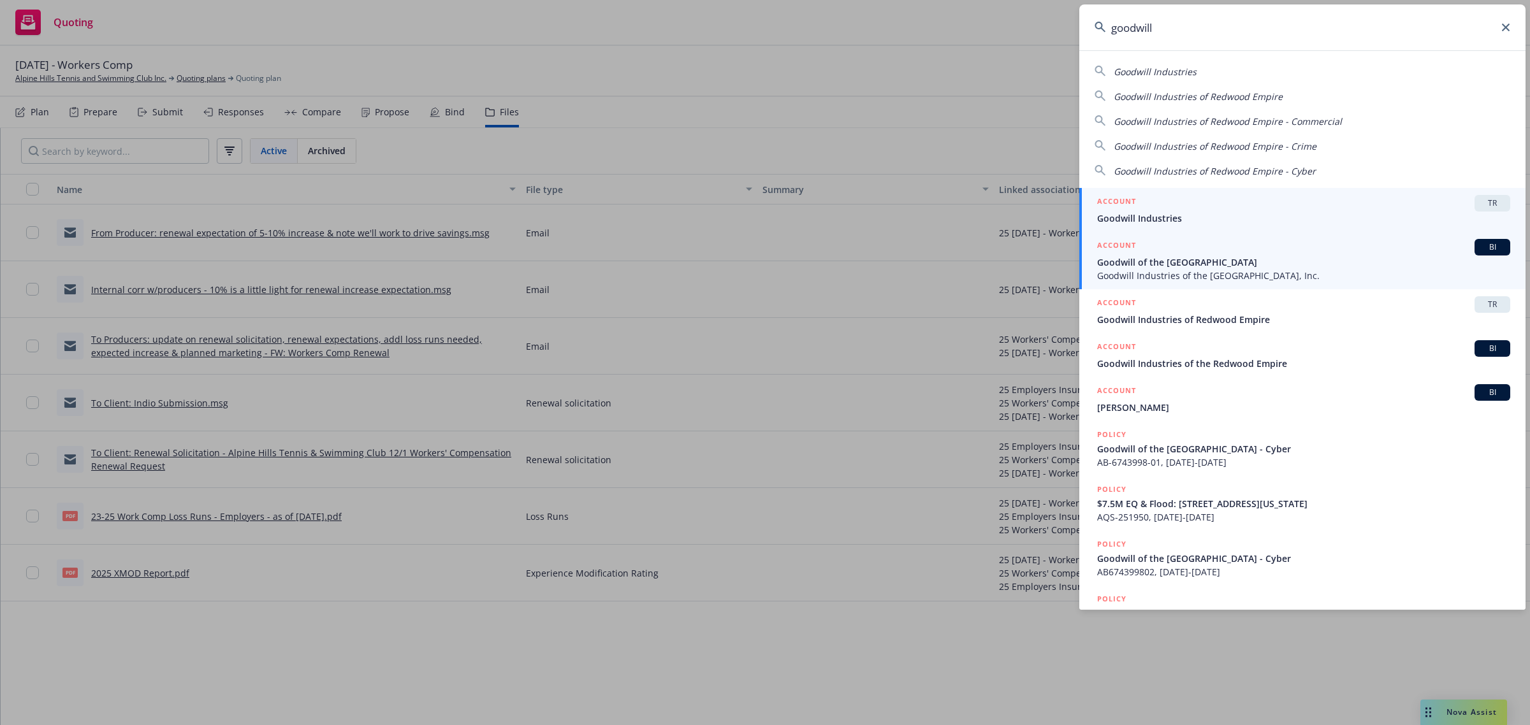
type input "goodwill"
click at [1175, 257] on span "Goodwill of the San Francisco Bay" at bounding box center [1303, 262] width 413 height 13
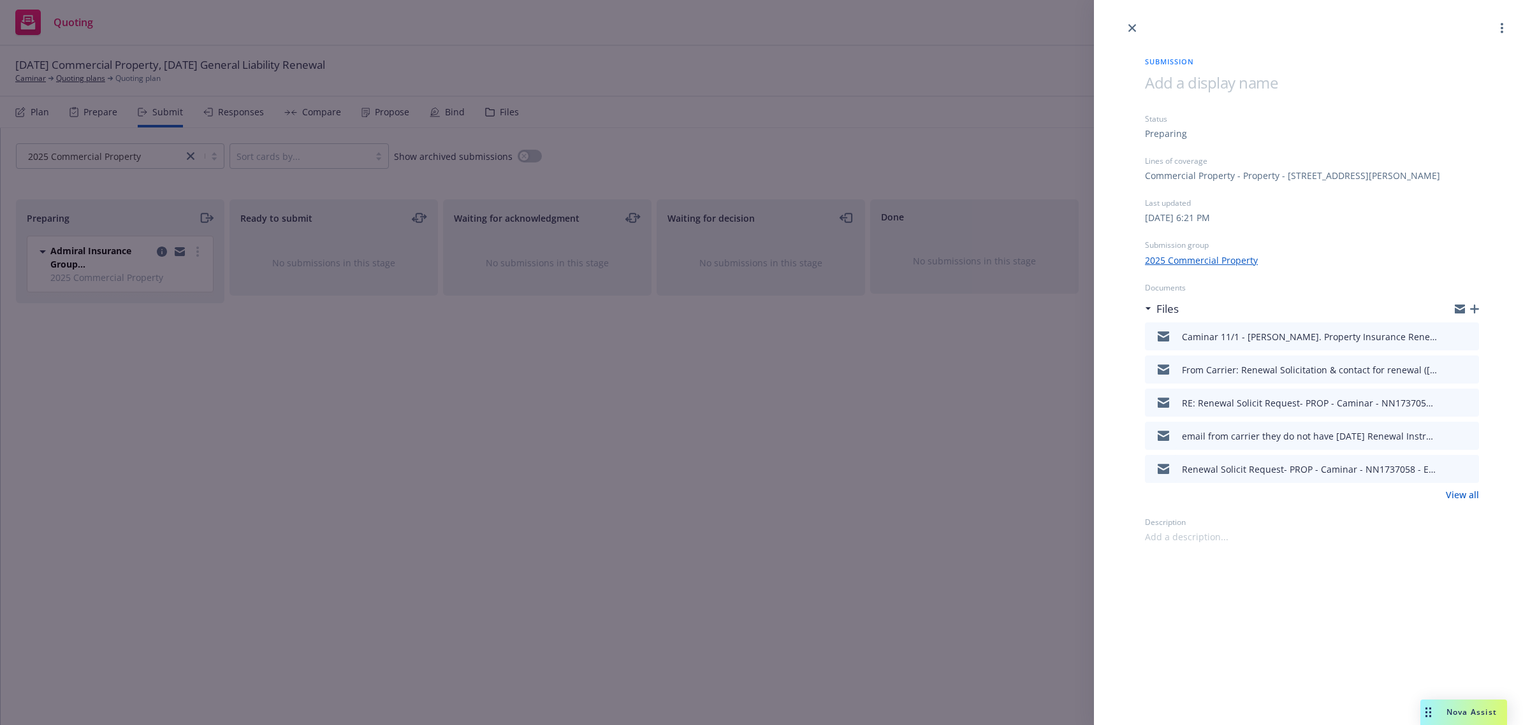
click at [72, 76] on div "Submission Status Preparing Lines of coverage Commercial Property - Property - …" at bounding box center [765, 362] width 1530 height 725
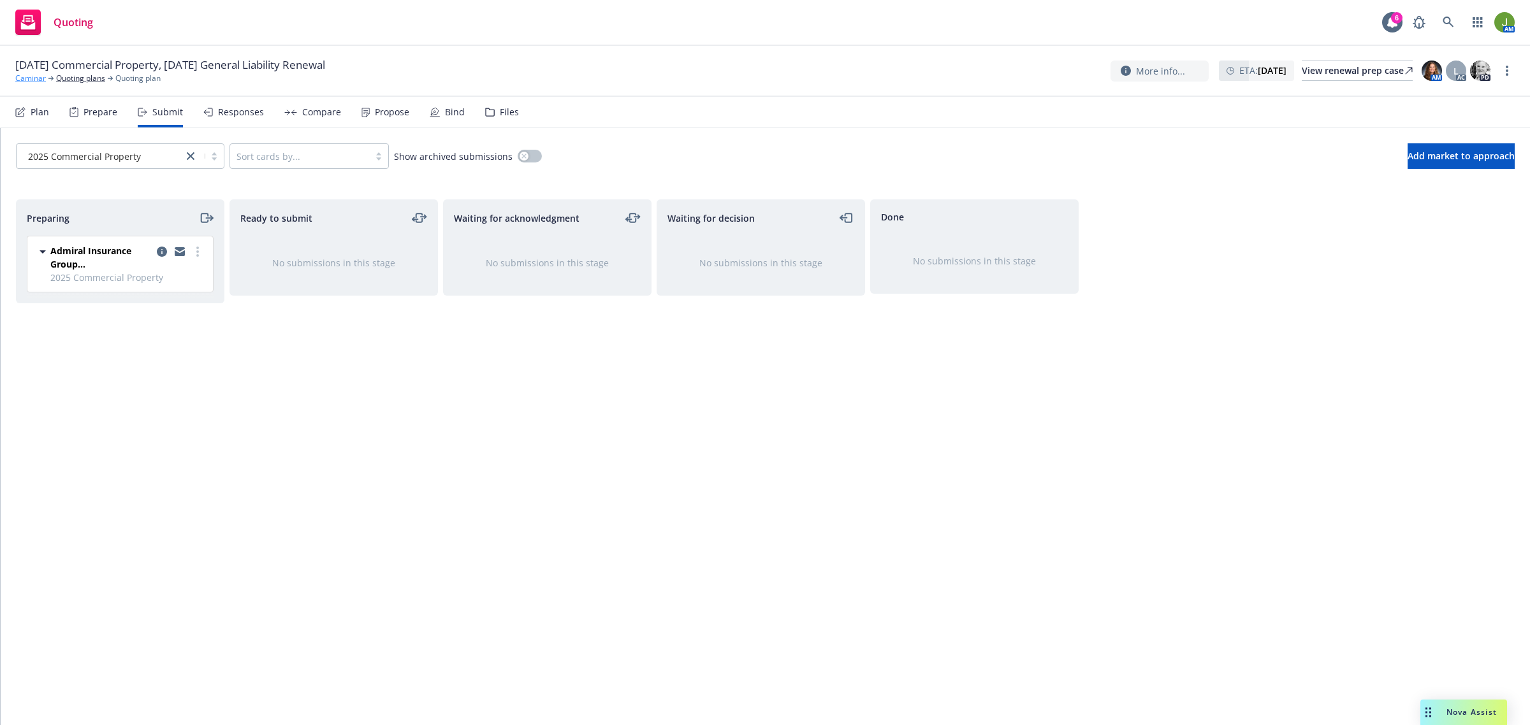
click at [42, 76] on link "Caminar" at bounding box center [30, 78] width 31 height 11
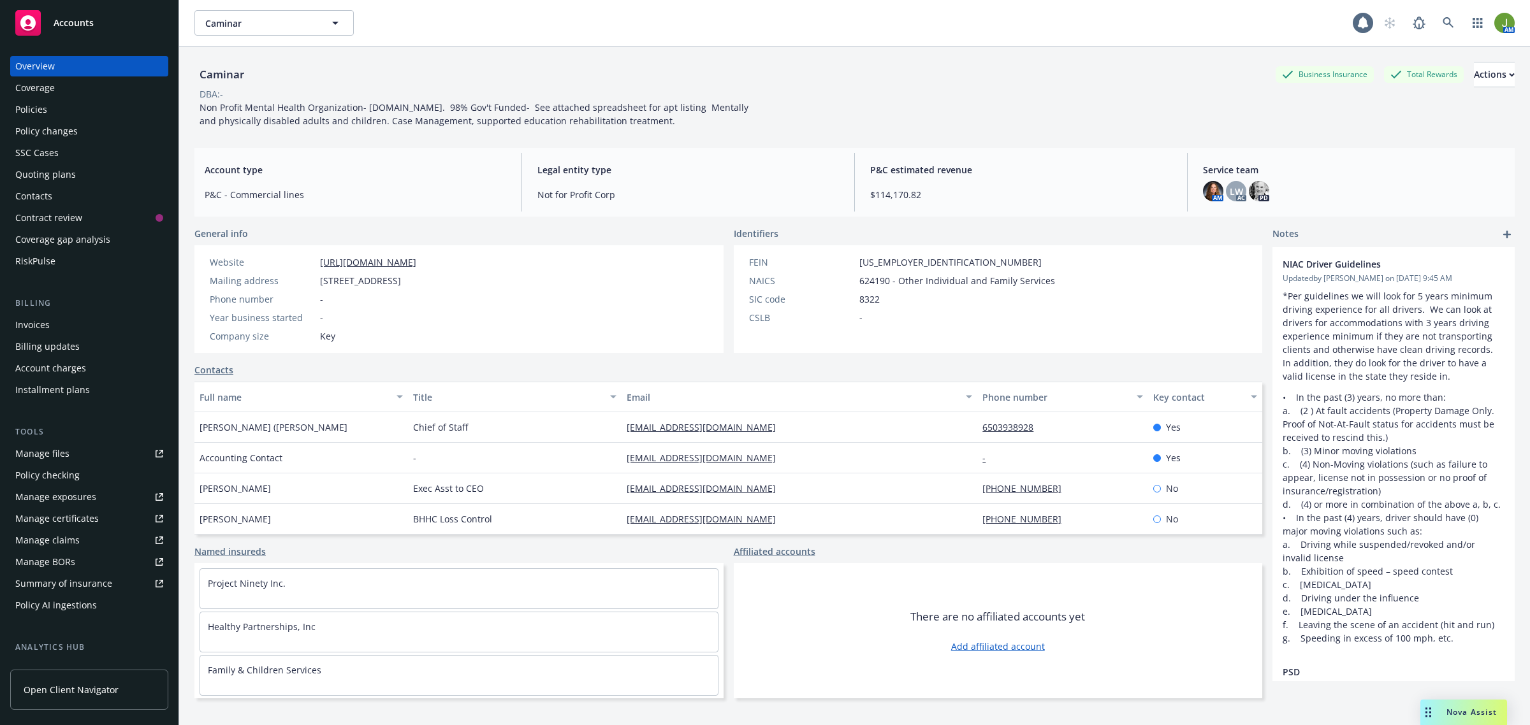
click at [65, 113] on div "Policies" at bounding box center [89, 109] width 148 height 20
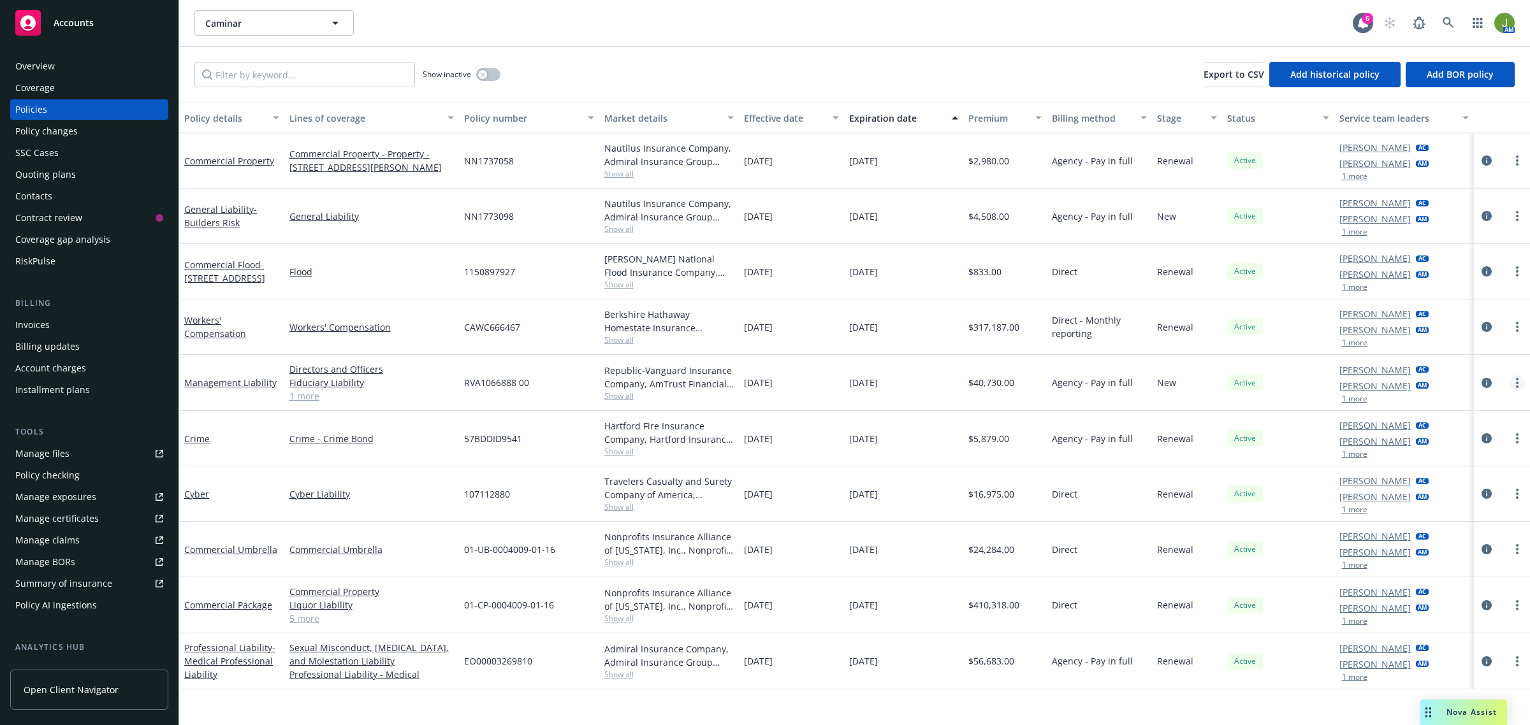
click at [1517, 384] on circle "more" at bounding box center [1517, 383] width 3 height 3
click at [1454, 556] on link "Copy logging email" at bounding box center [1450, 563] width 150 height 25
click at [1444, 20] on icon at bounding box center [1448, 22] width 11 height 11
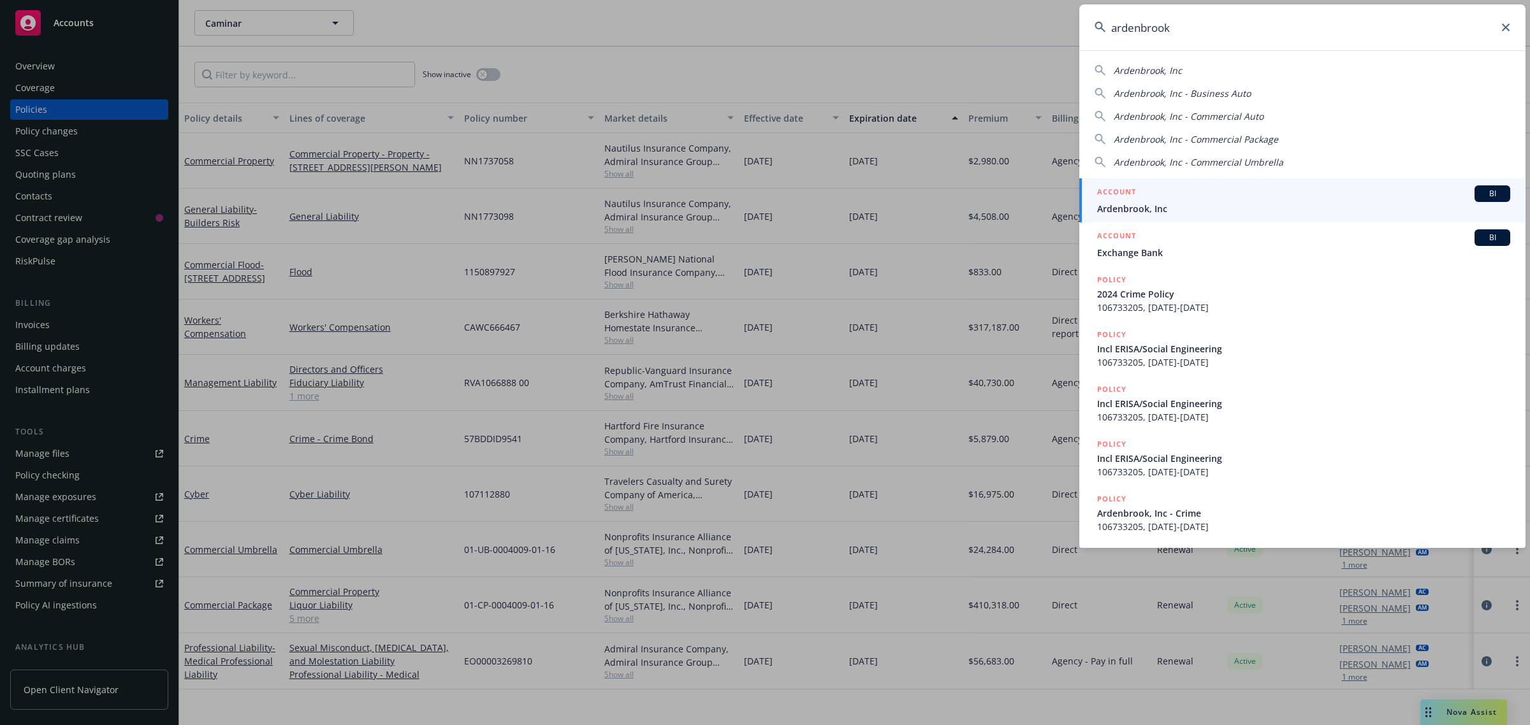
type input "ardenbrook"
click at [1188, 207] on span "Ardenbrook, Inc" at bounding box center [1303, 208] width 413 height 13
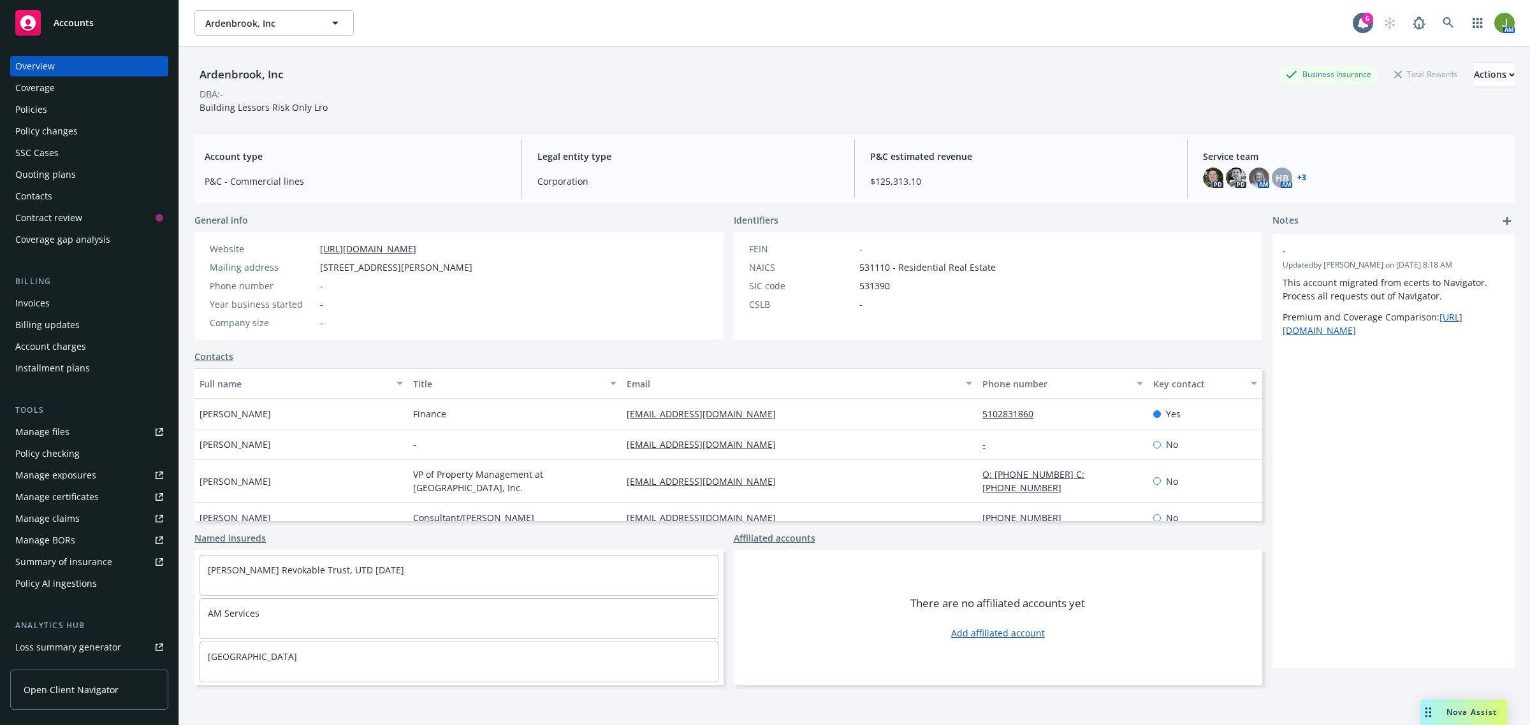
click at [32, 110] on div "Policies" at bounding box center [31, 109] width 32 height 20
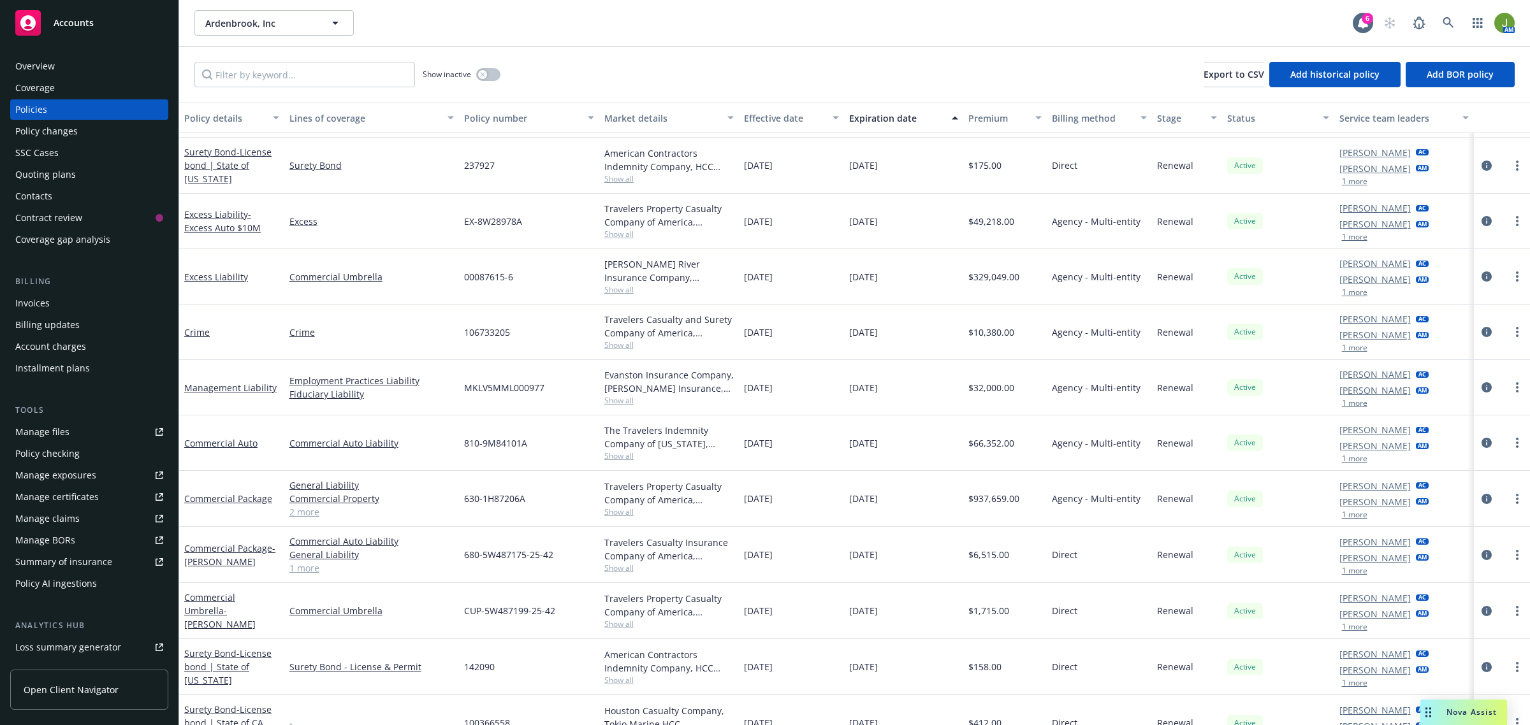
scroll to position [80, 0]
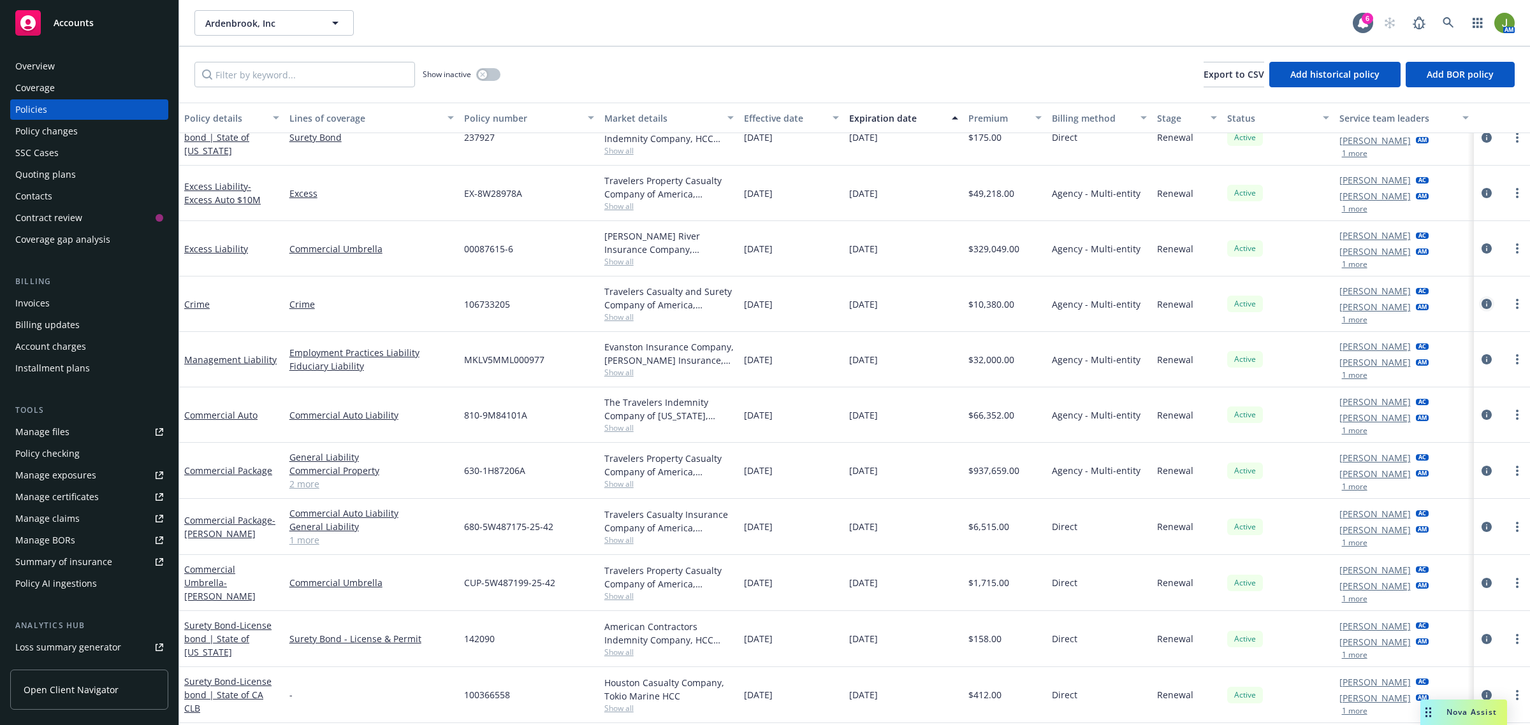
click at [1481, 307] on icon "circleInformation" at bounding box center [1486, 304] width 10 height 10
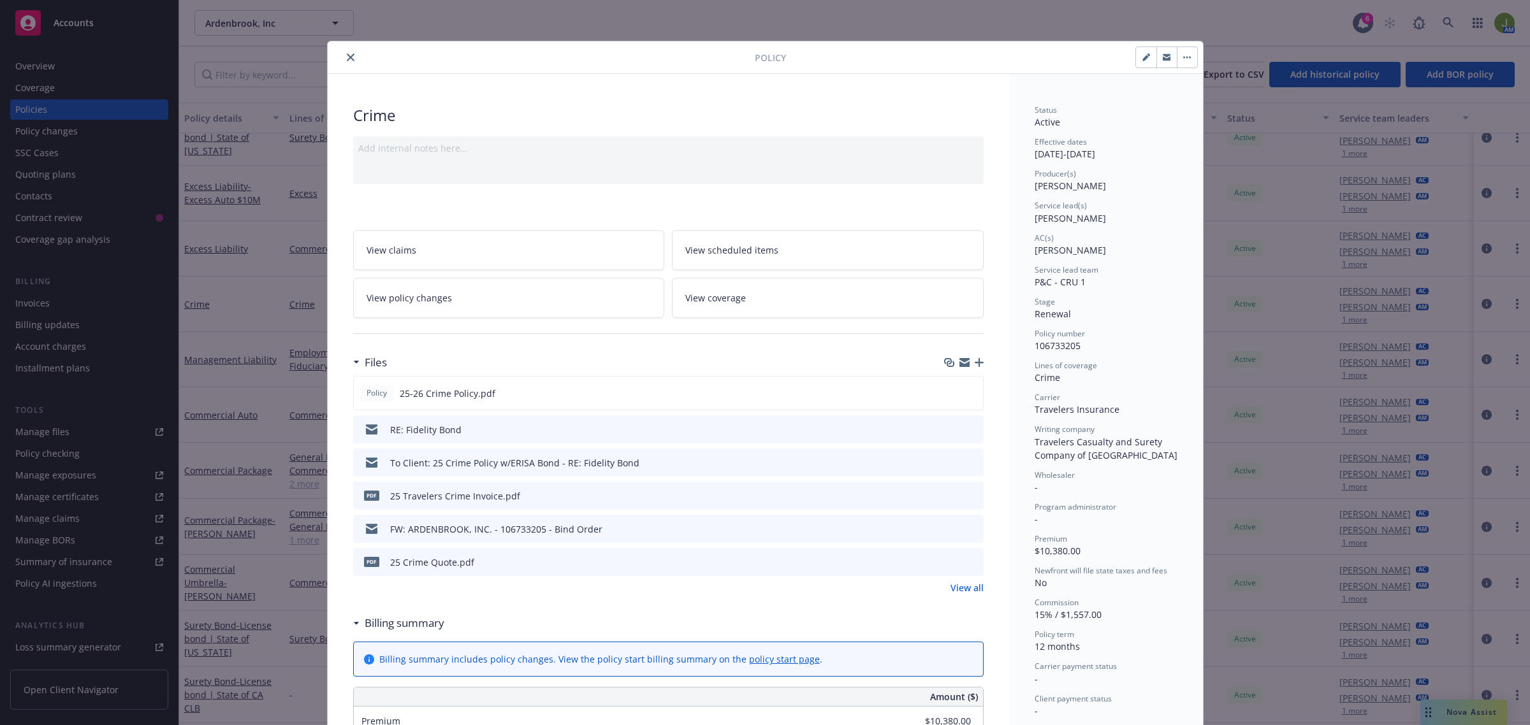
click at [966, 527] on icon "preview file" at bounding box center [971, 528] width 11 height 9
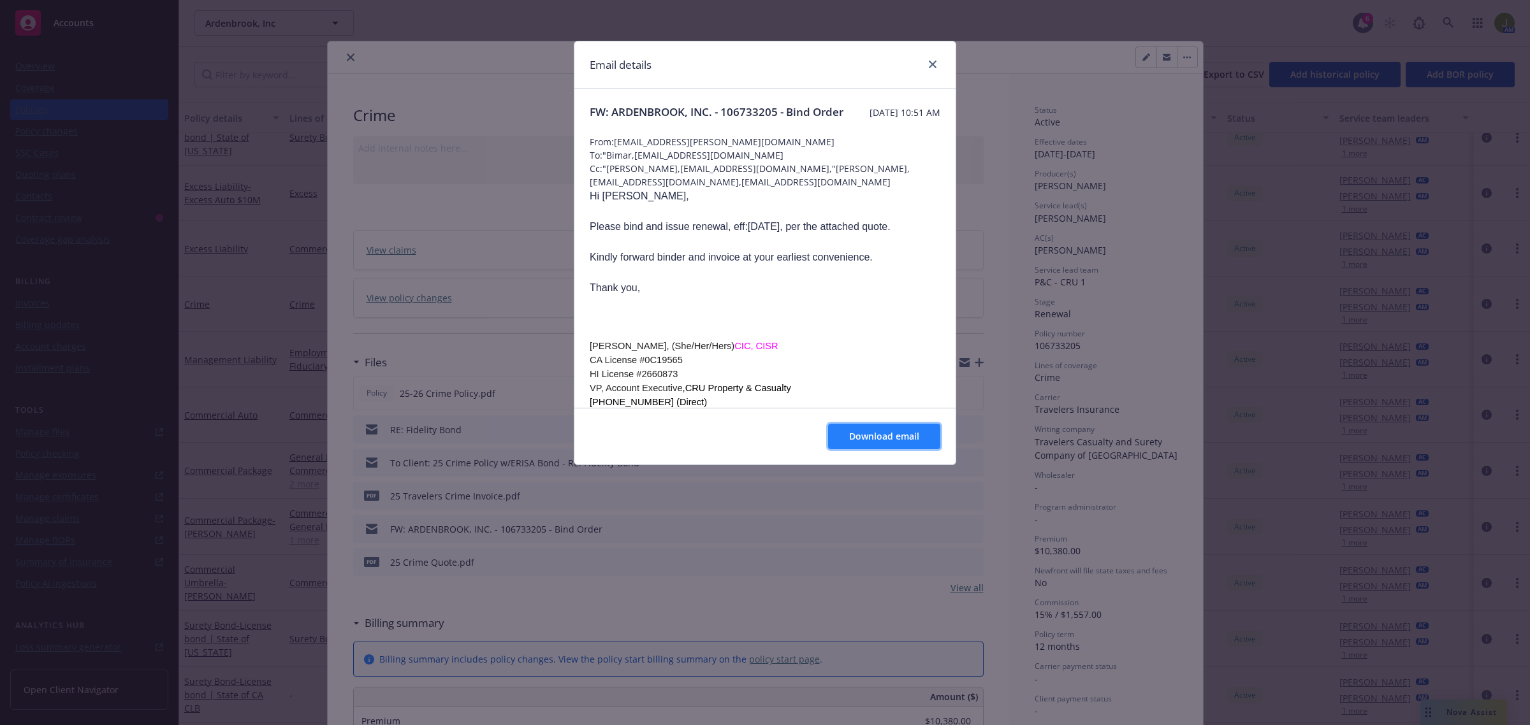
click at [876, 434] on span "Download email" at bounding box center [884, 436] width 70 height 12
click at [929, 61] on icon "close" at bounding box center [933, 65] width 8 height 8
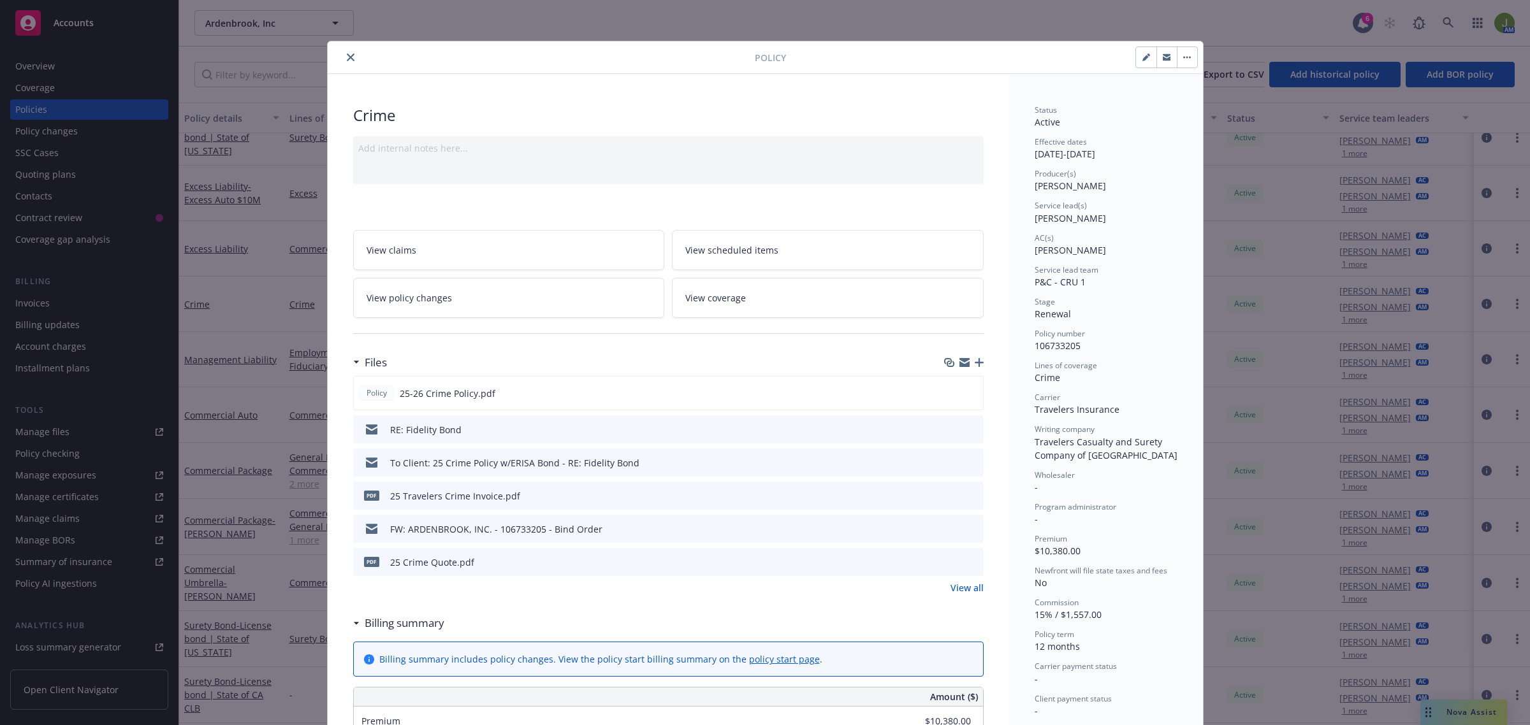
click at [1177, 61] on button "button" at bounding box center [1187, 57] width 20 height 20
click at [347, 59] on icon "close" at bounding box center [351, 58] width 8 height 8
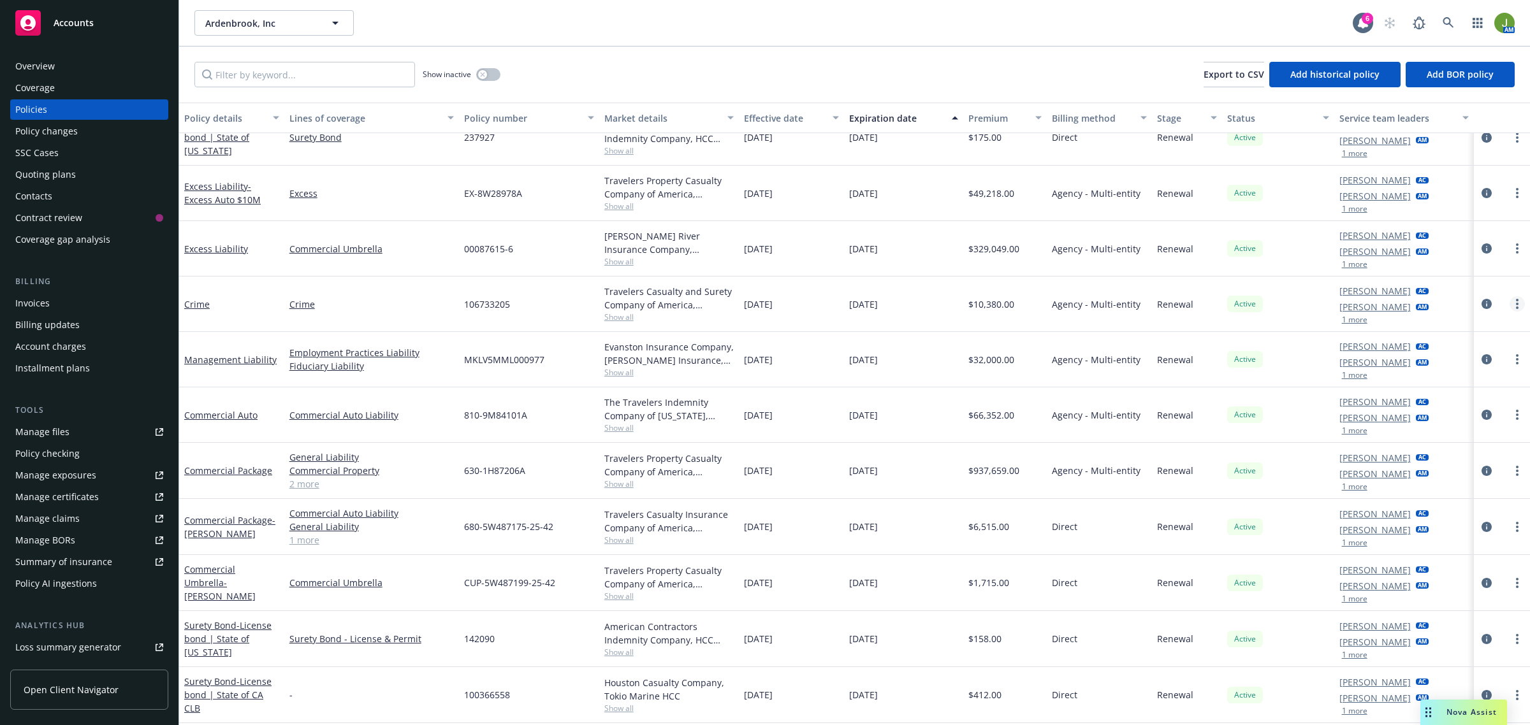
click at [1516, 303] on icon "more" at bounding box center [1517, 304] width 3 height 10
click at [1444, 481] on link "Copy logging email" at bounding box center [1438, 483] width 150 height 25
click at [1481, 361] on icon "circleInformation" at bounding box center [1486, 359] width 10 height 10
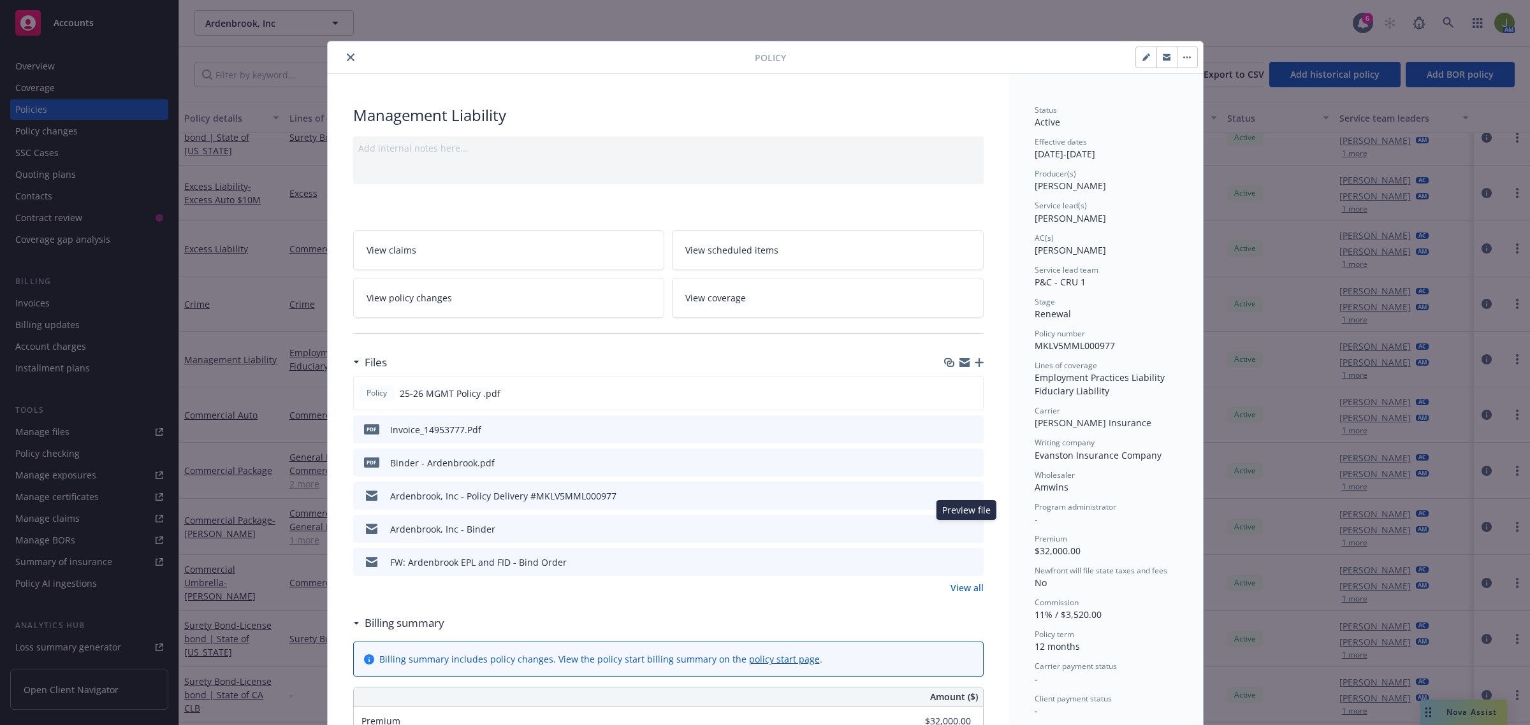
click at [971, 527] on button "preview file" at bounding box center [971, 528] width 14 height 11
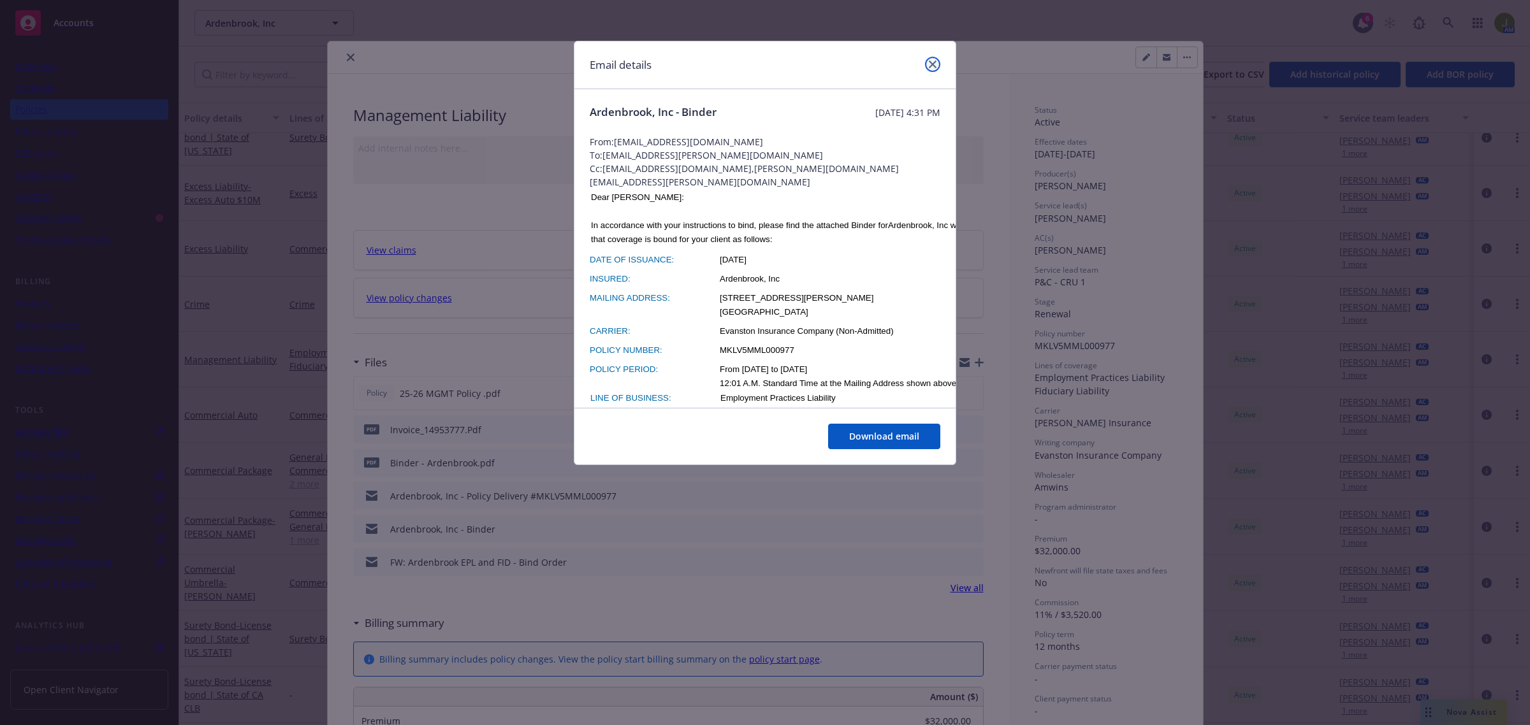
click at [927, 65] on link "close" at bounding box center [932, 64] width 15 height 15
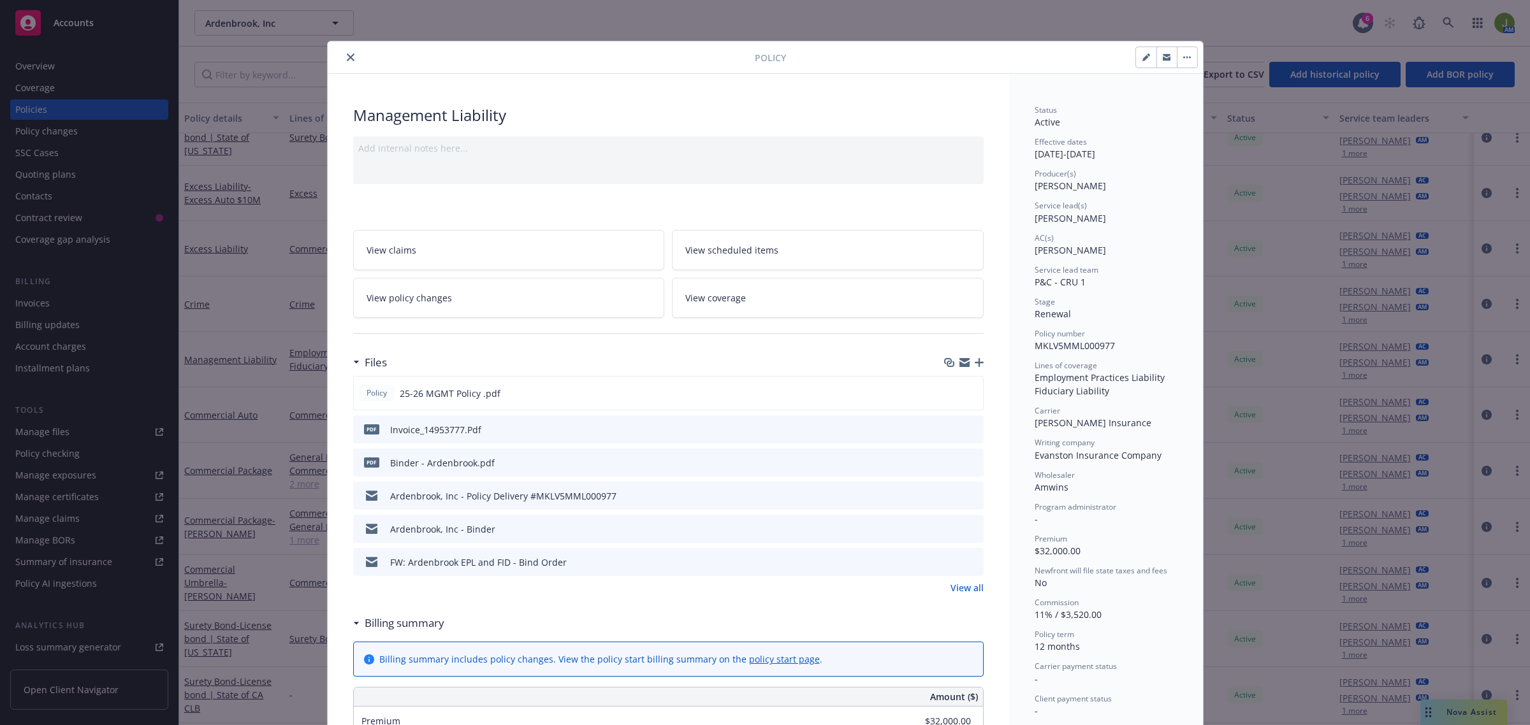
click at [970, 562] on icon "preview file" at bounding box center [971, 561] width 11 height 9
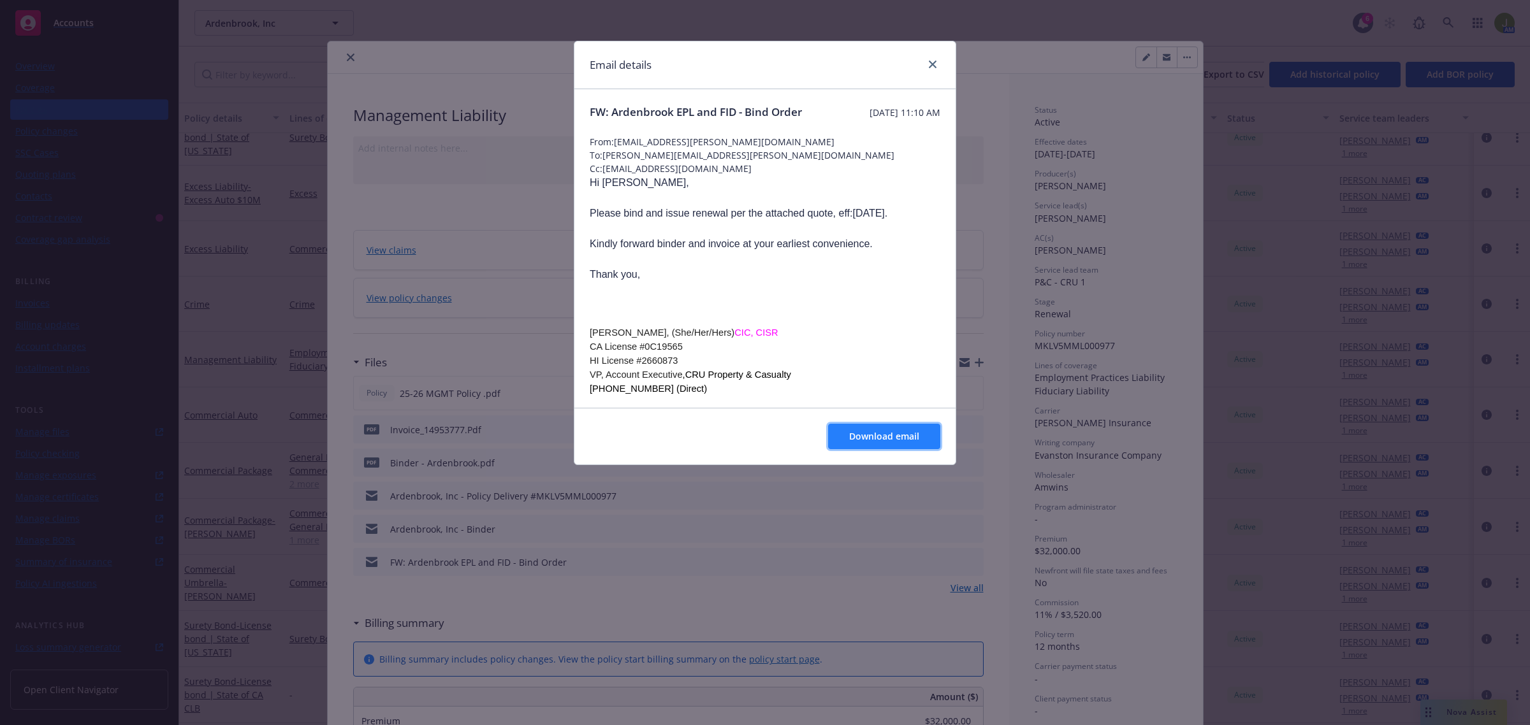
click at [916, 440] on span "Download email" at bounding box center [884, 436] width 70 height 12
click at [939, 64] on link "close" at bounding box center [932, 64] width 15 height 15
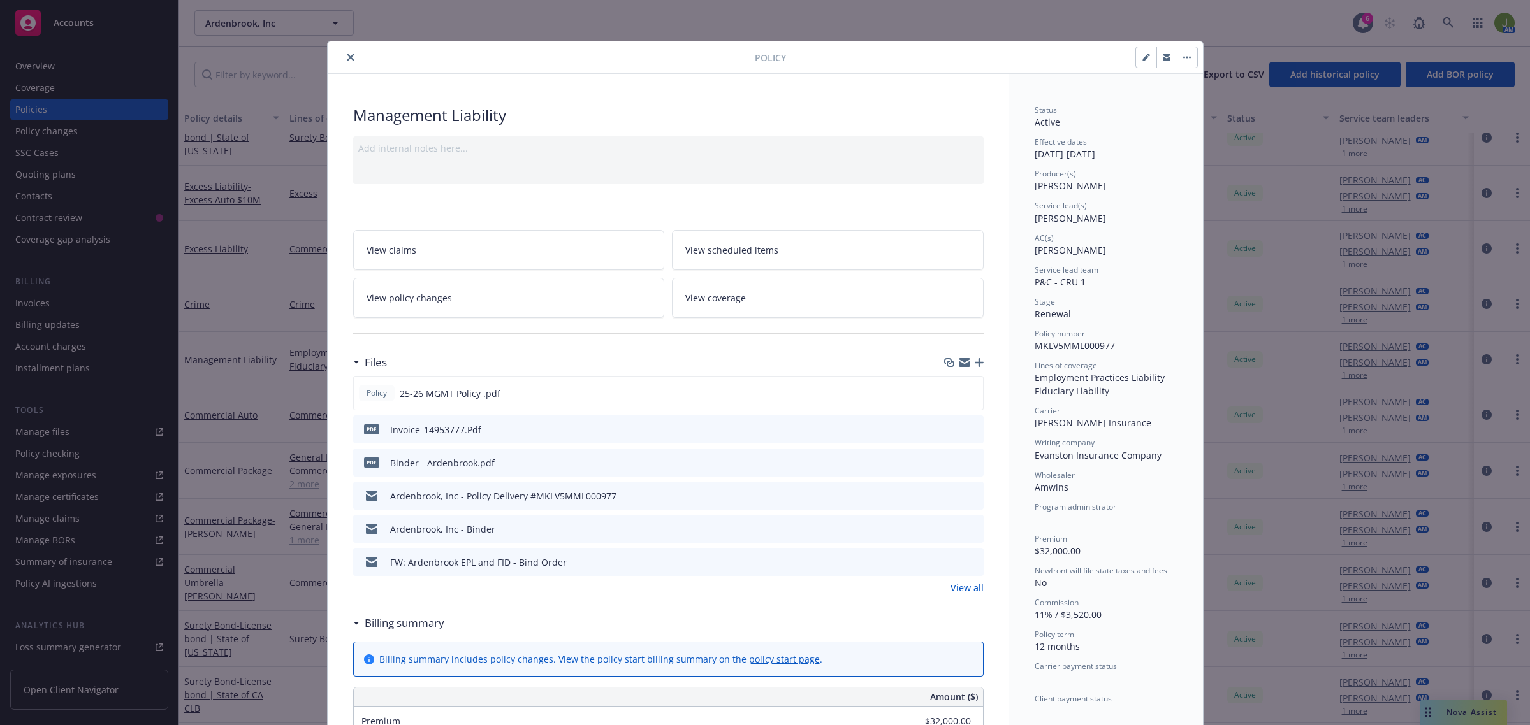
click at [347, 55] on icon "close" at bounding box center [351, 58] width 8 height 8
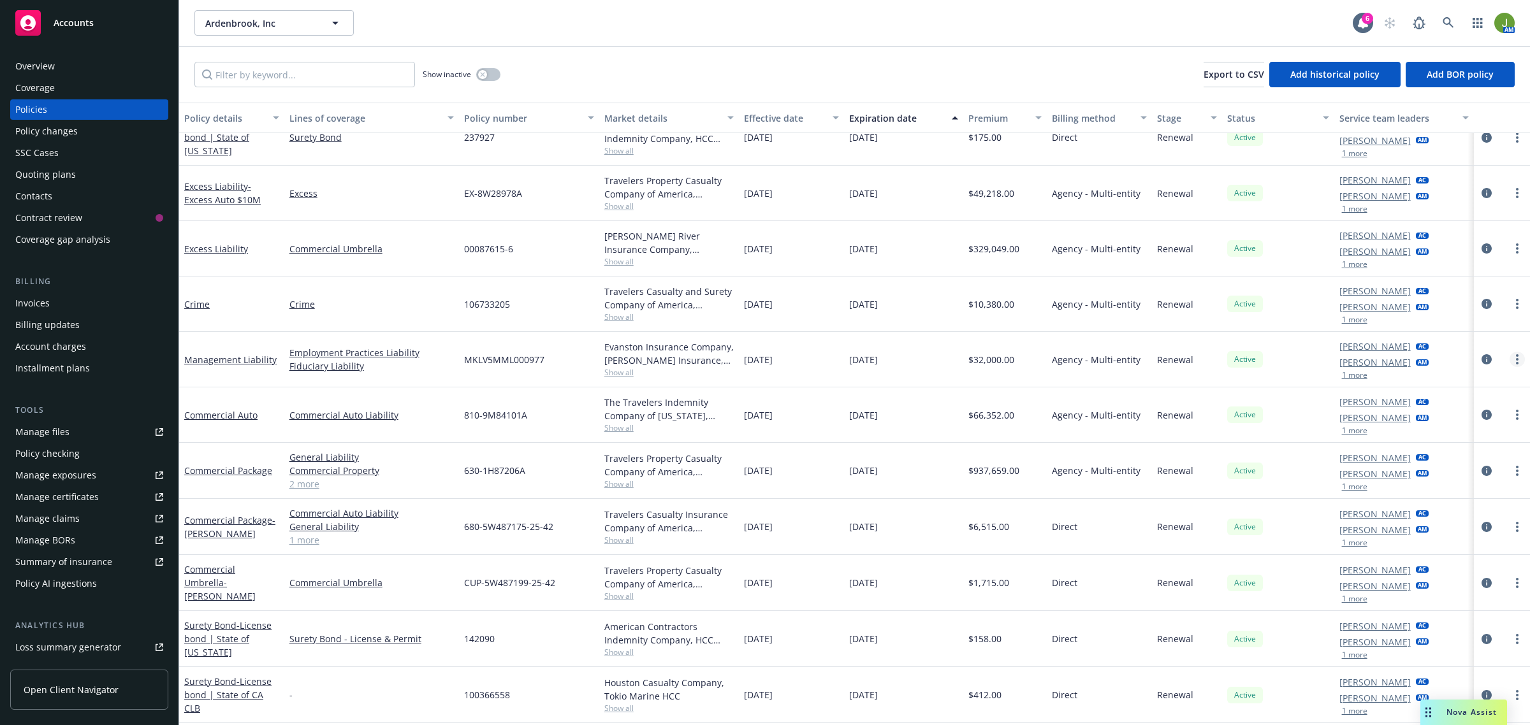
click at [1516, 358] on icon "more" at bounding box center [1517, 359] width 3 height 10
click at [1432, 530] on link "Copy logging email" at bounding box center [1438, 539] width 150 height 25
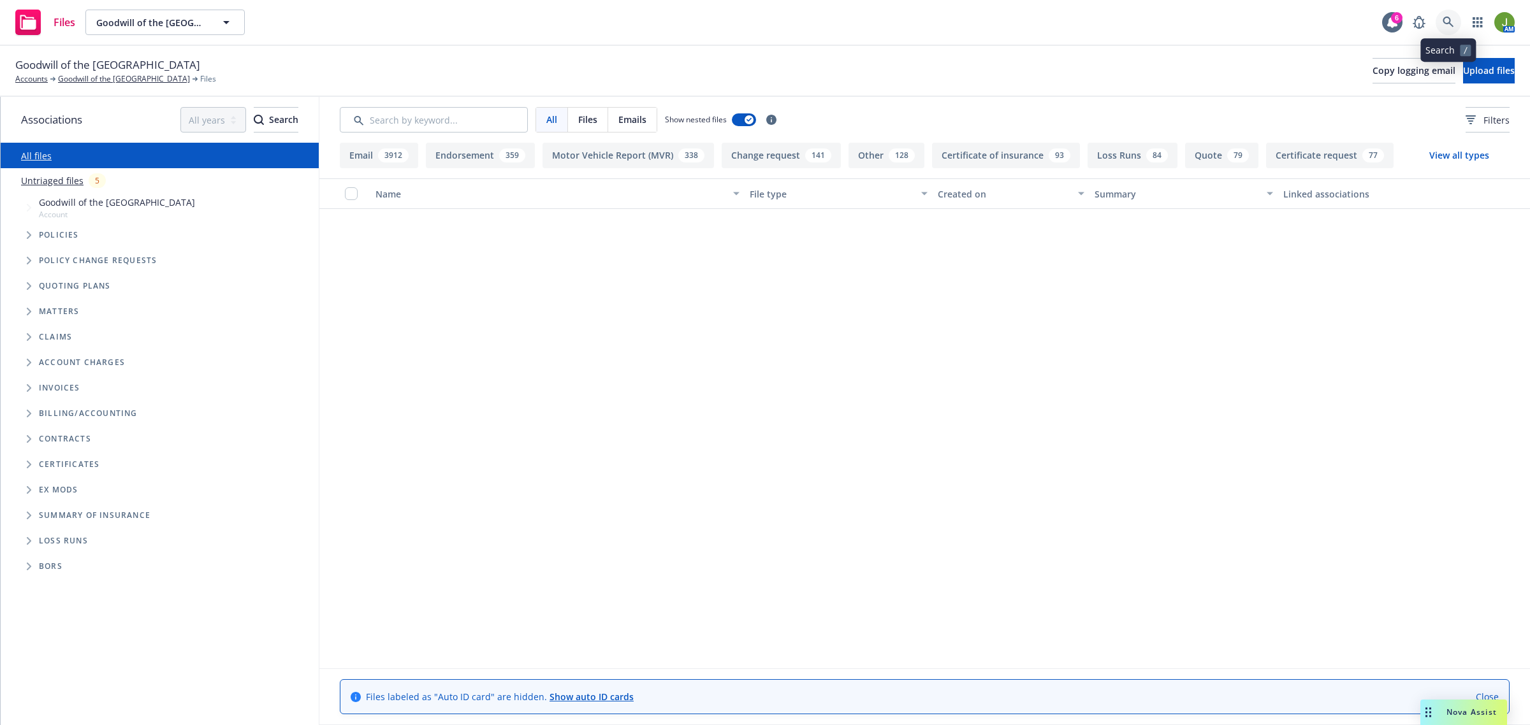
scroll to position [1275, 0]
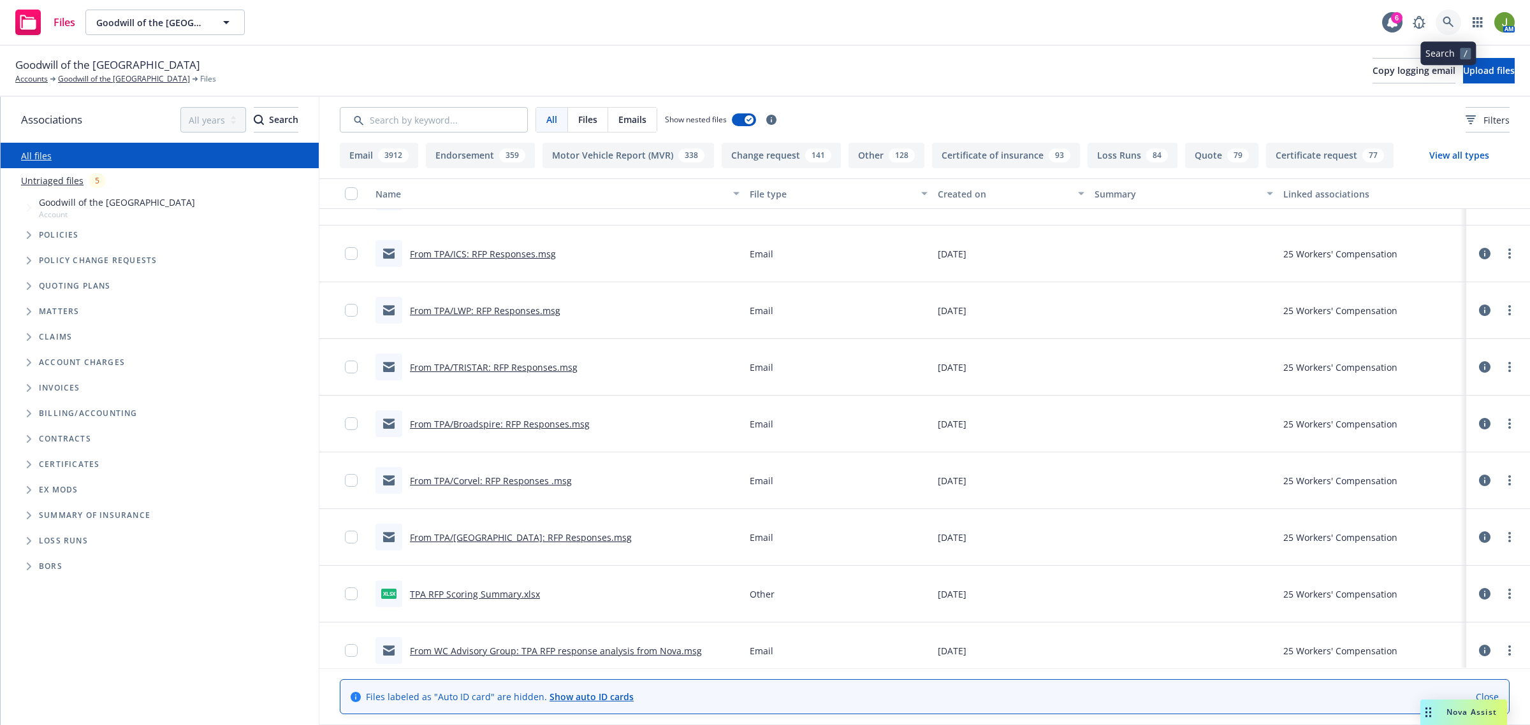
click at [1444, 21] on icon at bounding box center [1448, 22] width 11 height 11
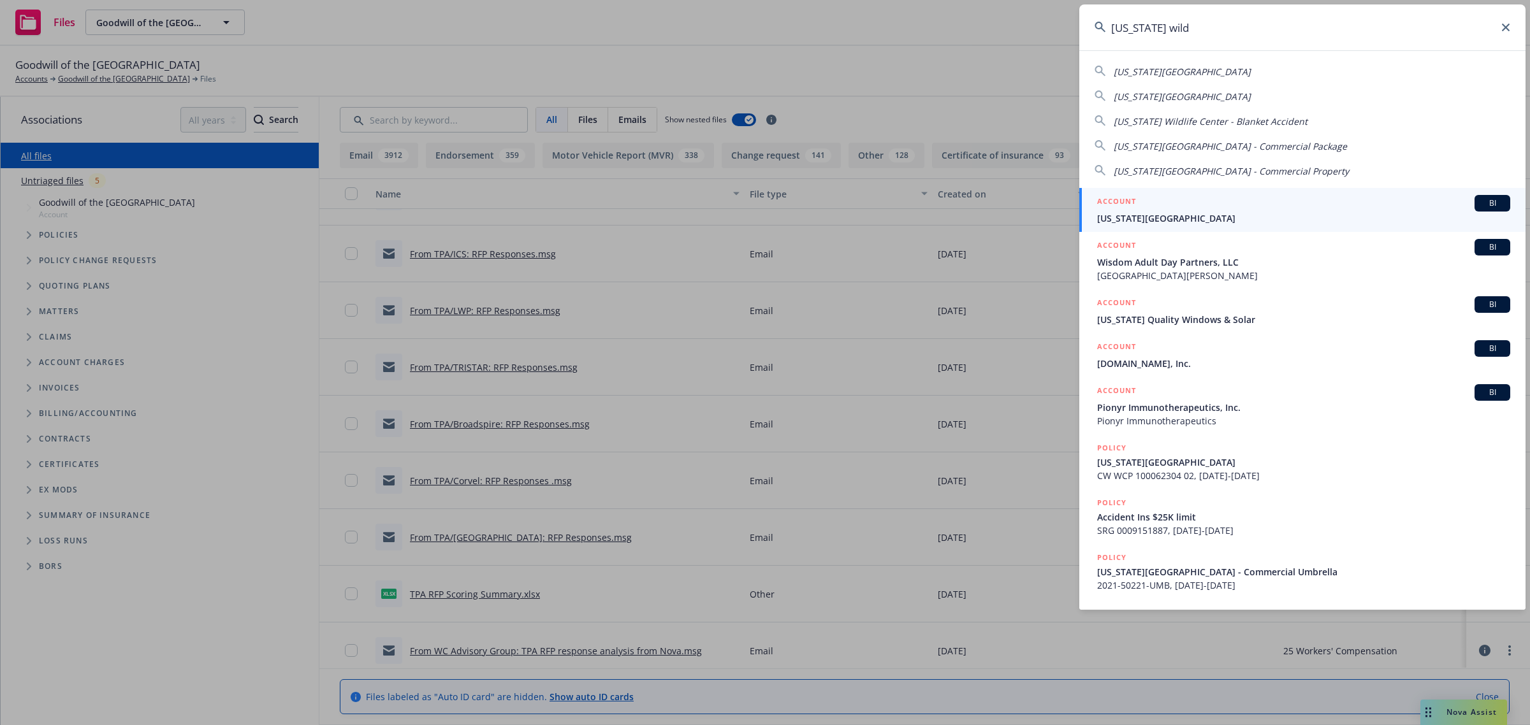
type input "[US_STATE] wild"
click at [1208, 212] on span "[US_STATE][GEOGRAPHIC_DATA]" at bounding box center [1303, 218] width 413 height 13
